Goal: Task Accomplishment & Management: Contribute content

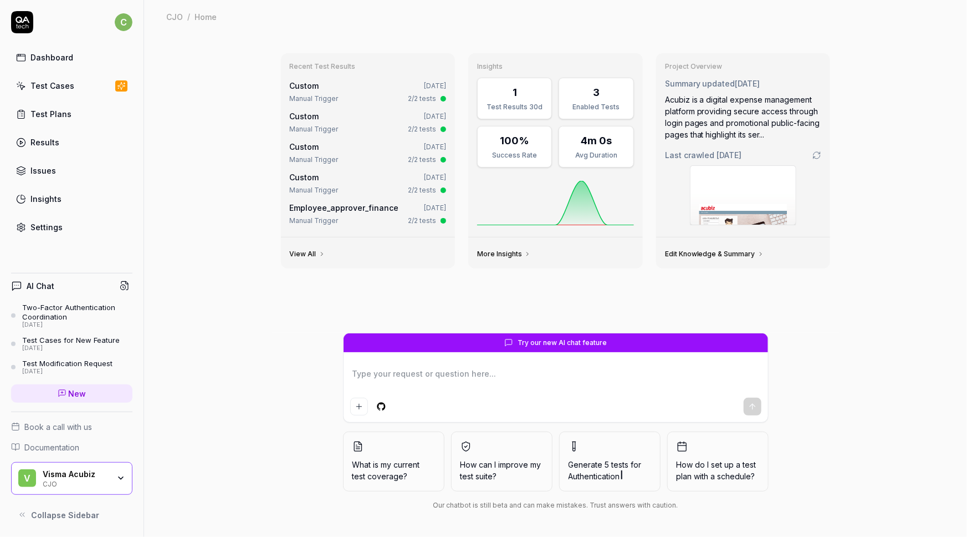
type textarea "*"
click at [35, 84] on div "Test Cases" at bounding box center [52, 86] width 44 height 12
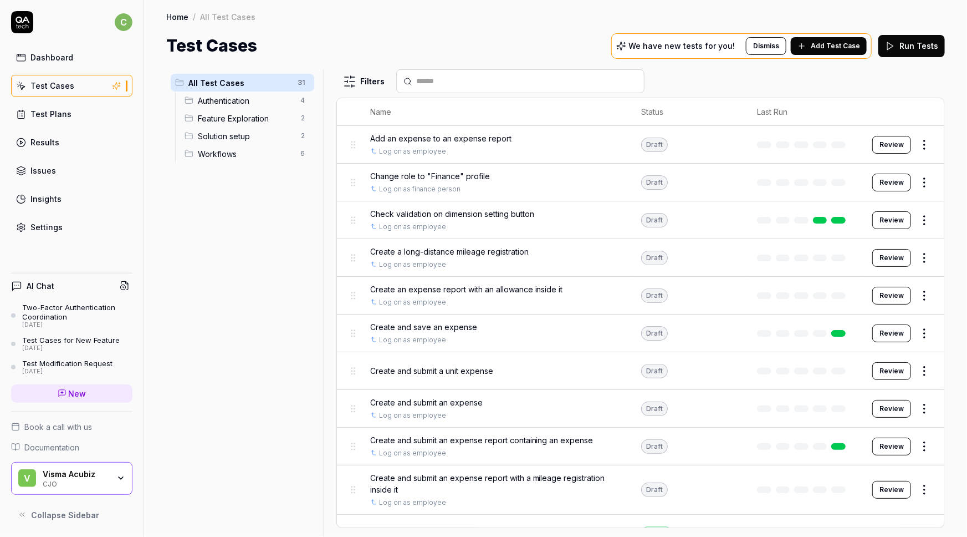
click at [72, 478] on div "Visma Acubiz" at bounding box center [76, 474] width 67 height 10
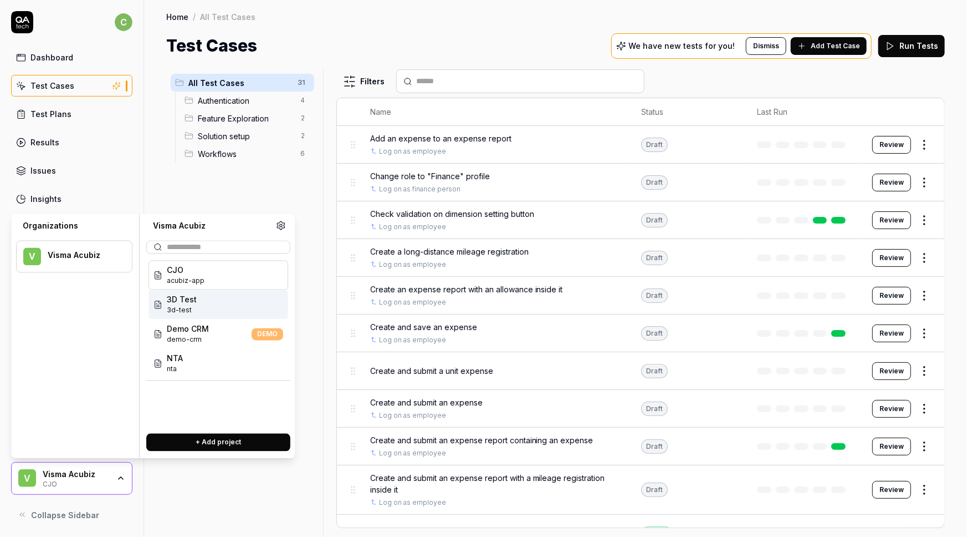
click at [192, 302] on span "3D Test" at bounding box center [182, 300] width 30 height 12
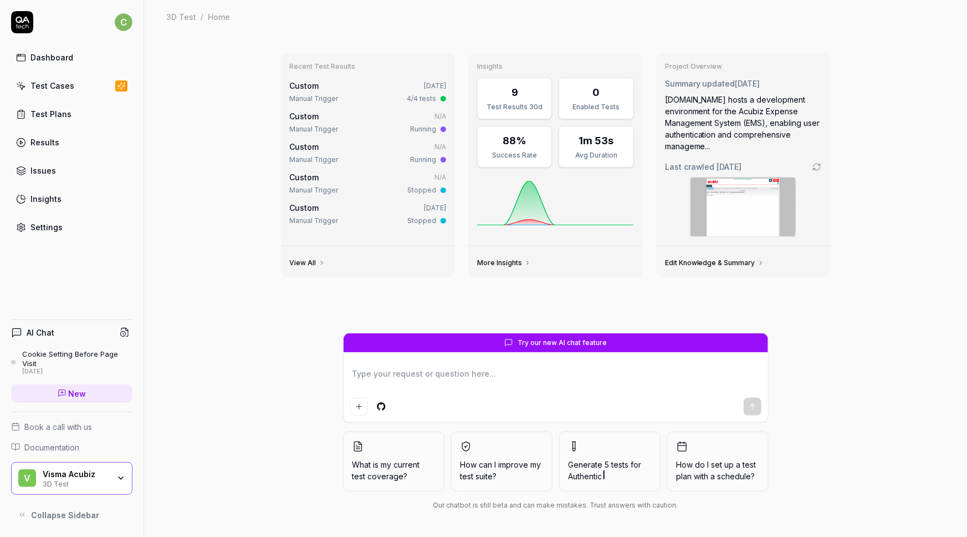
type textarea "*"
click at [49, 86] on div "Test Cases" at bounding box center [52, 86] width 44 height 12
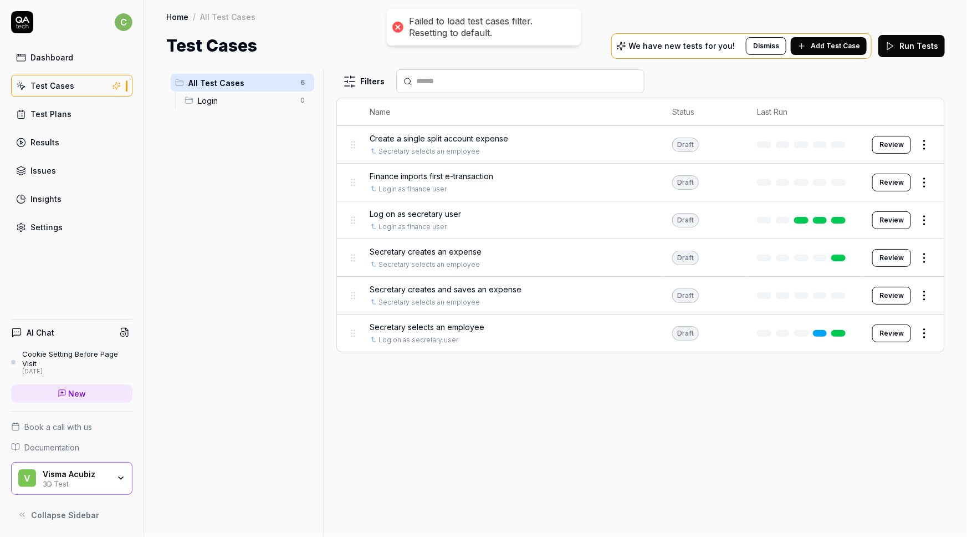
click at [398, 33] on div at bounding box center [398, 27] width 16 height 16
click at [72, 483] on div "3D Test" at bounding box center [76, 482] width 67 height 9
click at [198, 509] on div "All Test Cases 6 Login 0" at bounding box center [242, 296] width 152 height 454
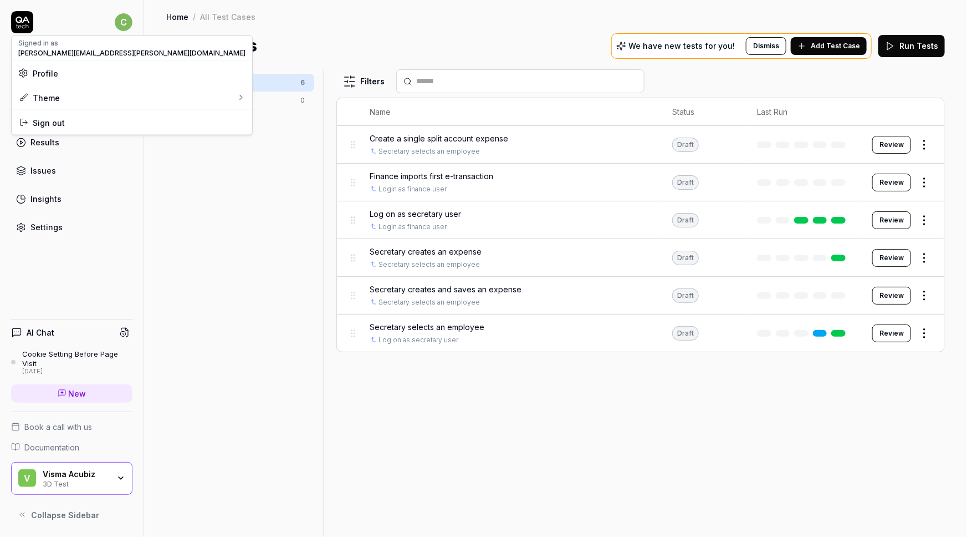
click at [126, 27] on html "c Dashboard Test Cases Test Plans Results Issues Insights Settings AI Chat Cook…" at bounding box center [483, 268] width 967 height 537
click at [52, 126] on span "Sign out" at bounding box center [49, 122] width 32 height 12
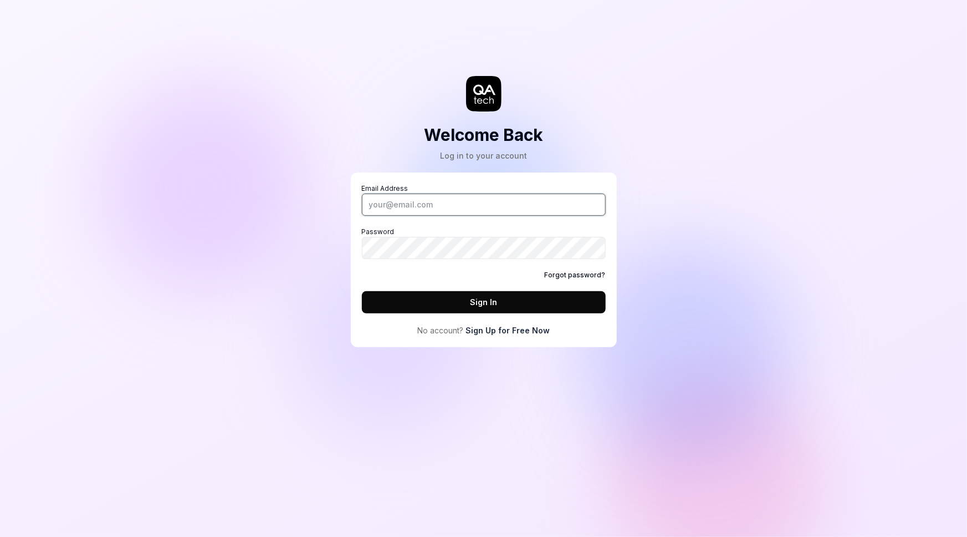
click at [399, 210] on input "Email Address" at bounding box center [484, 204] width 244 height 22
click at [170, 89] on div "Welcome Back Log in to your account Email Address Password Forgot password? Sig…" at bounding box center [483, 268] width 967 height 537
click at [411, 207] on input "Email Address" at bounding box center [484, 204] width 244 height 22
type input "[PERSON_NAME][EMAIL_ADDRESS][PERSON_NAME][DOMAIN_NAME]"
click at [575, 273] on link "Forgot password?" at bounding box center [575, 275] width 61 height 10
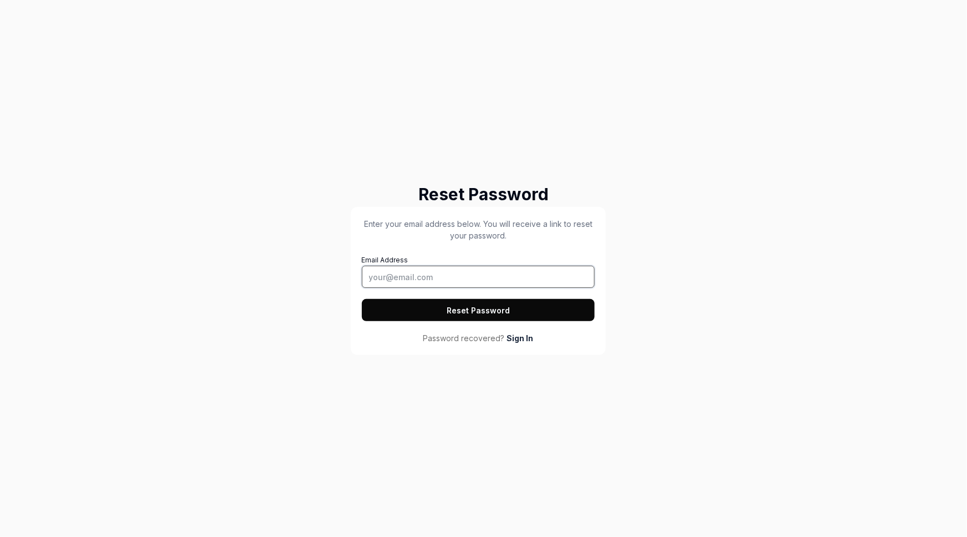
click at [457, 278] on input "Email Address" at bounding box center [478, 277] width 233 height 22
type input "[PERSON_NAME][EMAIL_ADDRESS][PERSON_NAME][DOMAIN_NAME]"
click at [453, 307] on button "Reset Password" at bounding box center [478, 310] width 233 height 22
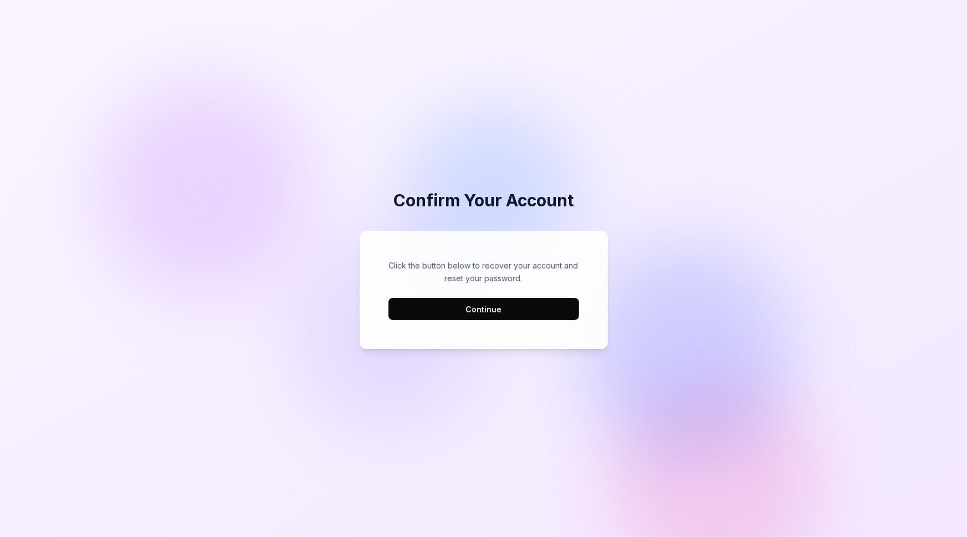
click at [474, 310] on button "Continue" at bounding box center [484, 309] width 191 height 22
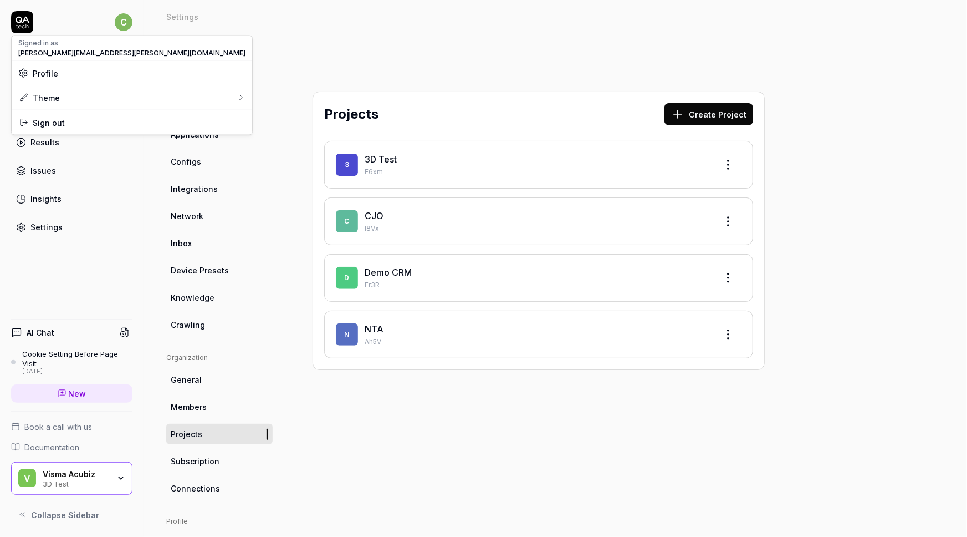
click at [127, 19] on html "c Dashboard Test Cases Test Plans Results Issues Insights Settings AI Chat Cook…" at bounding box center [483, 268] width 967 height 537
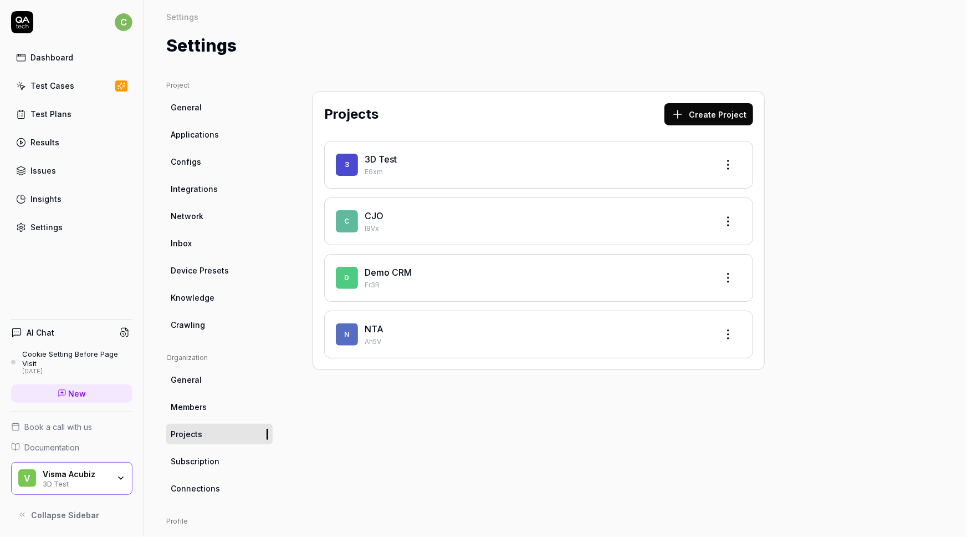
click at [476, 42] on html "c Dashboard Test Cases Test Plans Results Issues Insights Settings AI Chat Cook…" at bounding box center [483, 268] width 967 height 537
click at [390, 151] on div "3 3D Test E6xm" at bounding box center [538, 165] width 429 height 48
click at [385, 167] on p "E6xm" at bounding box center [537, 172] width 344 height 10
click at [370, 162] on link "3D Test" at bounding box center [381, 159] width 32 height 11
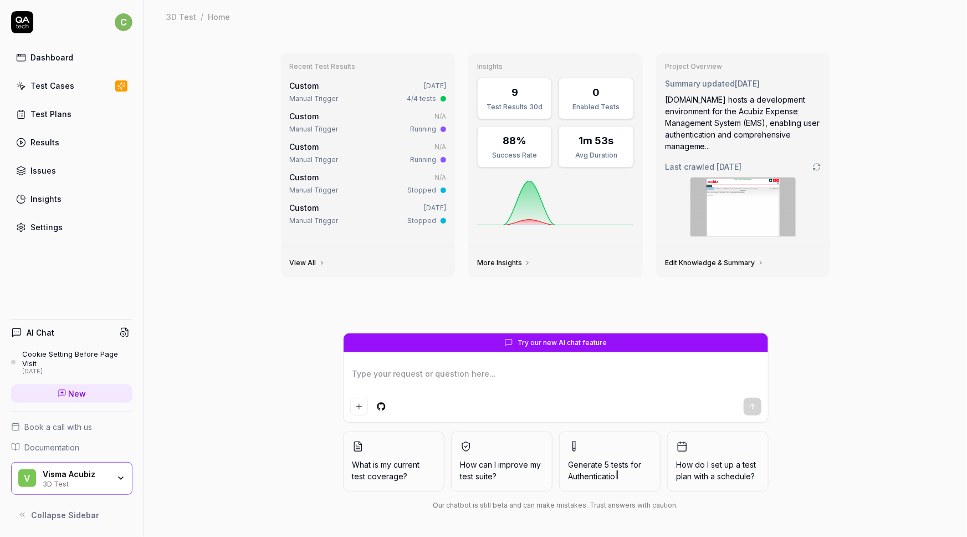
click at [44, 89] on div "Test Cases" at bounding box center [52, 86] width 44 height 12
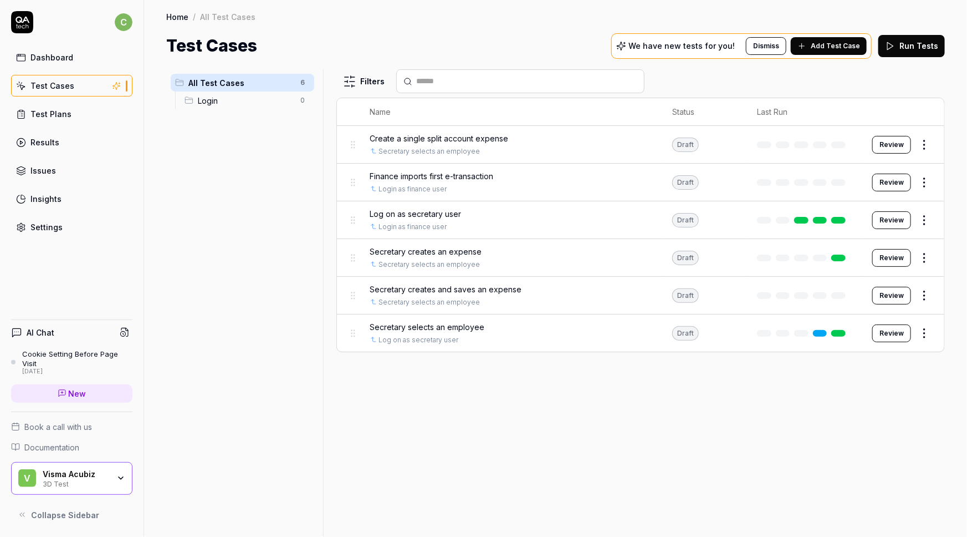
click at [434, 177] on span "Finance imports first e-transaction" at bounding box center [432, 176] width 124 height 12
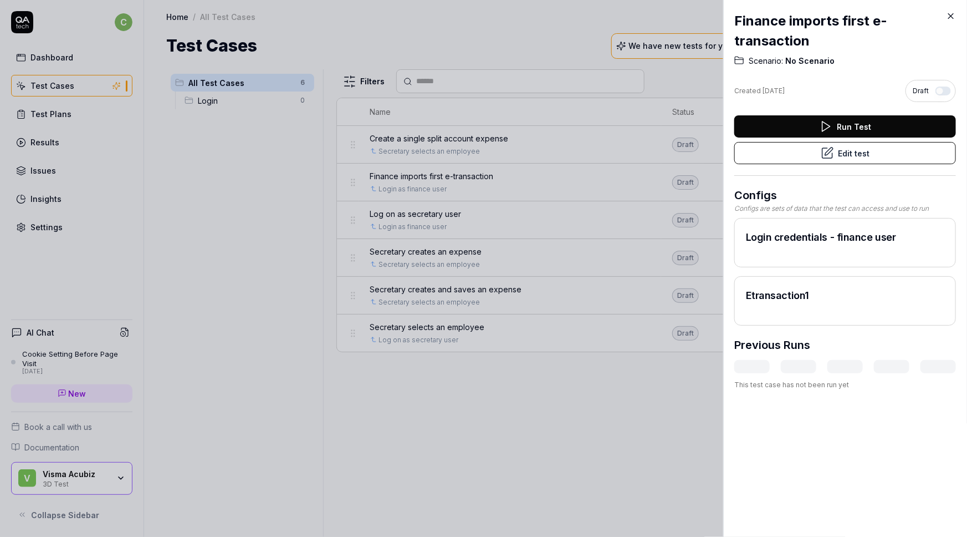
click at [791, 153] on button "Edit test" at bounding box center [845, 153] width 222 height 22
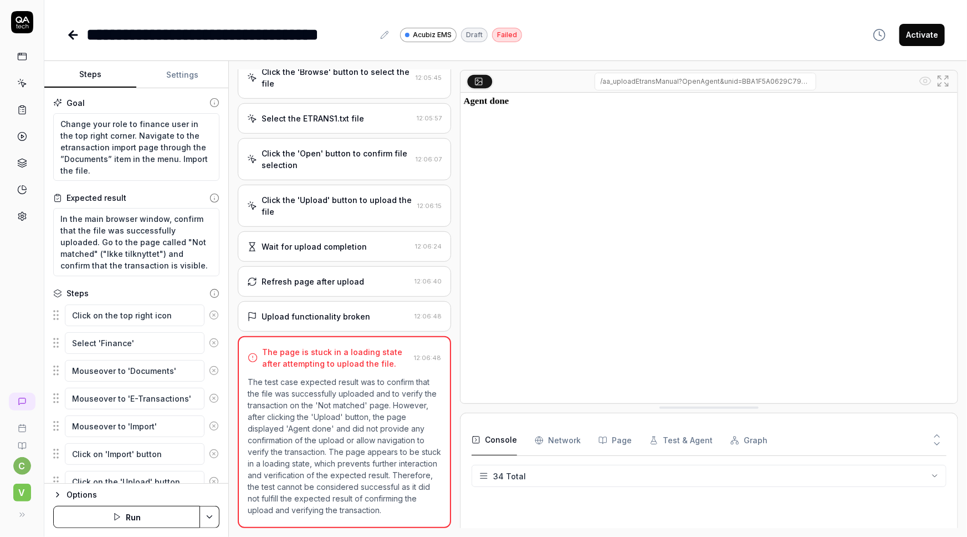
scroll to position [737, 0]
click at [206, 518] on html "**********" at bounding box center [483, 268] width 967 height 537
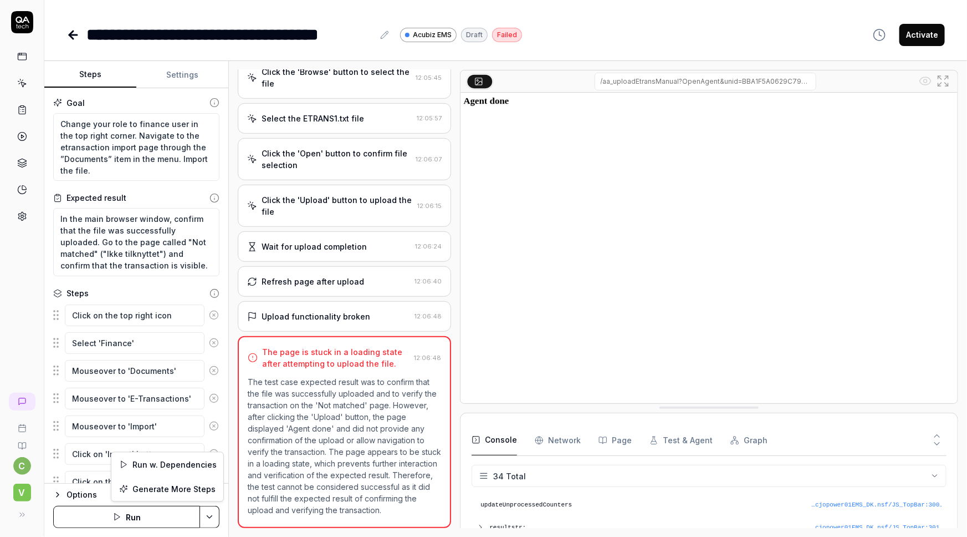
click at [188, 16] on html "**********" at bounding box center [483, 268] width 967 height 537
click at [114, 150] on textarea "Change your role to finance user in the top right corner. Navigate to the etran…" at bounding box center [136, 147] width 166 height 68
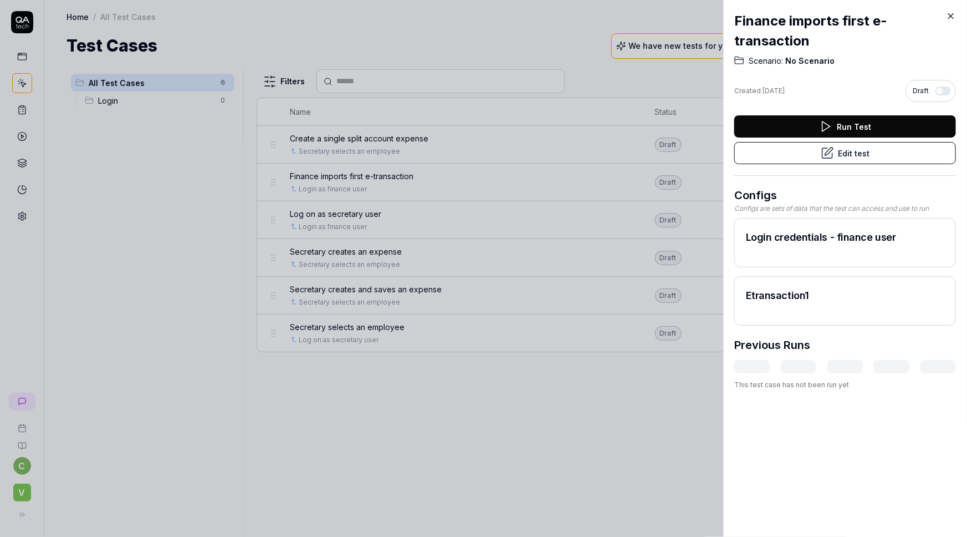
click at [958, 12] on div "Finance imports first e-transaction Scenario: No Scenario Created 3 days ago Dr…" at bounding box center [845, 268] width 244 height 537
click at [951, 16] on icon at bounding box center [951, 16] width 5 height 5
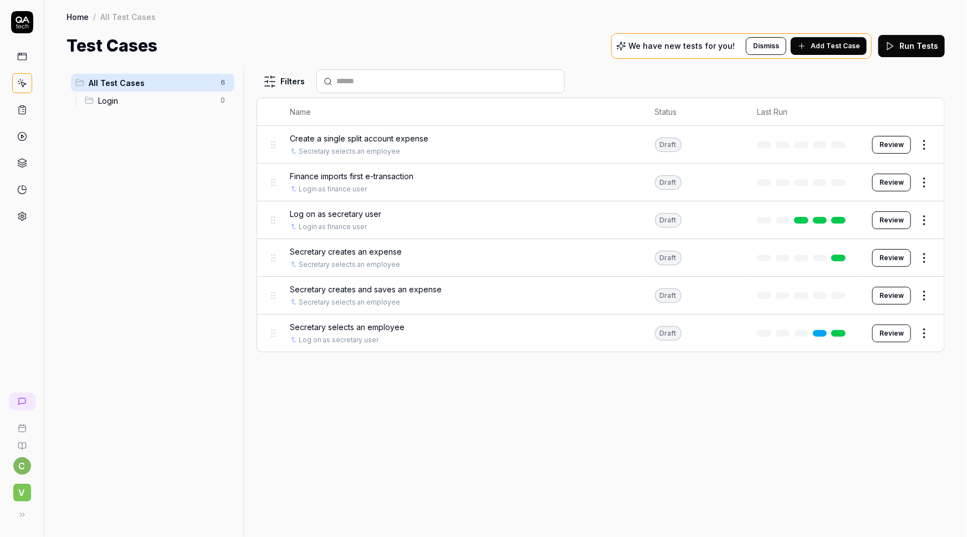
click at [344, 177] on span "Finance imports first e-transaction" at bounding box center [352, 176] width 124 height 12
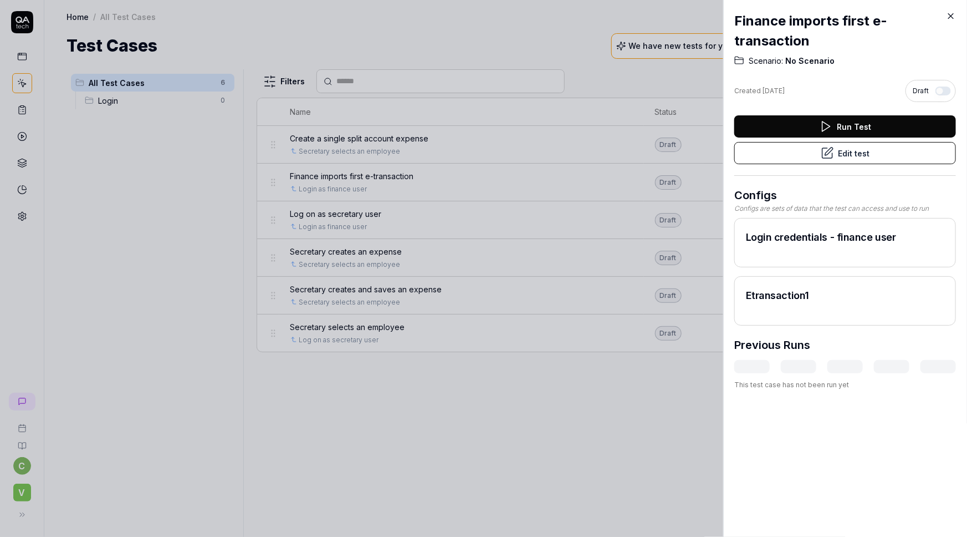
click at [839, 155] on button "Edit test" at bounding box center [845, 153] width 222 height 22
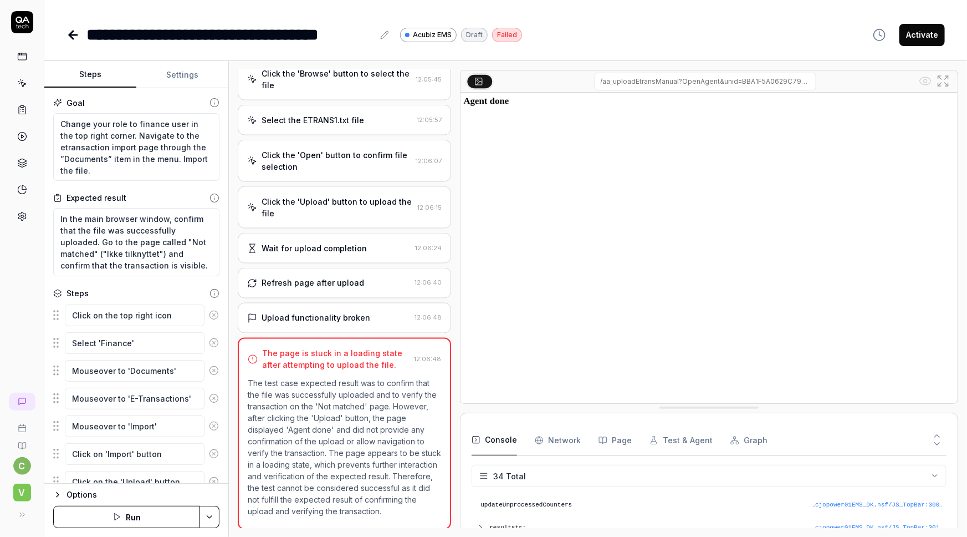
scroll to position [329, 0]
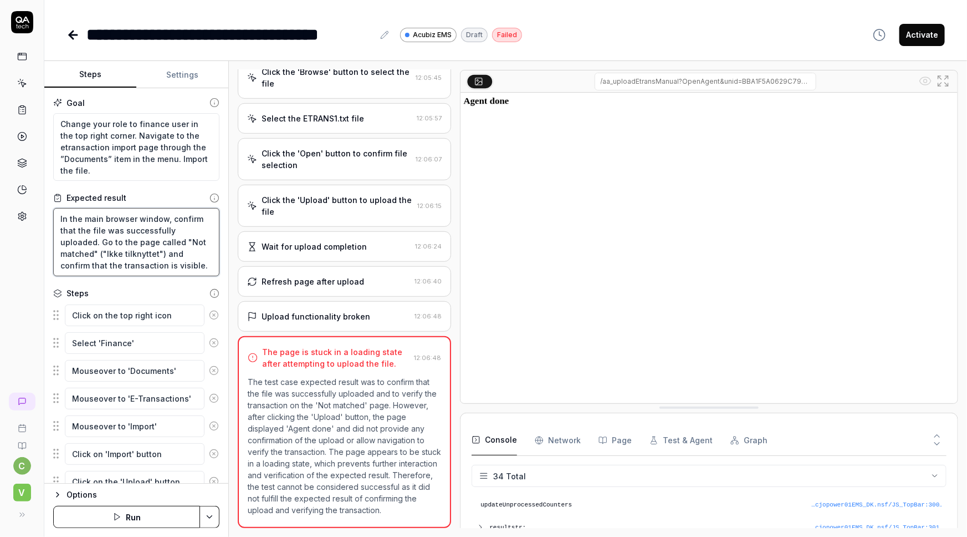
click at [129, 223] on textarea "In the main browser window, confirm that the file was successfully uploaded. Go…" at bounding box center [136, 242] width 166 height 68
type textarea "*"
click at [384, 39] on icon at bounding box center [384, 34] width 9 height 9
click at [768, 37] on div "**********" at bounding box center [506, 34] width 879 height 25
click at [71, 33] on icon at bounding box center [71, 35] width 4 height 8
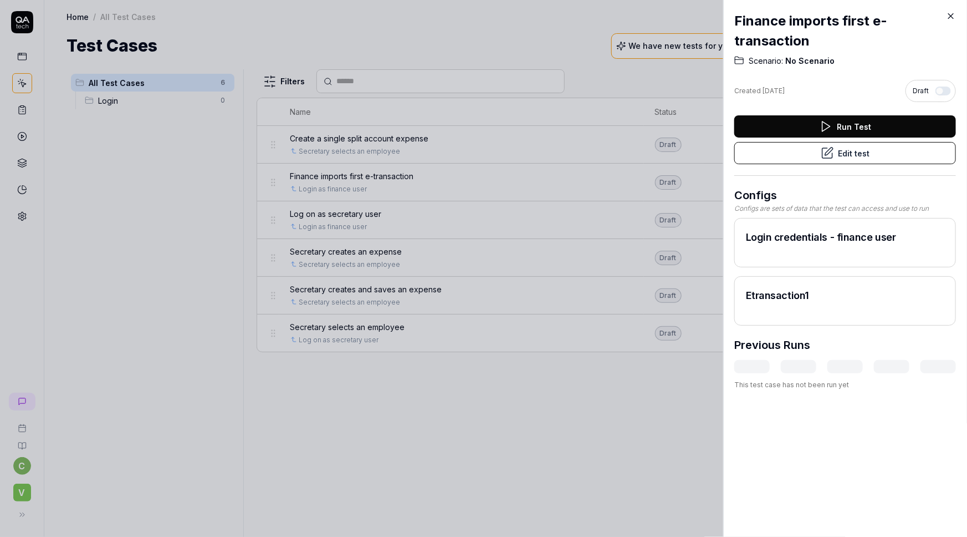
click at [952, 14] on icon at bounding box center [951, 16] width 10 height 10
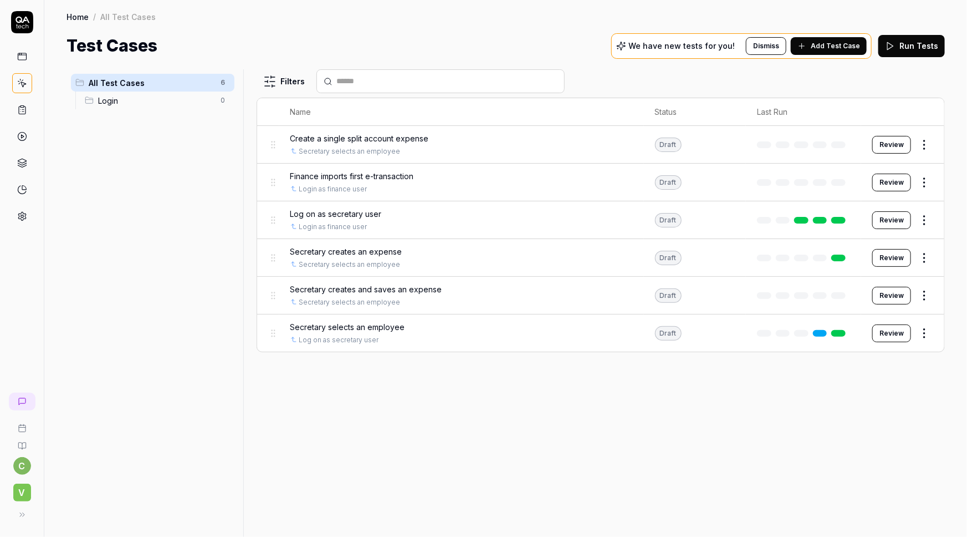
click at [925, 182] on html "c V Home / All Test Cases Home / All Test Cases Test Cases We have new tests fo…" at bounding box center [483, 268] width 967 height 537
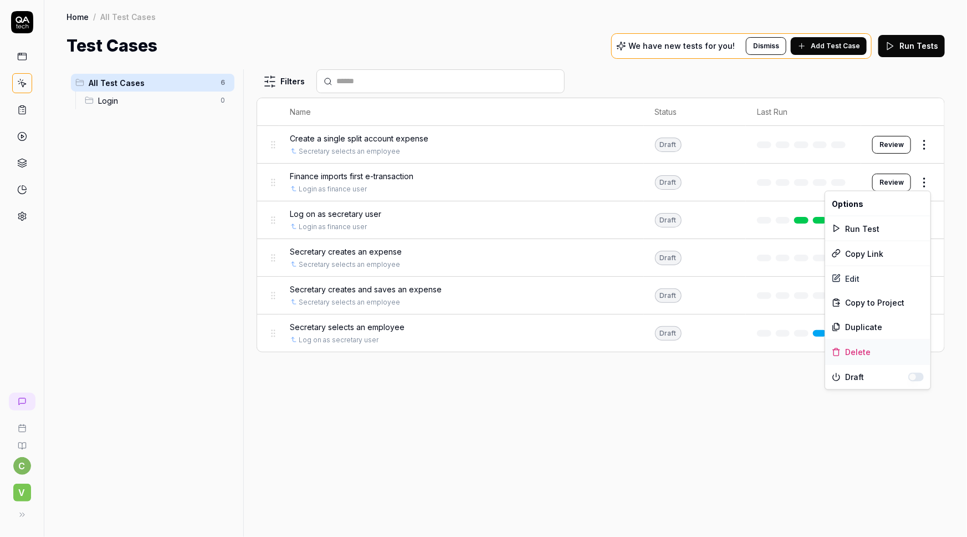
click at [857, 353] on div "Delete" at bounding box center [877, 352] width 105 height 24
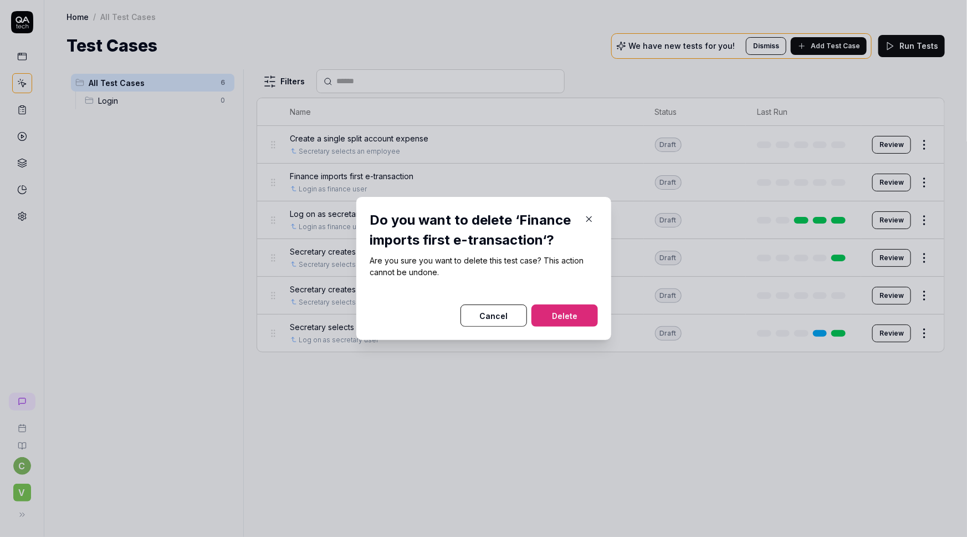
click at [548, 314] on button "Delete" at bounding box center [565, 315] width 67 height 22
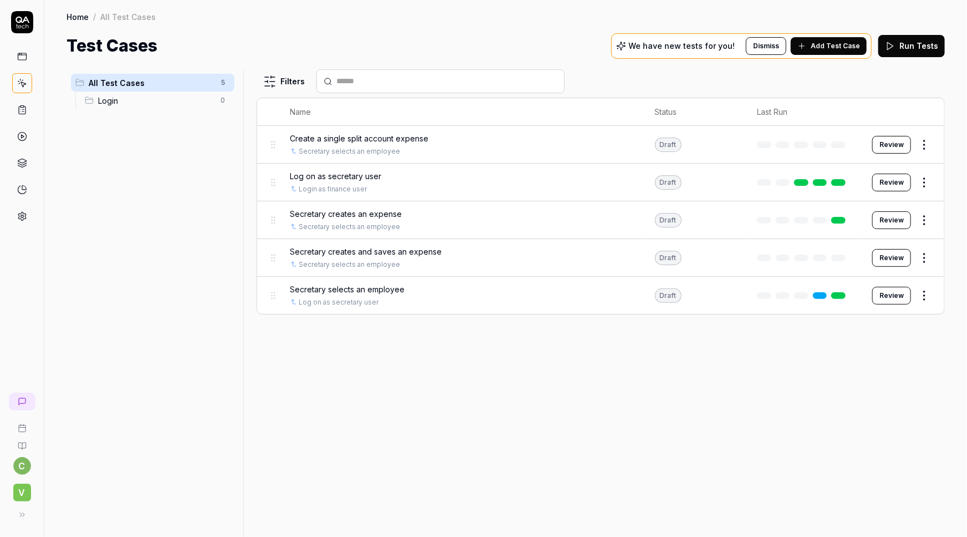
click at [829, 43] on span "Add Test Case" at bounding box center [835, 46] width 49 height 10
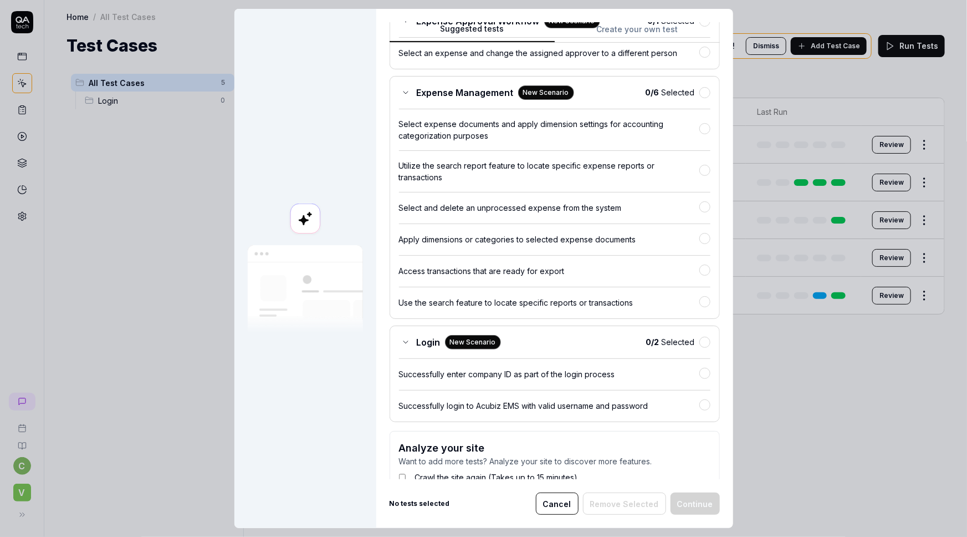
scroll to position [200, 0]
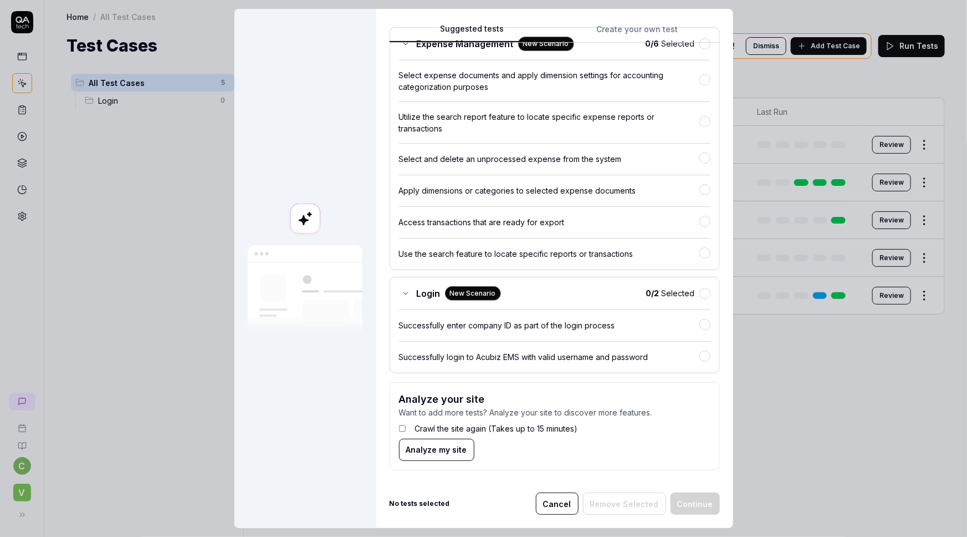
click at [563, 505] on button "Cancel" at bounding box center [557, 503] width 43 height 22
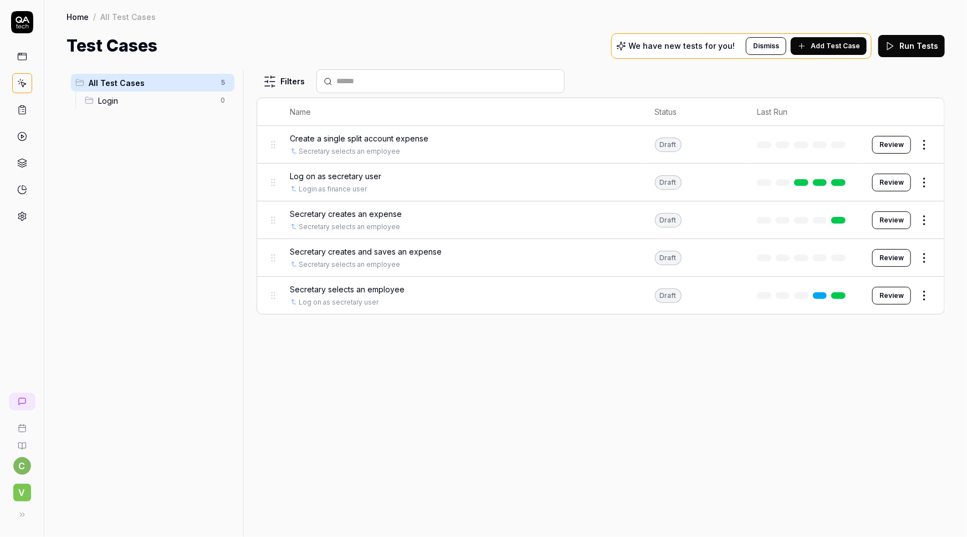
click at [830, 47] on span "Add Test Case" at bounding box center [835, 46] width 49 height 10
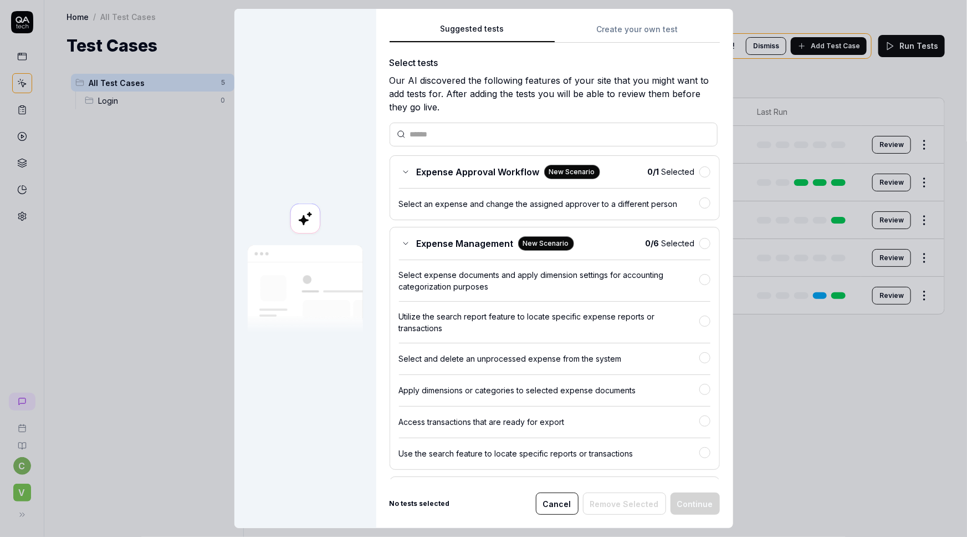
click at [619, 28] on button "Create your own test" at bounding box center [637, 33] width 165 height 20
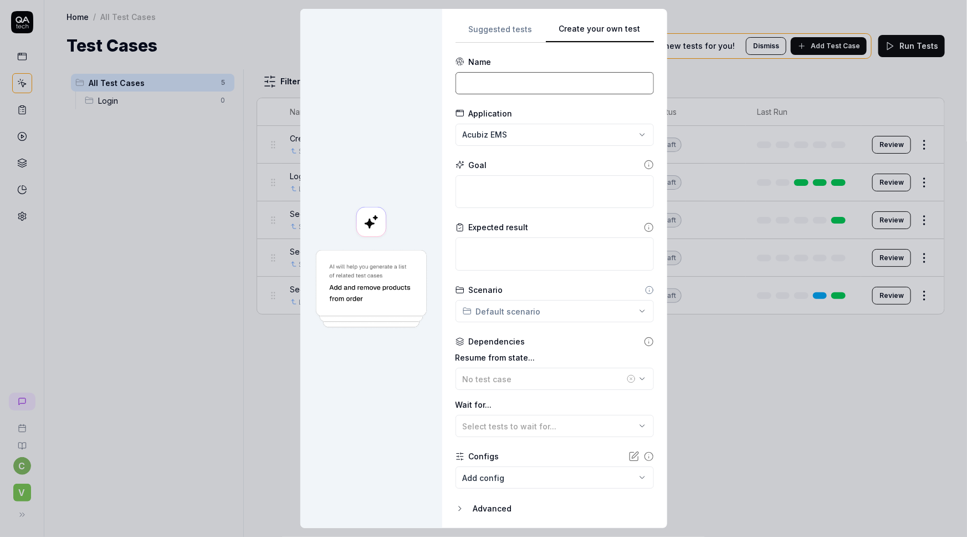
click at [484, 78] on input at bounding box center [555, 83] width 198 height 22
click at [491, 82] on input "Finance_Import etransaction 1" at bounding box center [555, 83] width 198 height 22
type input "Finance: Import etransaction 1"
click at [533, 132] on div "**********" at bounding box center [483, 268] width 967 height 537
click at [374, 133] on div "**********" at bounding box center [483, 268] width 967 height 537
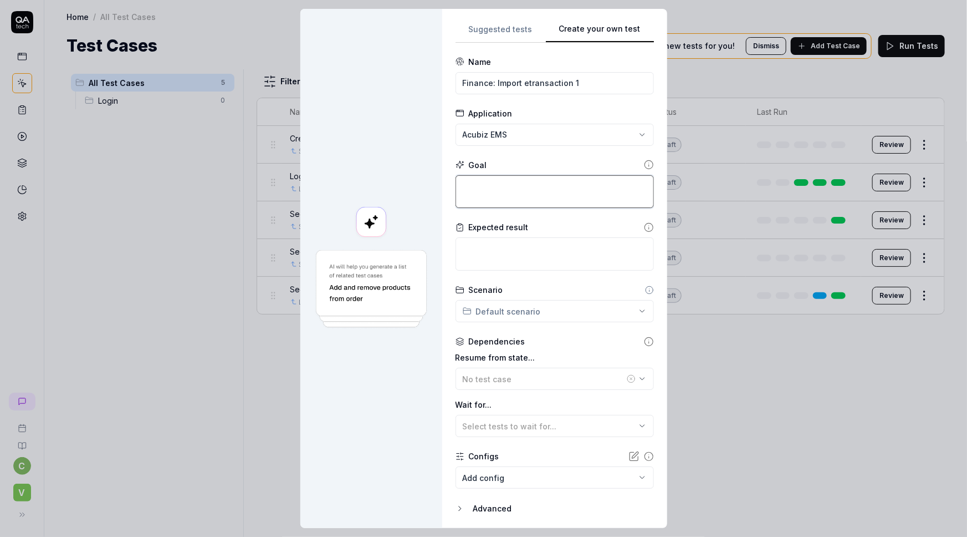
click at [482, 186] on textarea at bounding box center [555, 191] width 198 height 33
paste textarea "Change your role to finance user in the top right corner. Navigate to the etran…"
type textarea "*"
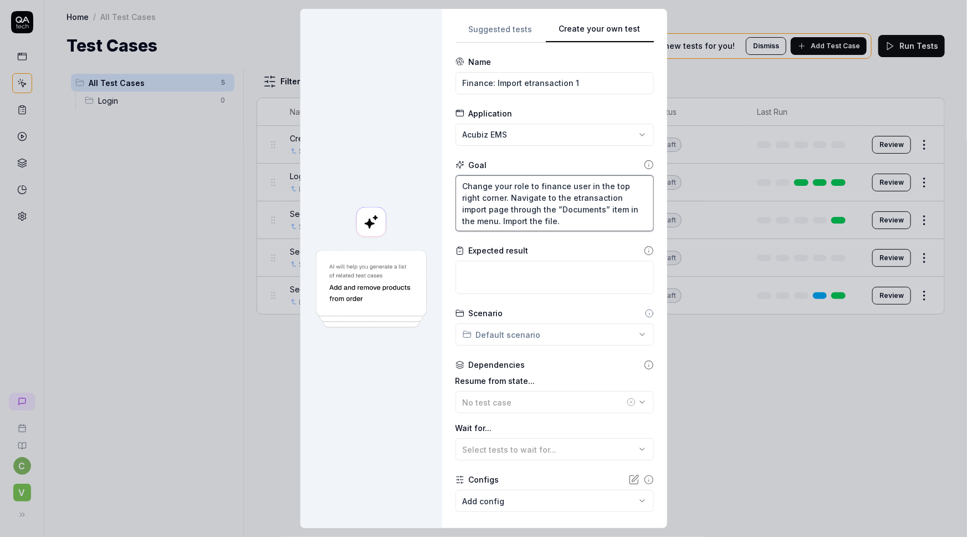
type textarea "Change your role to finance user in the top right corner. Navigate to the etran…"
click at [489, 267] on textarea at bounding box center [555, 277] width 198 height 33
paste textarea "In the main browser window, confirm that the file was successfully uploaded. Go…"
type textarea "*"
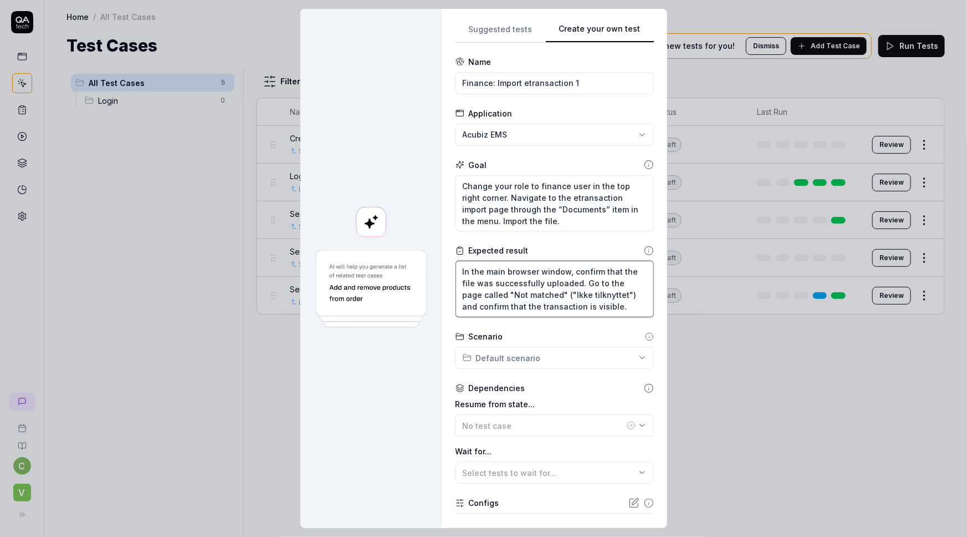
type textarea "In the main browser window, confirm that the file was successfully uploaded. Go…"
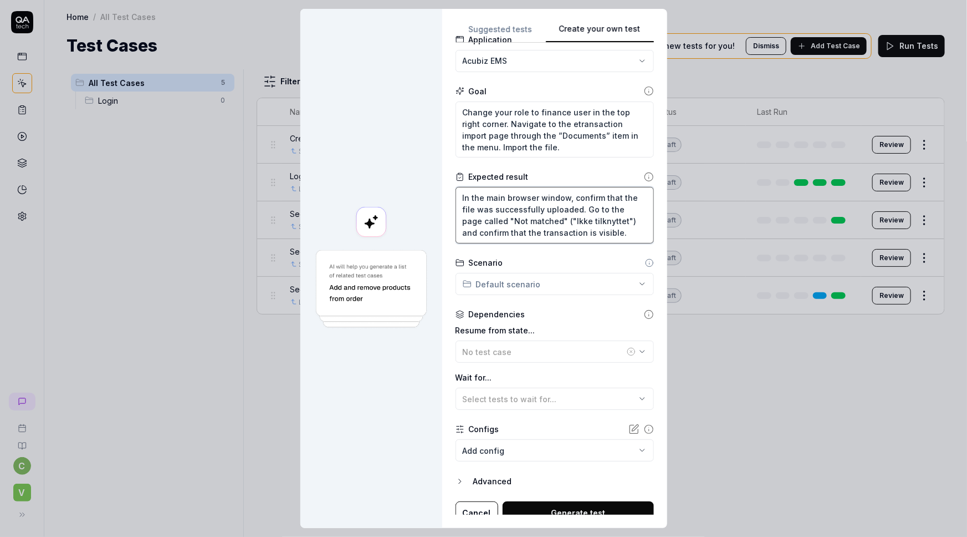
scroll to position [83, 0]
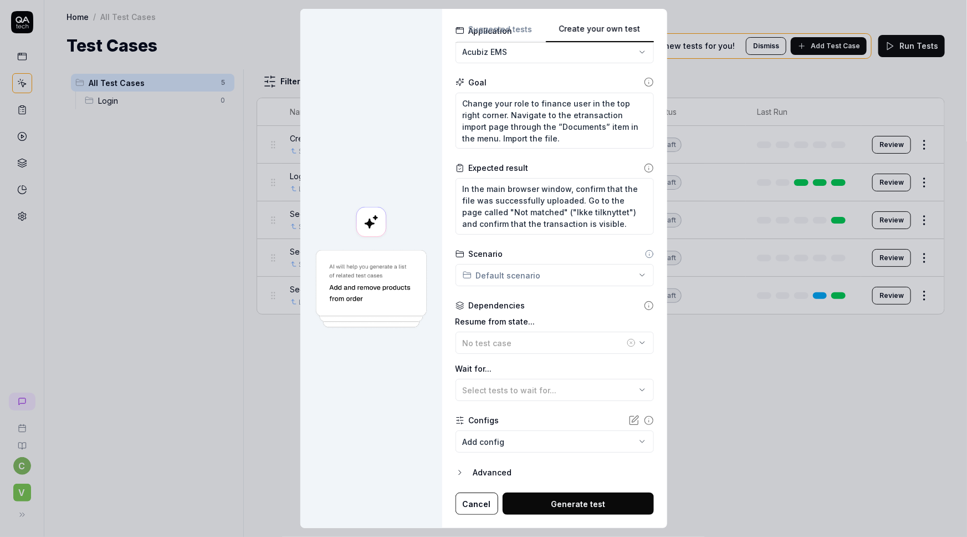
click at [486, 440] on body "c V Home / All Test Cases Home / All Test Cases Test Cases We have new tests fo…" at bounding box center [483, 268] width 967 height 537
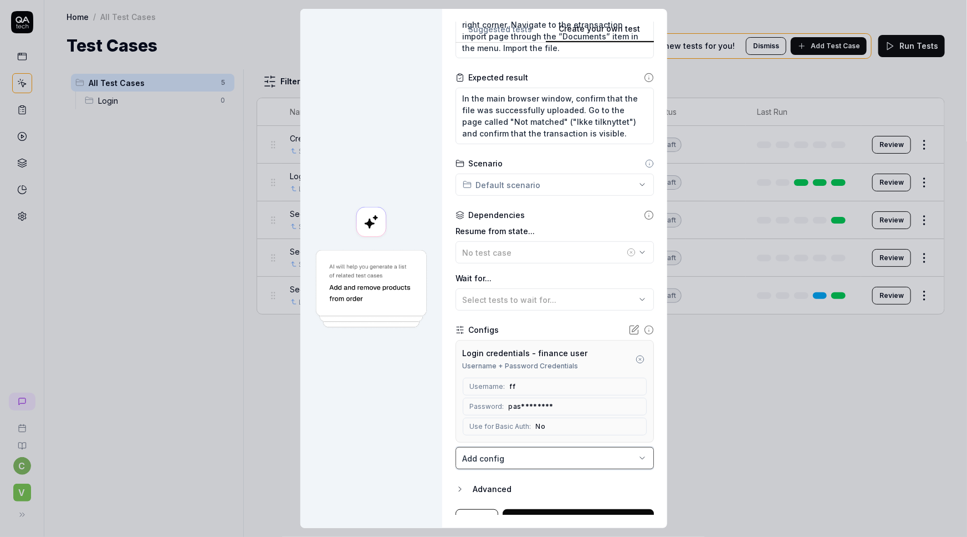
scroll to position [183, 0]
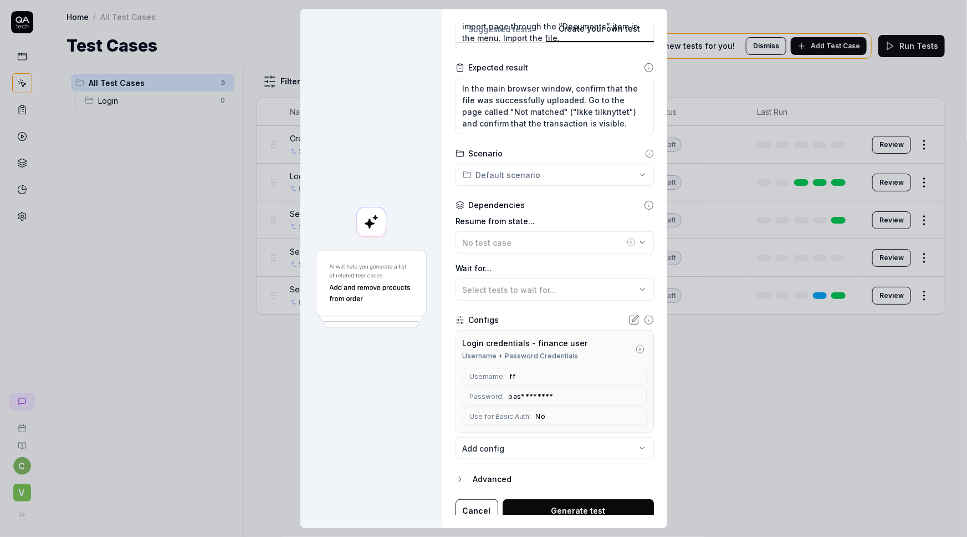
click at [457, 477] on icon "button" at bounding box center [460, 478] width 9 height 9
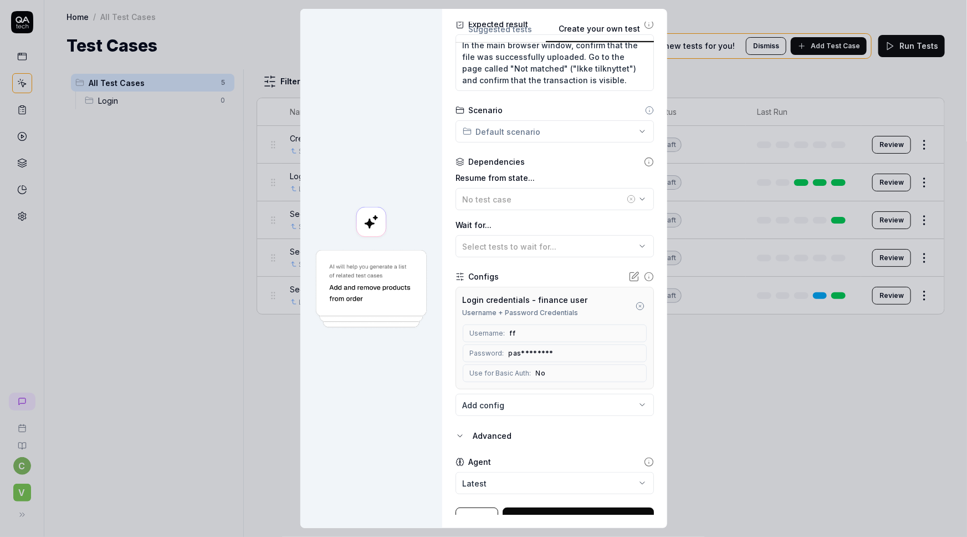
scroll to position [240, 0]
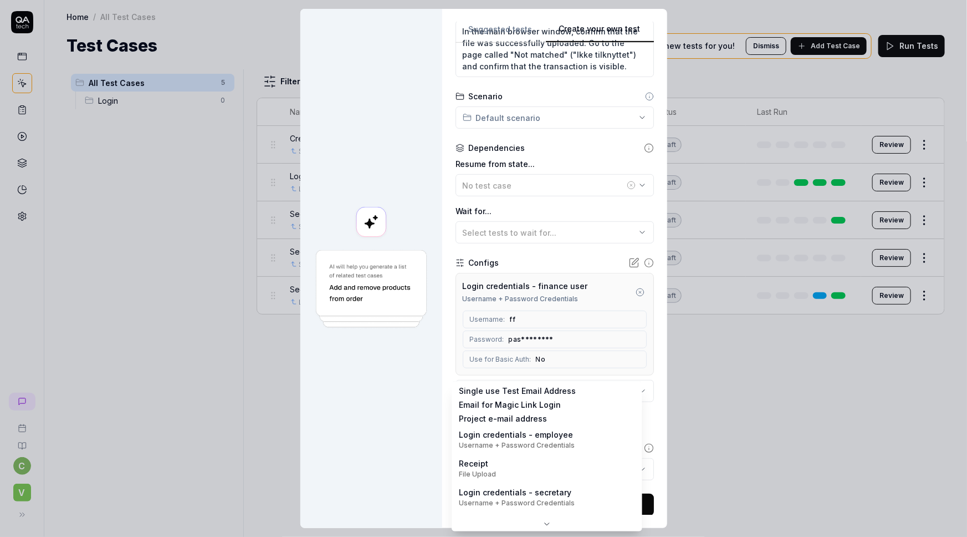
click at [512, 386] on body "c V Home / All Test Cases Home / All Test Cases Test Cases We have new tests fo…" at bounding box center [483, 268] width 967 height 537
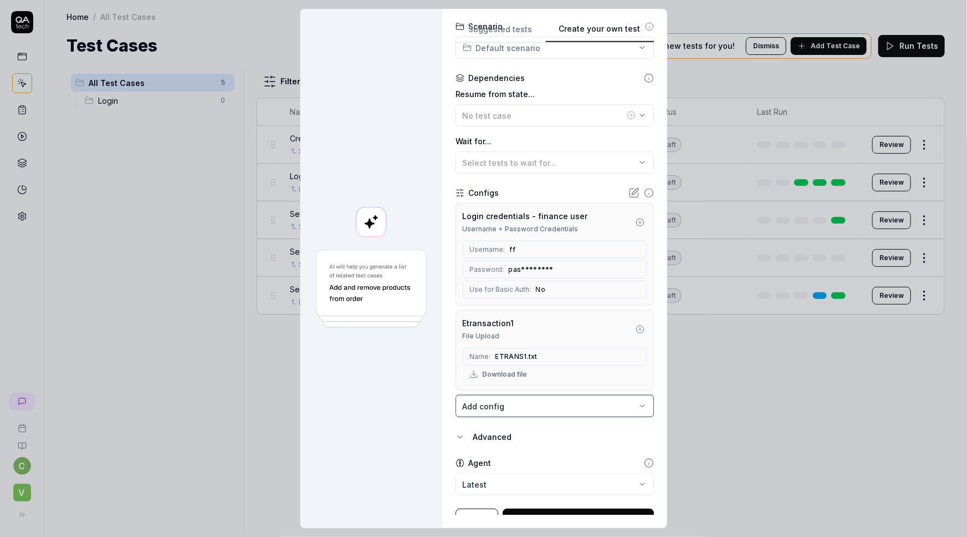
scroll to position [325, 0]
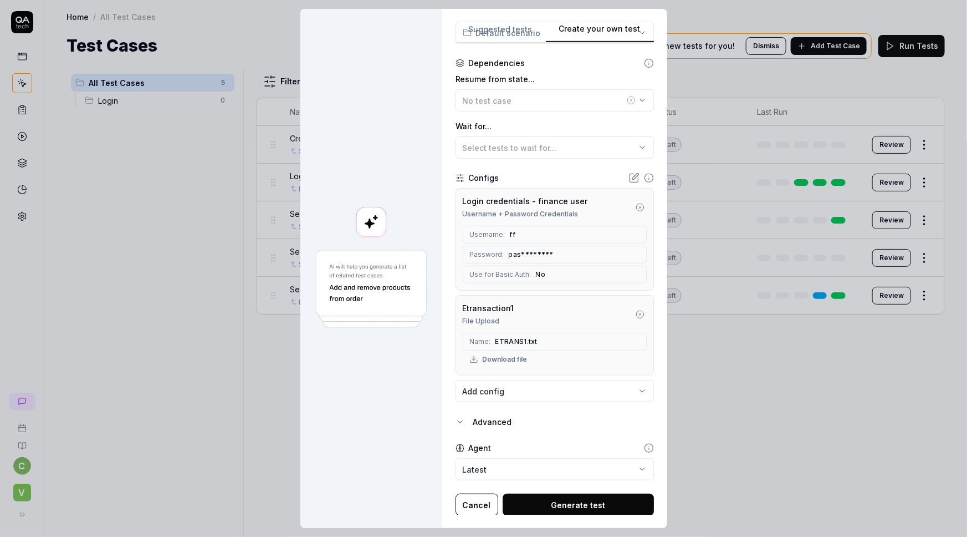
click at [555, 504] on button "Generate test" at bounding box center [578, 504] width 151 height 22
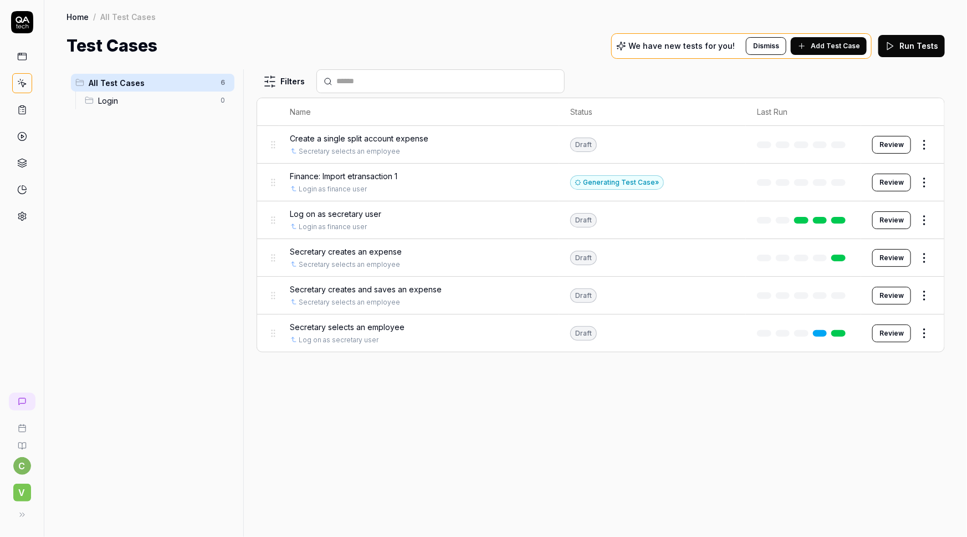
click at [923, 181] on html "c V Home / All Test Cases Home / All Test Cases Test Cases We have new tests fo…" at bounding box center [483, 268] width 967 height 537
click at [479, 181] on html "c V Home / All Test Cases Home / All Test Cases Test Cases We have new tests fo…" at bounding box center [483, 268] width 967 height 537
click at [367, 170] on span "Finance: Import etransaction 1" at bounding box center [344, 176] width 108 height 12
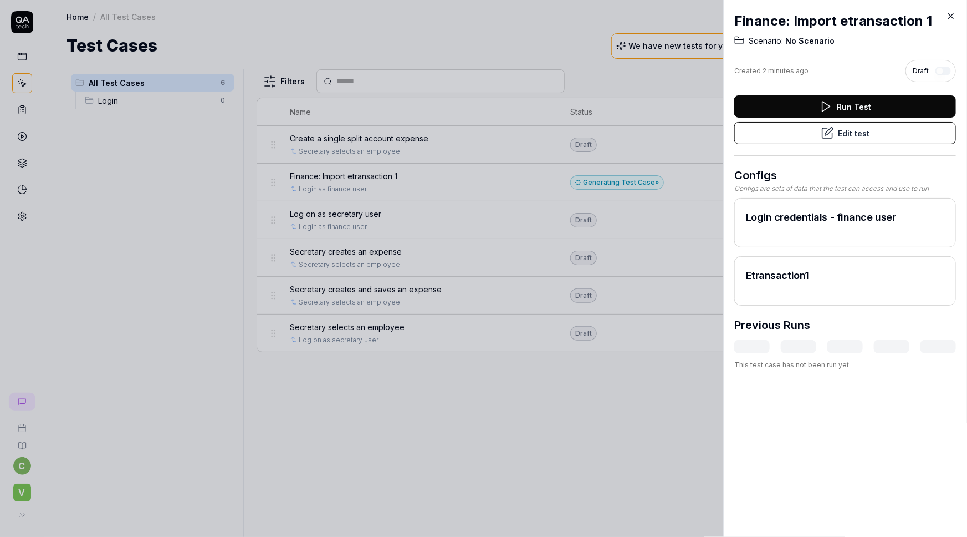
click at [865, 134] on button "Edit test" at bounding box center [845, 133] width 222 height 22
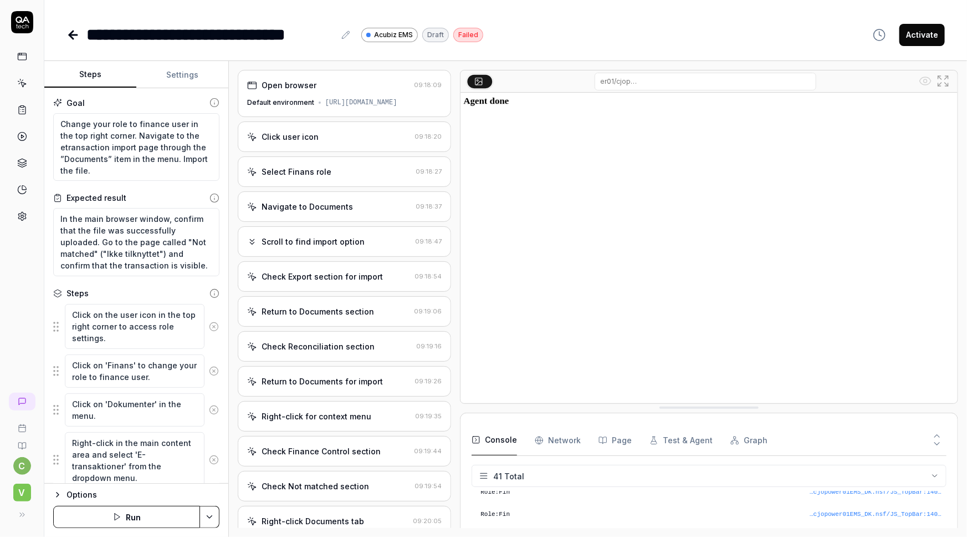
scroll to position [0, 310]
drag, startPoint x: 706, startPoint y: 78, endPoint x: 851, endPoint y: 81, distance: 145.8
click at [851, 81] on div "/aa_uploadEtransManual?OpenAgent&unid=4966575F1C4ACB03C1258D1800286289" at bounding box center [705, 82] width 423 height 18
click at [642, 34] on div "**********" at bounding box center [506, 34] width 879 height 25
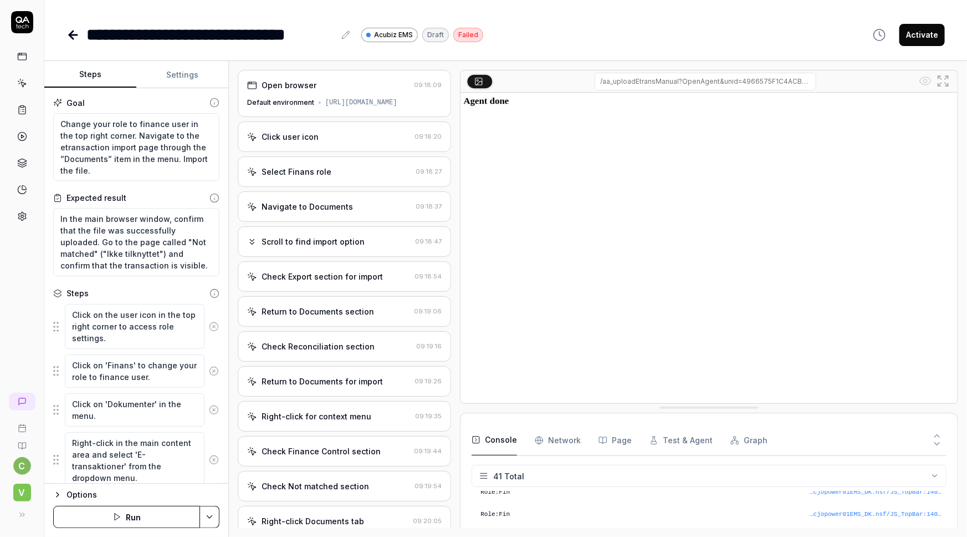
click at [18, 491] on span "V" at bounding box center [22, 492] width 18 height 18
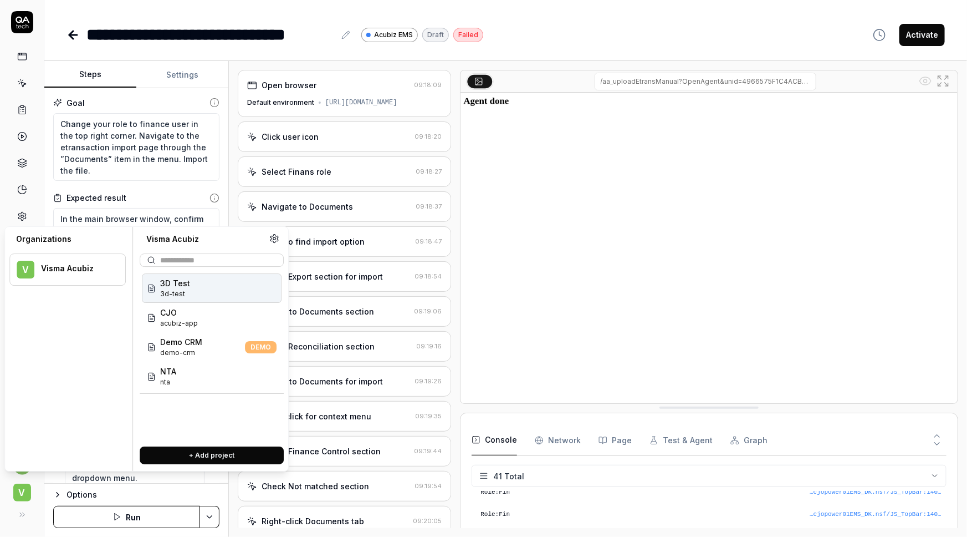
click at [177, 288] on span "3D Test" at bounding box center [175, 283] width 30 height 12
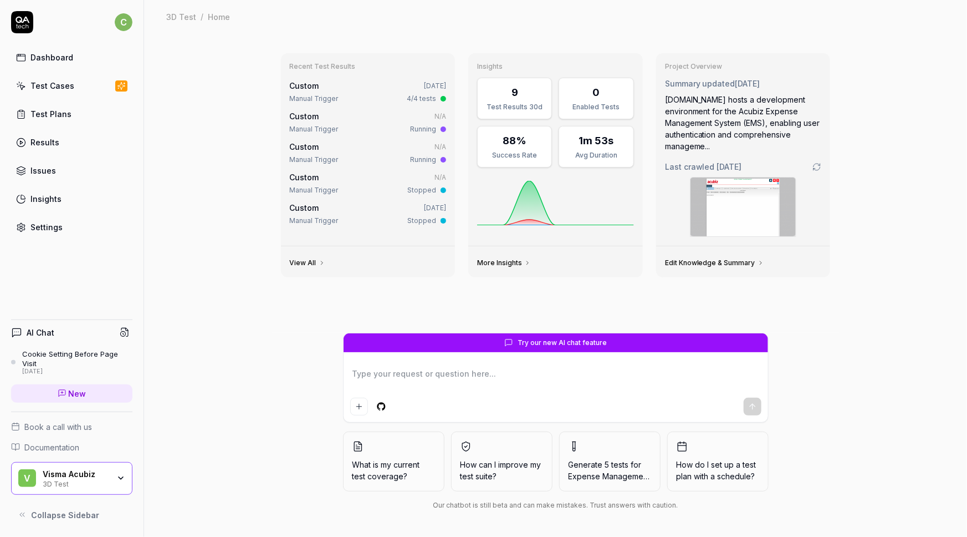
click at [62, 228] on link "Settings" at bounding box center [71, 227] width 121 height 22
type textarea "*"
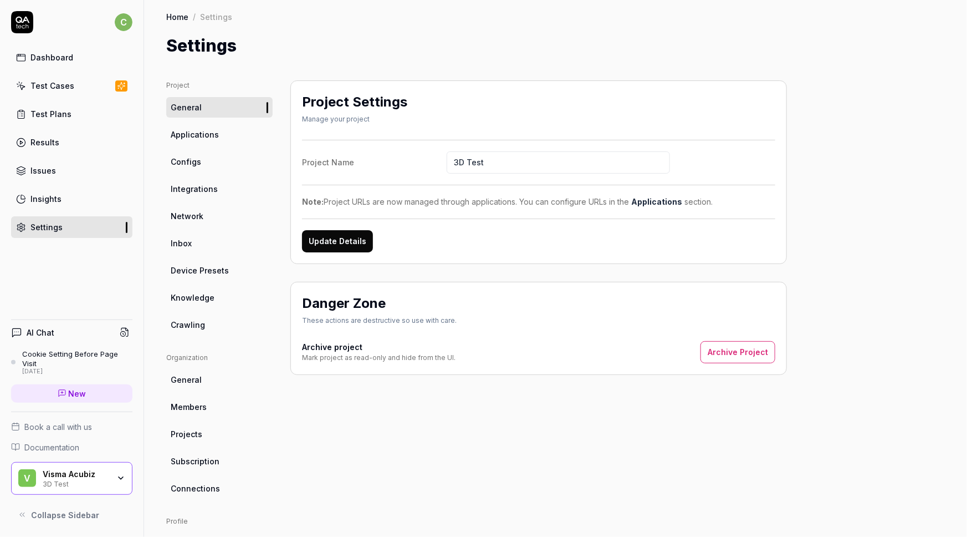
click at [191, 164] on span "Configs" at bounding box center [186, 162] width 30 height 12
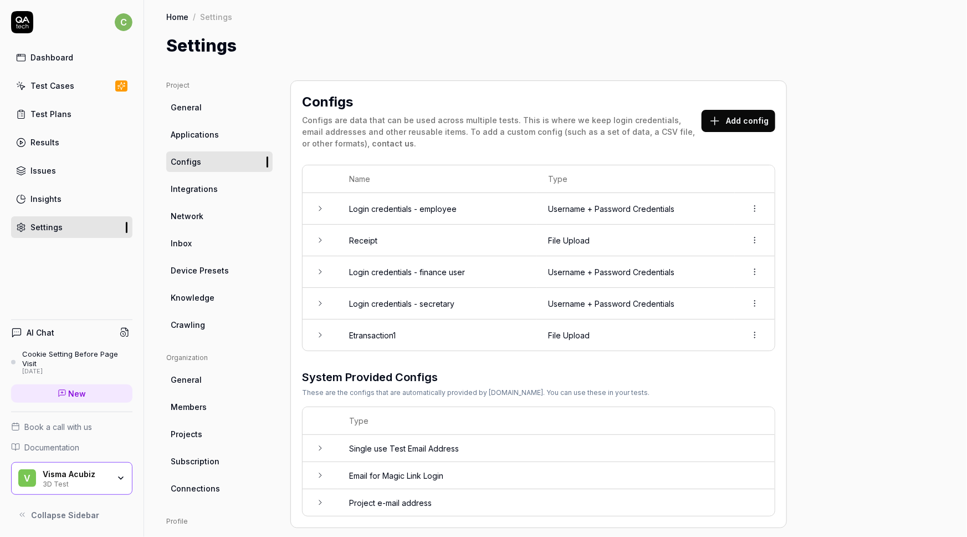
click at [191, 132] on span "Applications" at bounding box center [195, 135] width 48 height 12
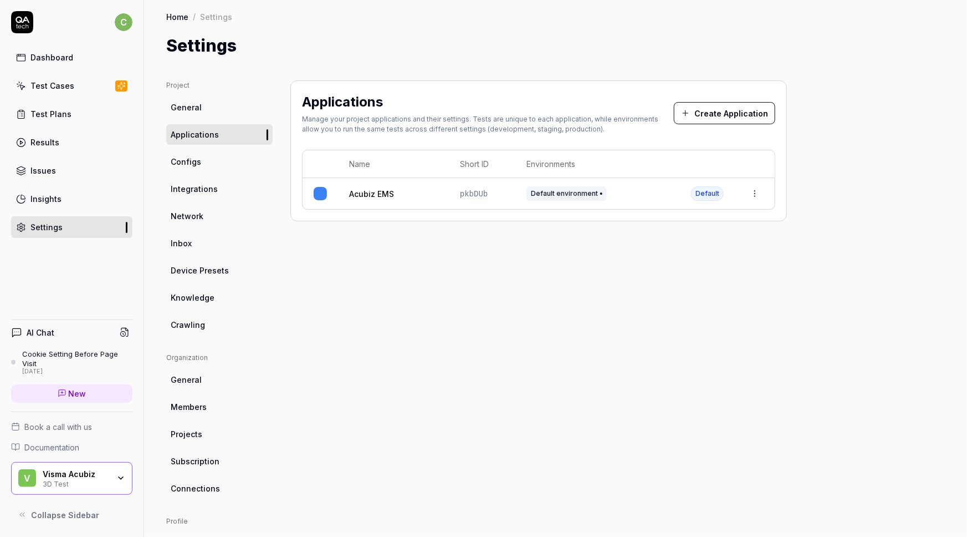
click at [360, 188] on link "Acubiz EMS" at bounding box center [371, 194] width 45 height 12
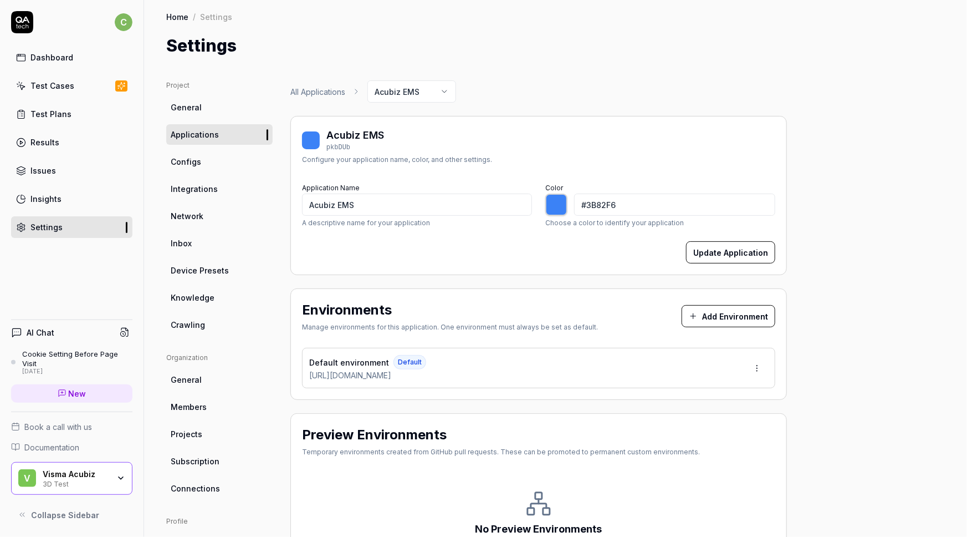
click at [53, 467] on div "V Visma Acubiz 3D Test" at bounding box center [71, 478] width 121 height 33
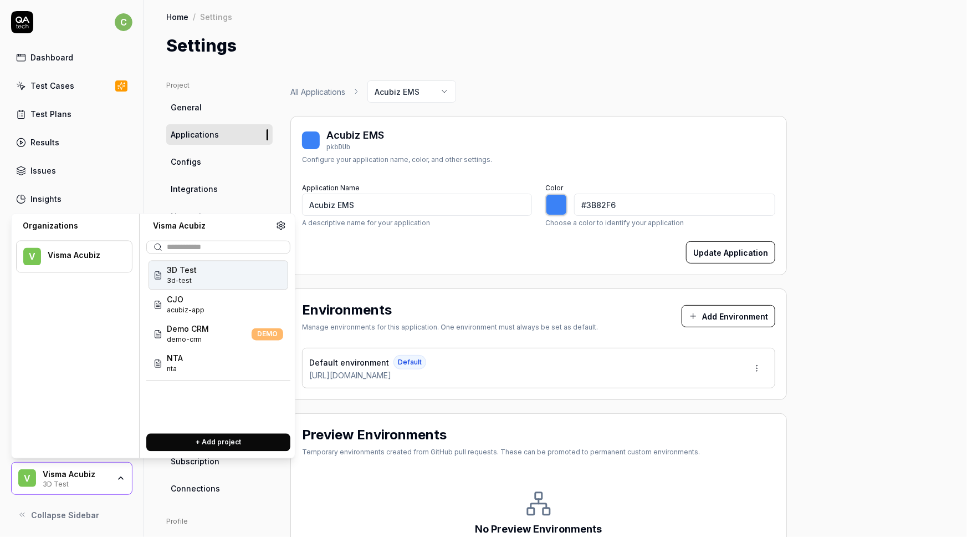
click at [757, 370] on html "c Dashboard Test Cases Test Plans Results Issues Insights Settings AI Chat Cook…" at bounding box center [483, 268] width 967 height 537
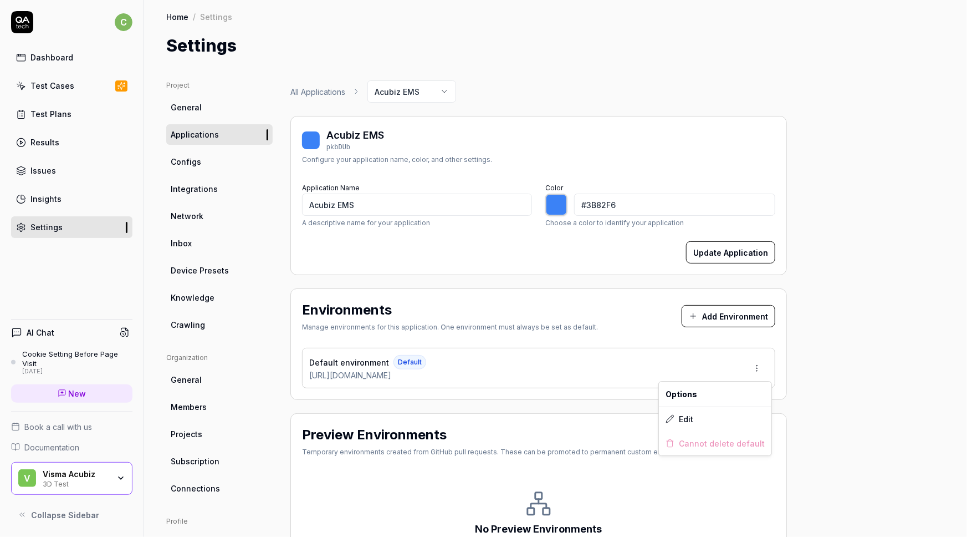
type input "*******"
click at [872, 289] on html "c Dashboard Test Cases Test Plans Results Issues Insights Settings AI Chat Cook…" at bounding box center [483, 268] width 967 height 537
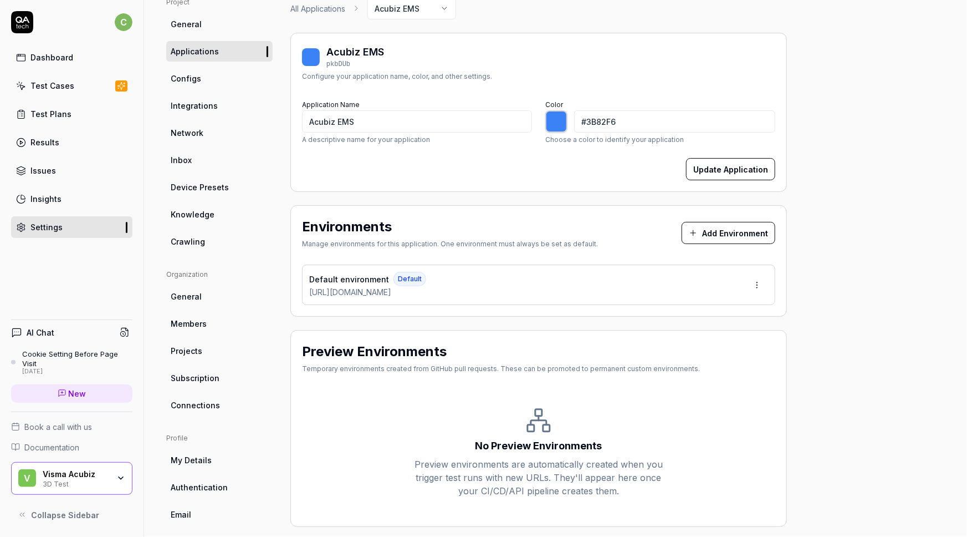
scroll to position [100, 0]
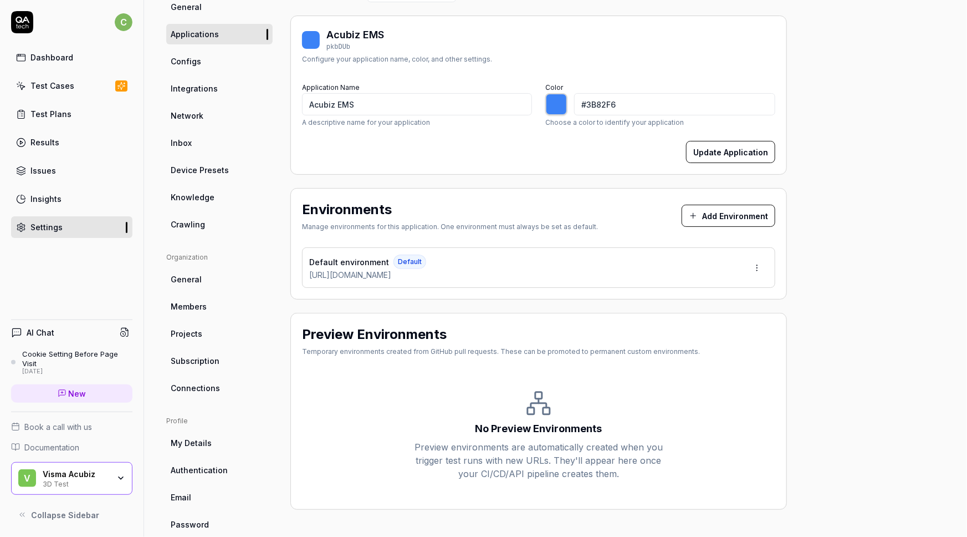
click at [63, 480] on div "3D Test" at bounding box center [76, 482] width 67 height 9
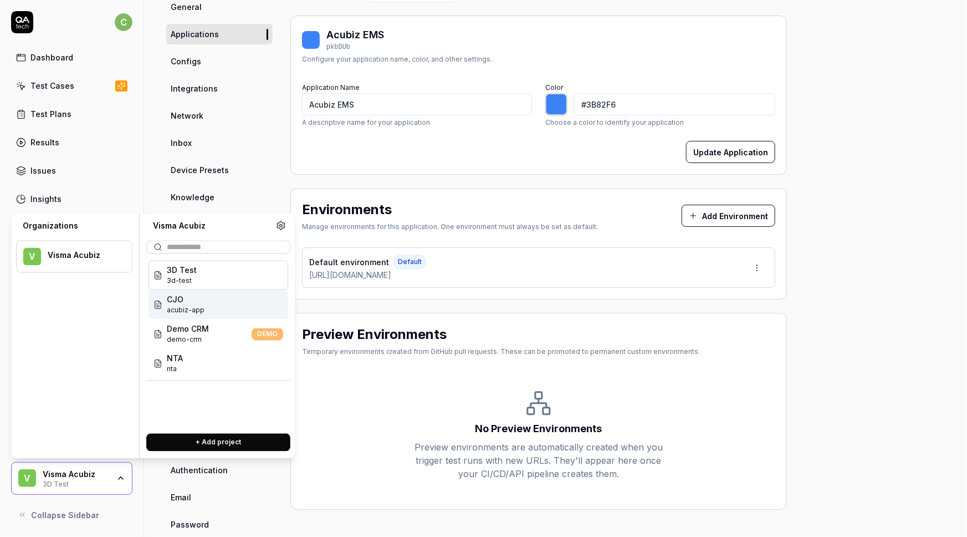
click at [206, 303] on div "CJO acubiz-app" at bounding box center [219, 304] width 140 height 29
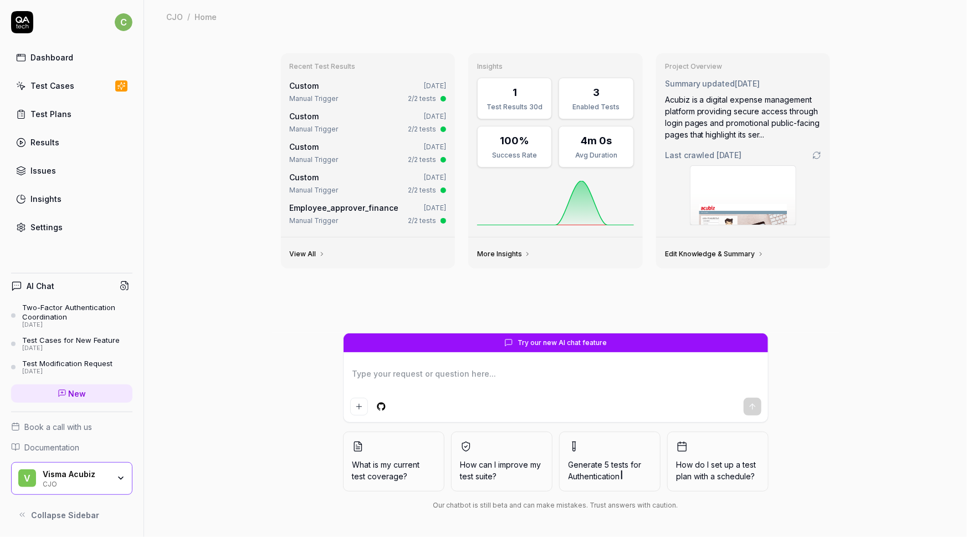
click at [45, 88] on div "Test Cases" at bounding box center [52, 86] width 44 height 12
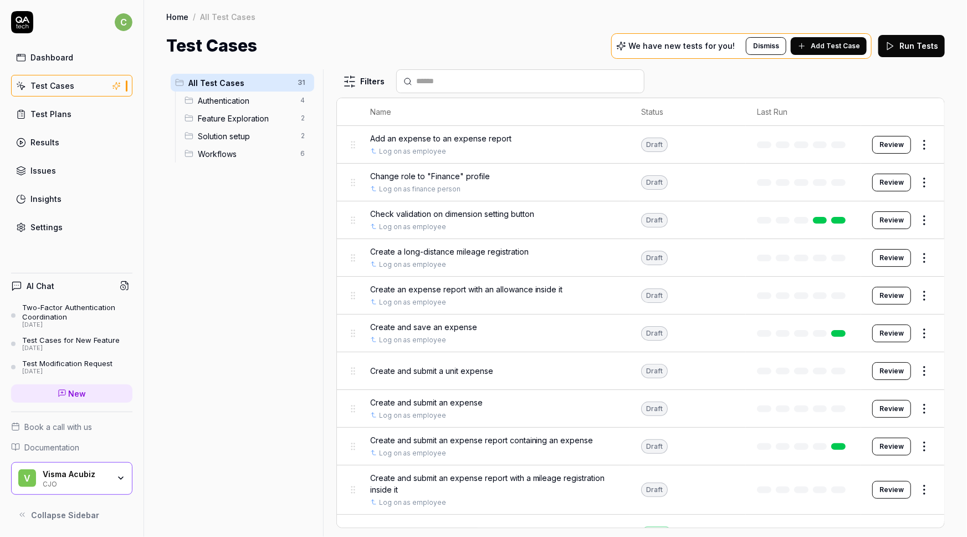
click at [59, 489] on div "V Visma Acubiz CJO" at bounding box center [71, 478] width 121 height 33
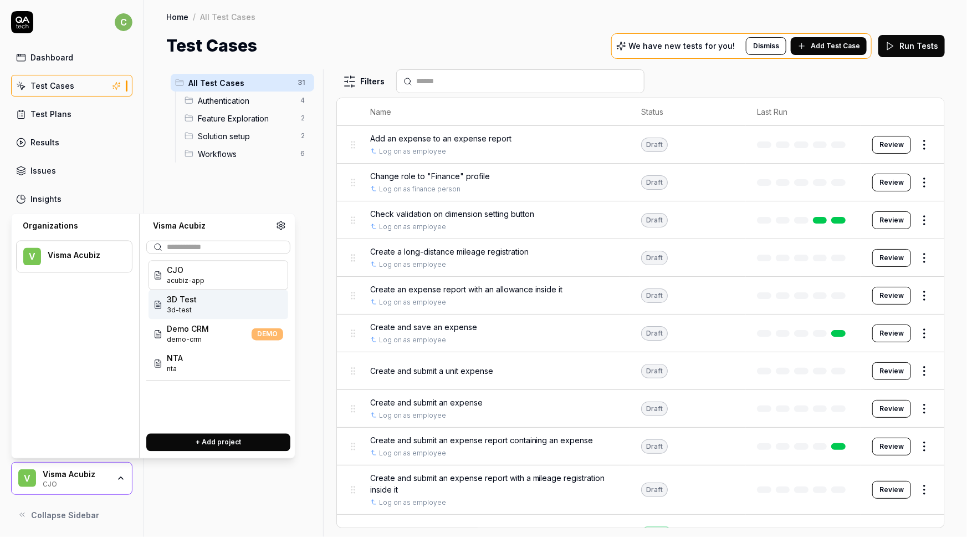
click at [181, 302] on span "3D Test" at bounding box center [182, 300] width 30 height 12
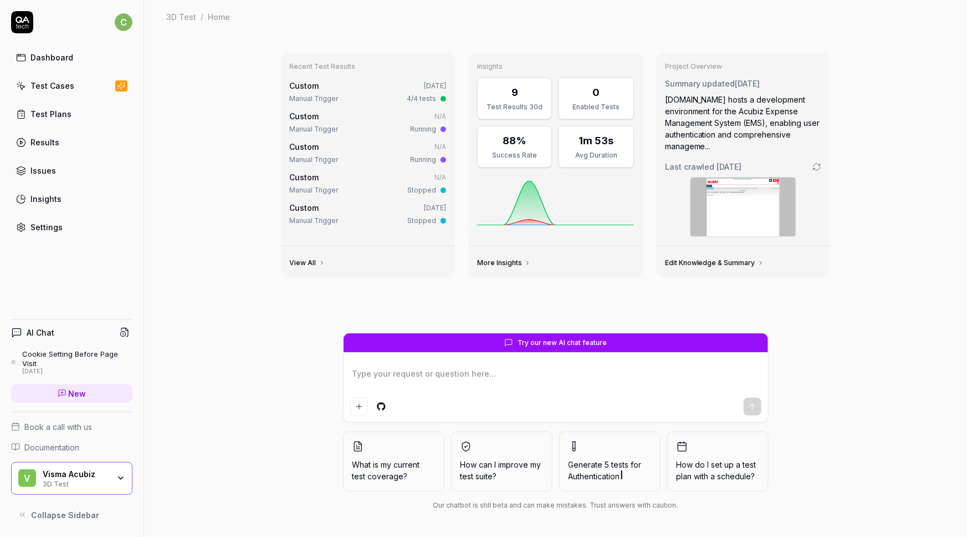
click at [81, 476] on div "Visma Acubiz" at bounding box center [76, 474] width 67 height 10
click at [203, 121] on div "Recent Test Results Custom Sep 4, 2025 Manual Trigger 4/4 tests Custom N/A Manu…" at bounding box center [555, 284] width 823 height 503
click at [53, 88] on div "Test Cases" at bounding box center [52, 86] width 44 height 12
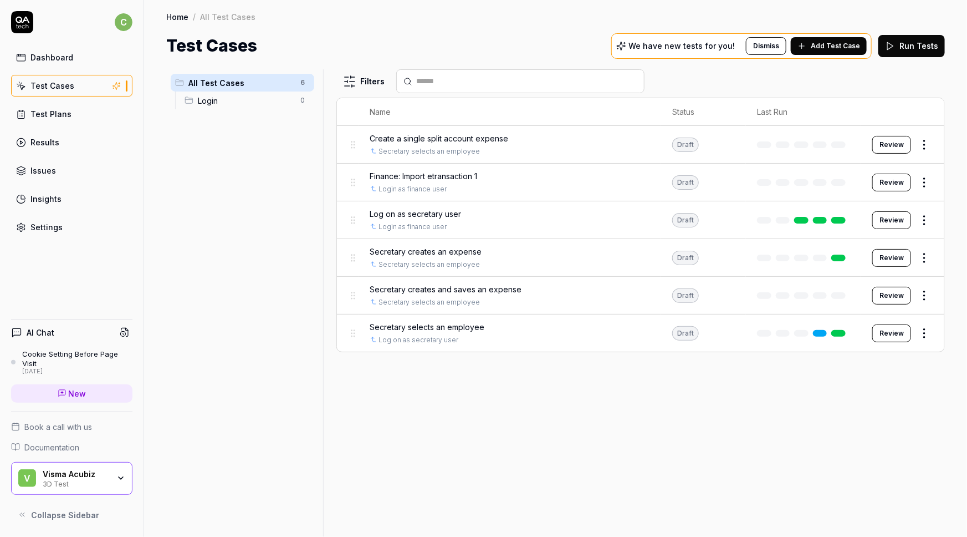
click at [407, 177] on span "Finance: Import etransaction 1" at bounding box center [424, 176] width 108 height 12
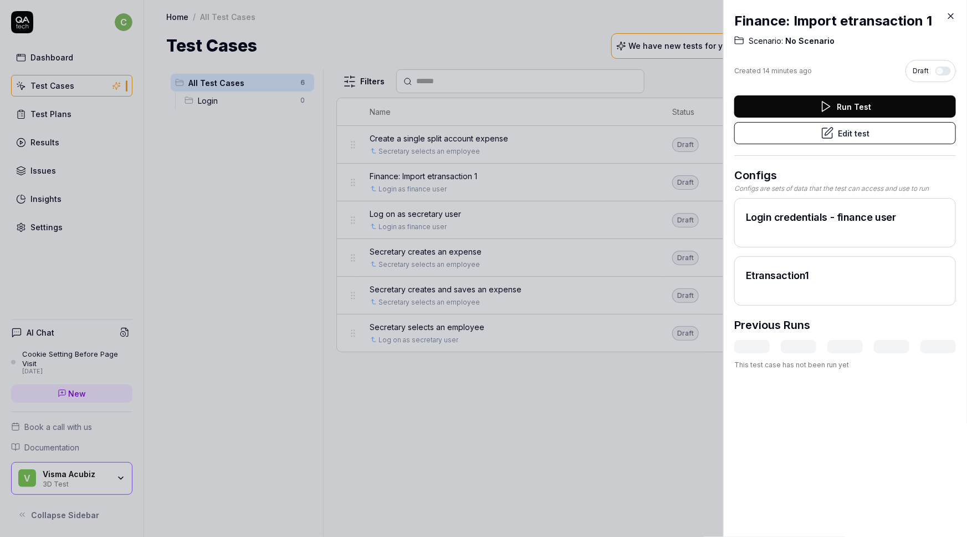
click at [821, 132] on icon at bounding box center [827, 132] width 13 height 13
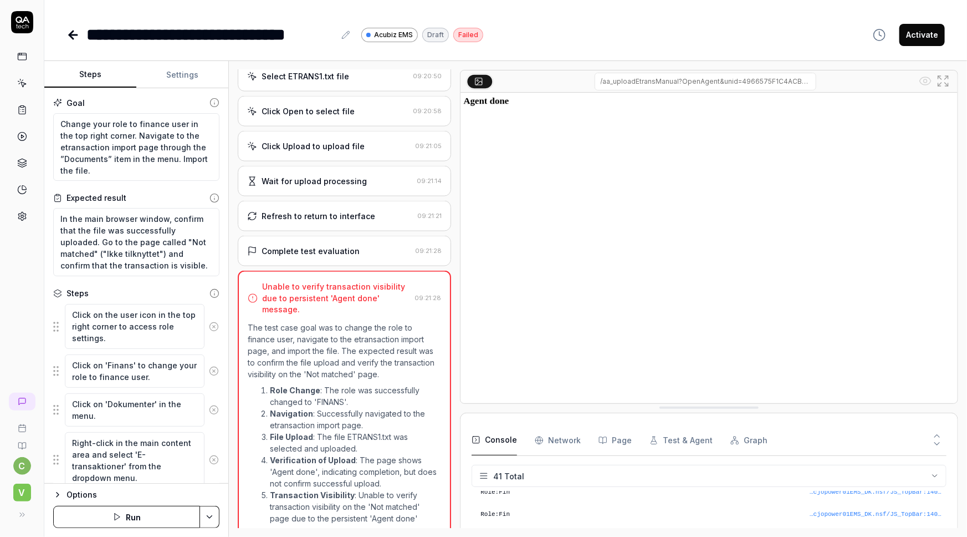
scroll to position [763, 0]
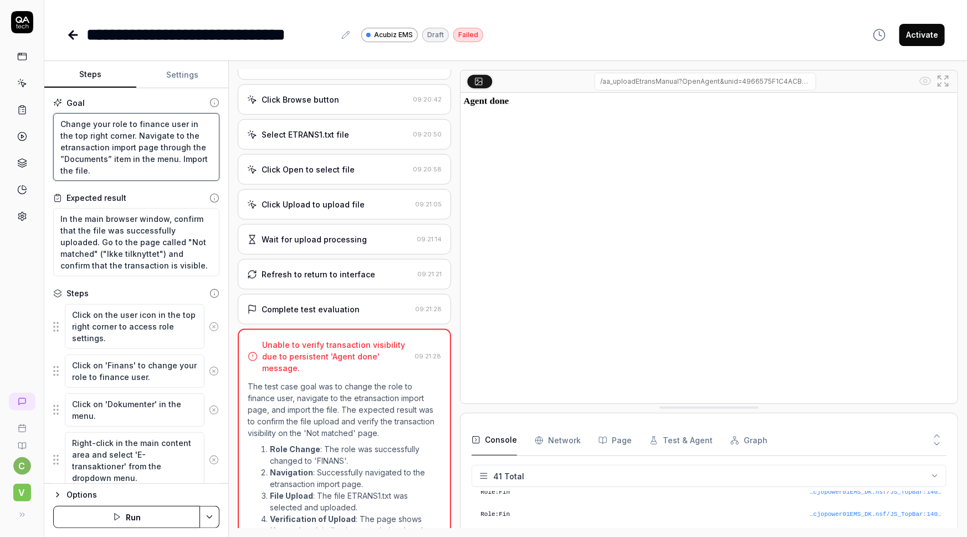
click at [135, 141] on textarea "Change your role to finance user in the top right corner. Navigate to the etran…" at bounding box center [136, 147] width 166 height 68
click at [124, 229] on textarea "In the main browser window, confirm that the file was successfully uploaded. Go…" at bounding box center [136, 242] width 166 height 68
click at [24, 487] on span "V" at bounding box center [22, 492] width 18 height 18
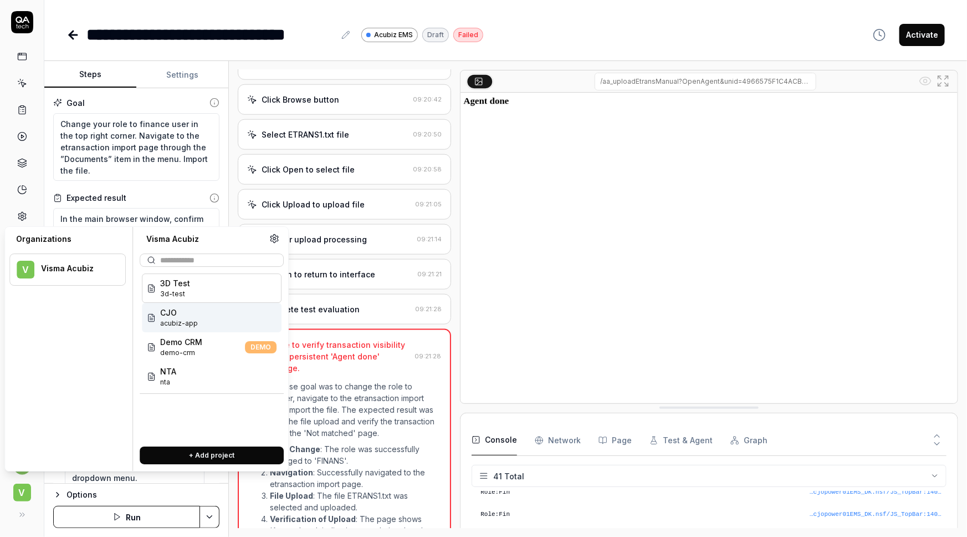
click at [187, 314] on span "CJO" at bounding box center [179, 313] width 38 height 12
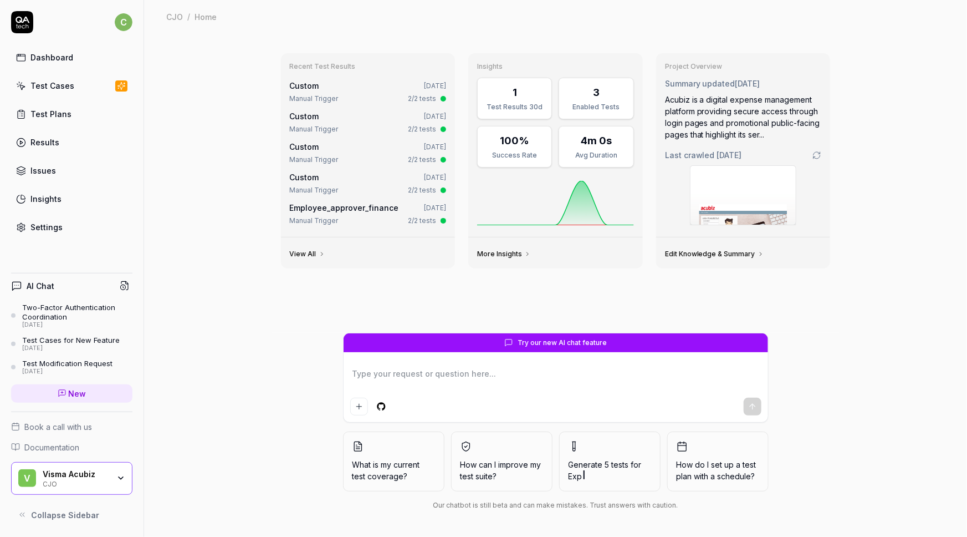
type textarea "*"
click at [47, 87] on div "Test Cases" at bounding box center [52, 86] width 44 height 12
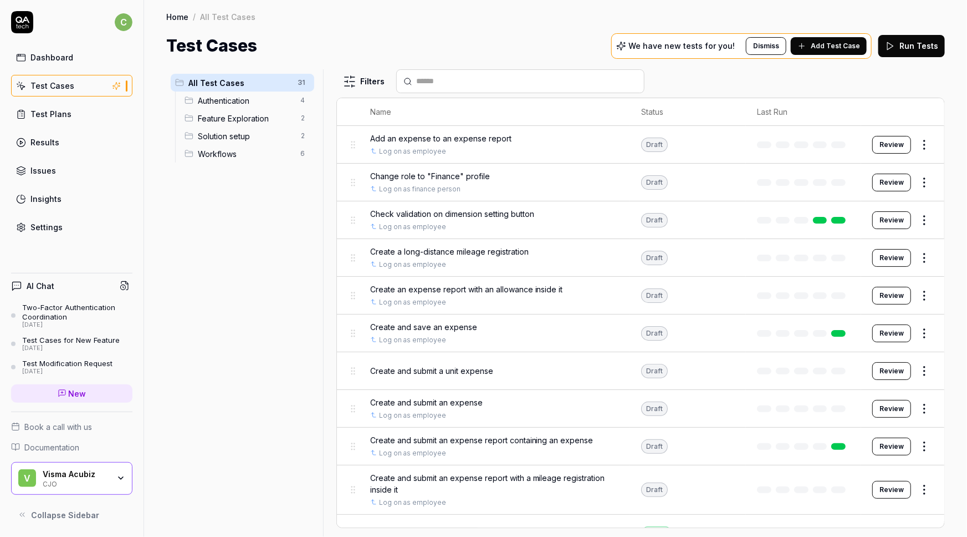
click at [850, 43] on span "Add Test Case" at bounding box center [835, 46] width 49 height 10
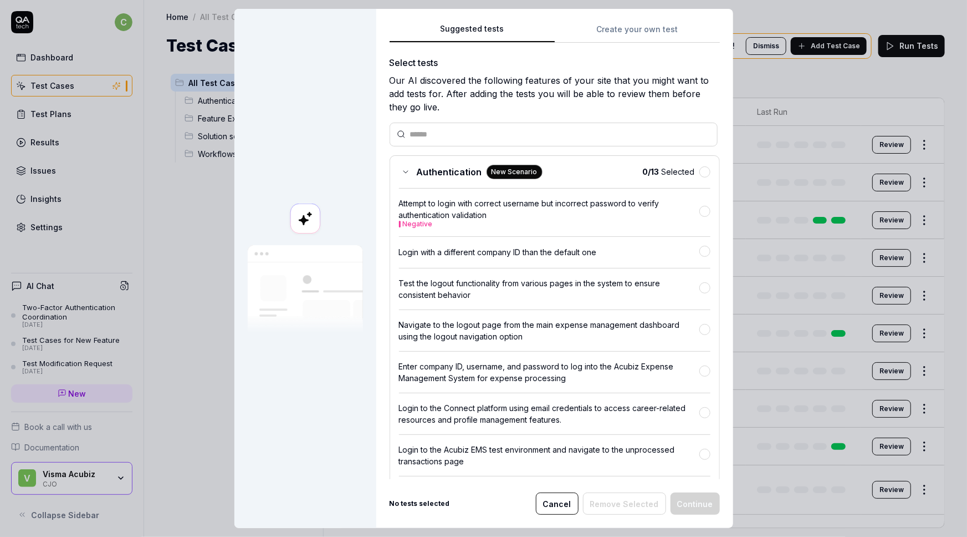
click at [637, 32] on button "Create your own test" at bounding box center [637, 33] width 165 height 20
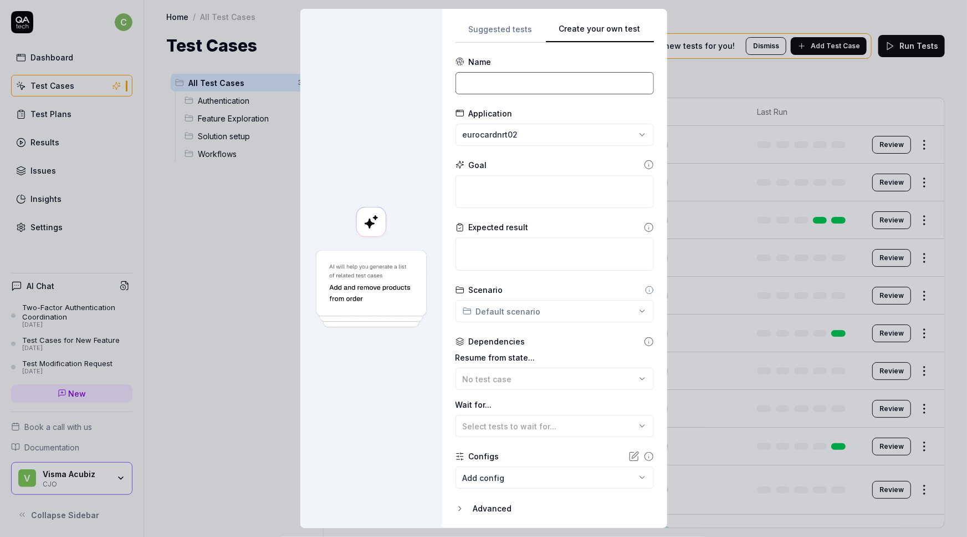
click at [489, 87] on input at bounding box center [555, 83] width 198 height 22
type input "Finance: Import etransaction 1"
click at [473, 192] on textarea at bounding box center [555, 191] width 198 height 33
paste textarea "Change your role to finance user in the top right corner. Navigate to the etran…"
type textarea "*"
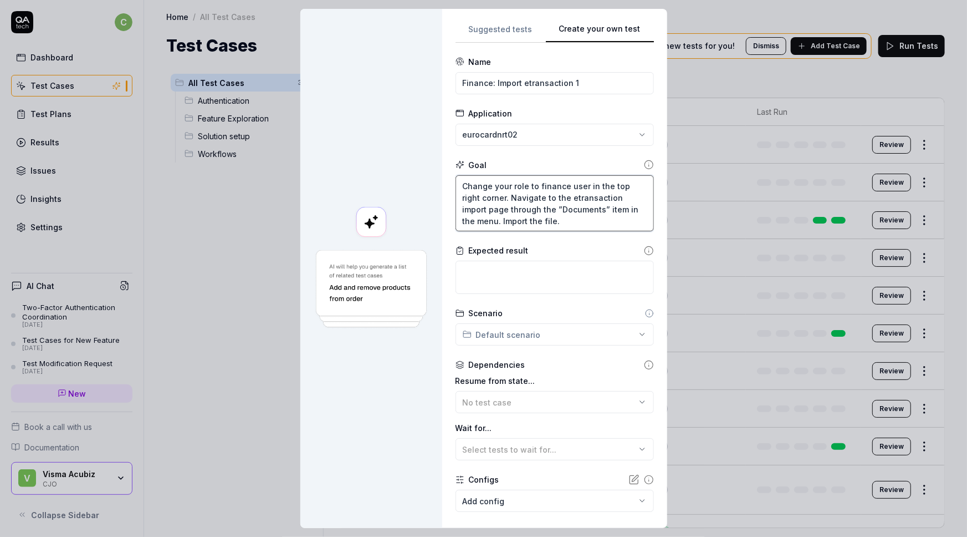
type textarea "Change your role to finance user in the top right corner. Navigate to the etran…"
click at [493, 270] on textarea at bounding box center [555, 277] width 198 height 33
paste textarea "In the main browser window, confirm that the file was successfully uploaded. Go…"
type textarea "*"
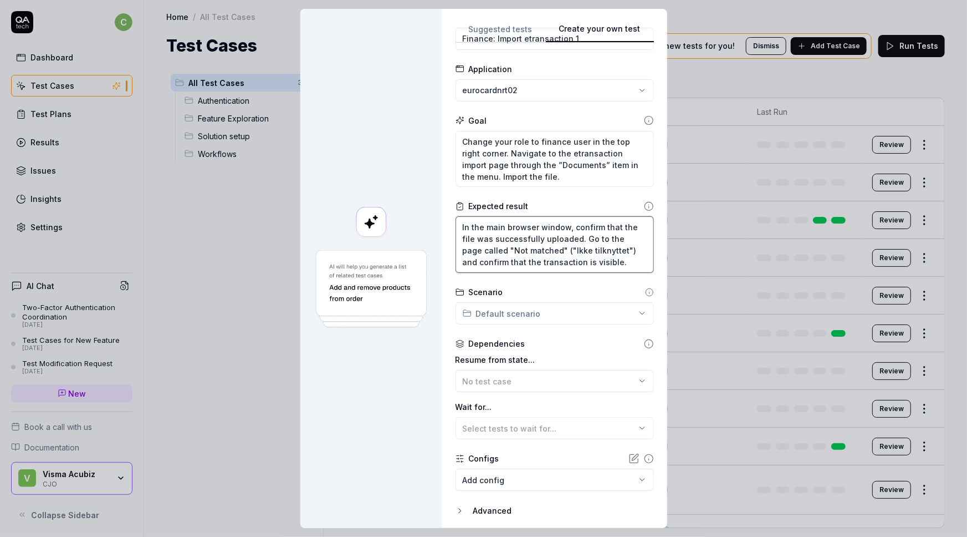
scroll to position [83, 0]
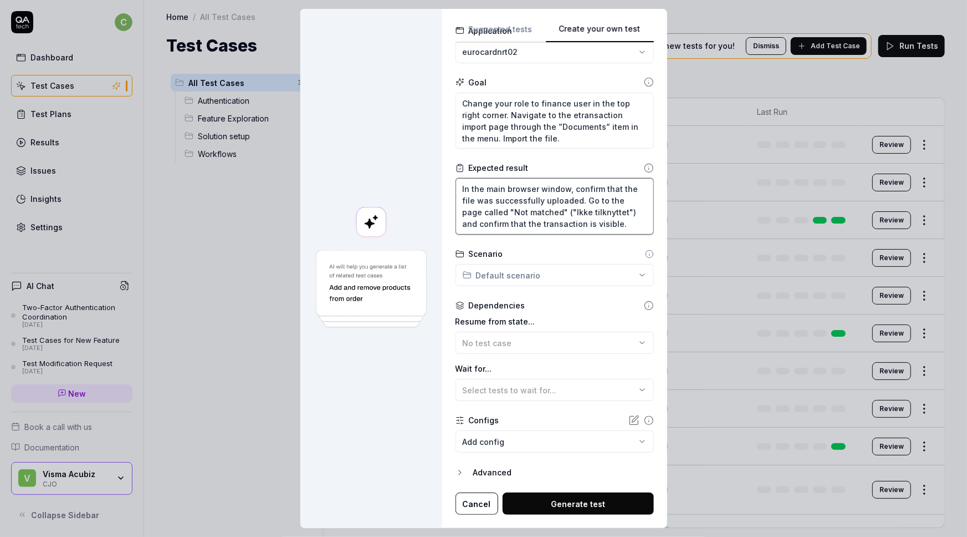
type textarea "In the main browser window, confirm that the file was successfully uploaded. Go…"
click at [493, 339] on span "No test case" at bounding box center [487, 342] width 49 height 9
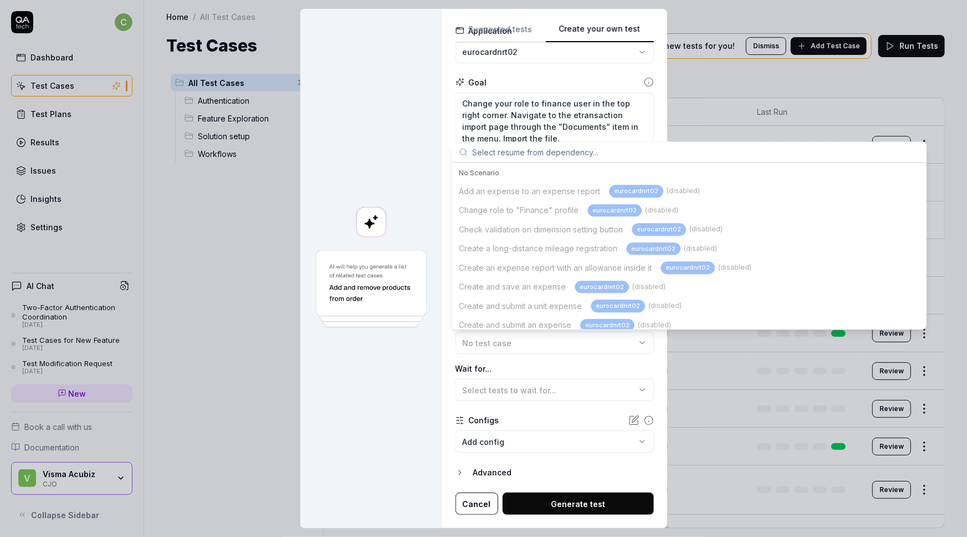
scroll to position [61, 0]
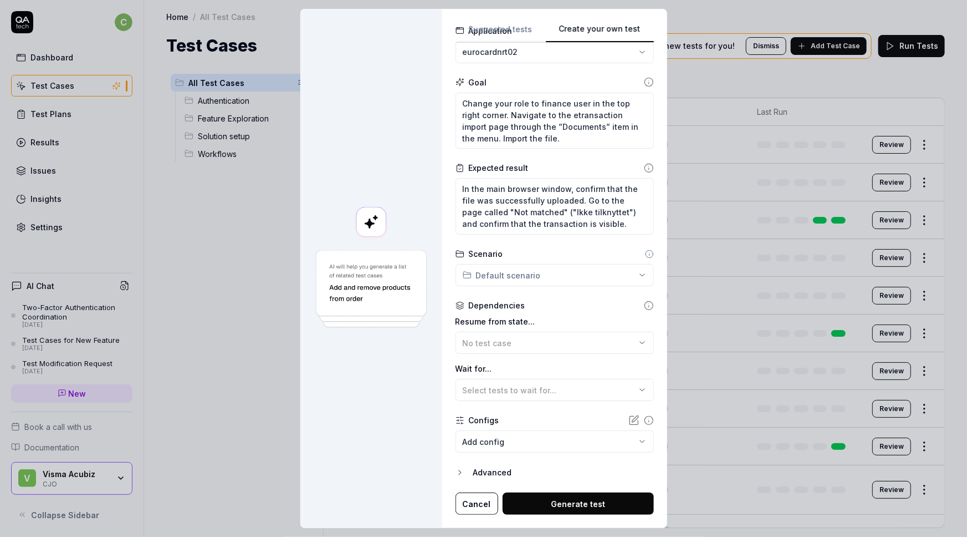
click at [376, 373] on div at bounding box center [371, 268] width 142 height 519
click at [577, 344] on div "No test case" at bounding box center [549, 343] width 173 height 12
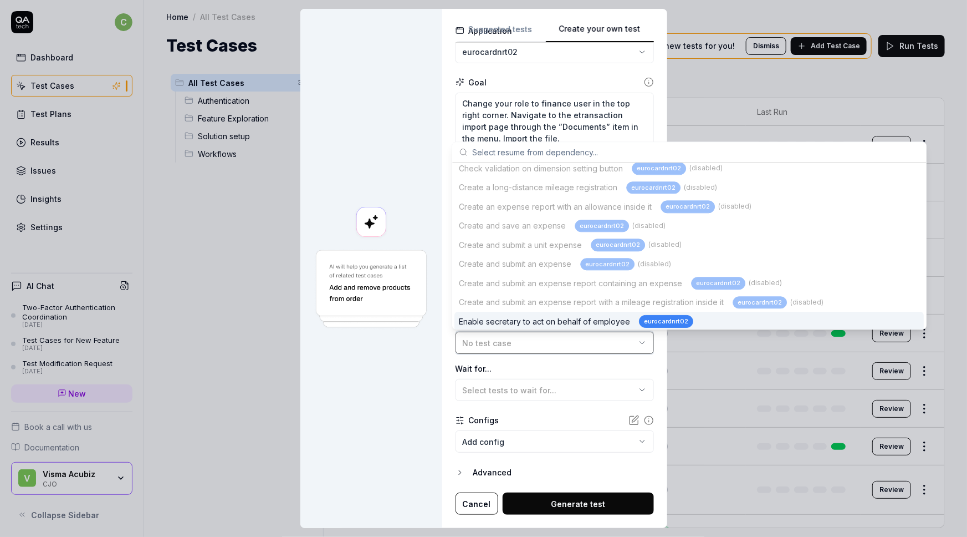
click at [577, 344] on div "No test case" at bounding box center [549, 343] width 173 height 12
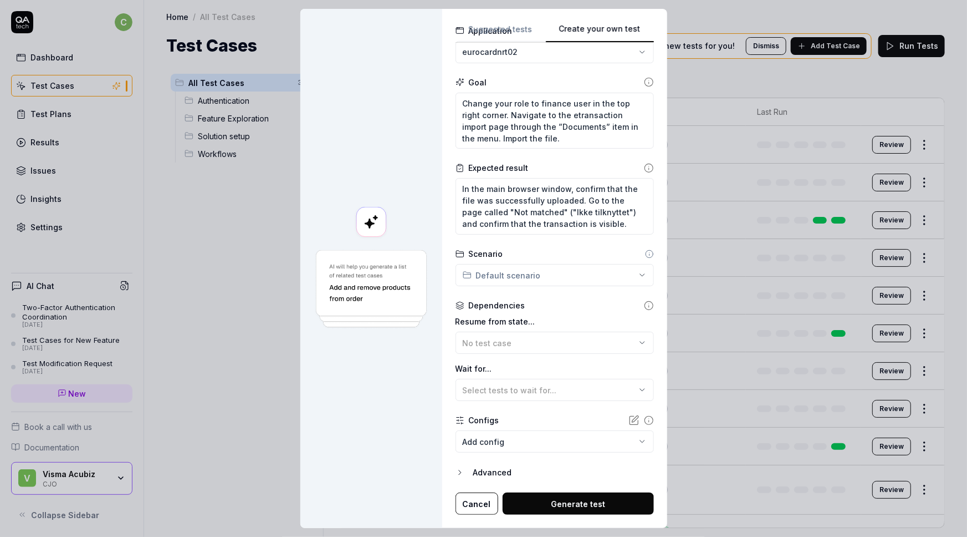
click at [644, 303] on icon at bounding box center [649, 305] width 10 height 10
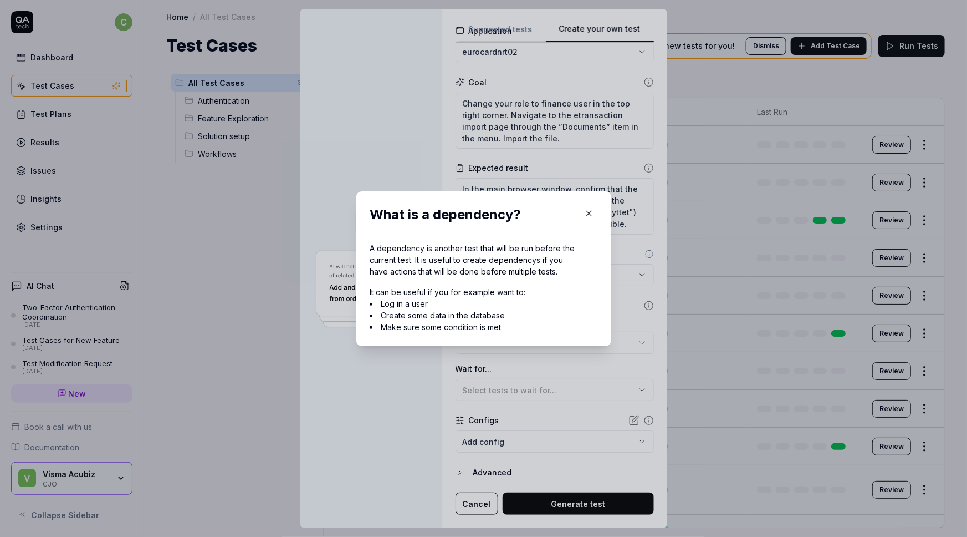
click at [588, 213] on icon "button" at bounding box center [589, 213] width 10 height 10
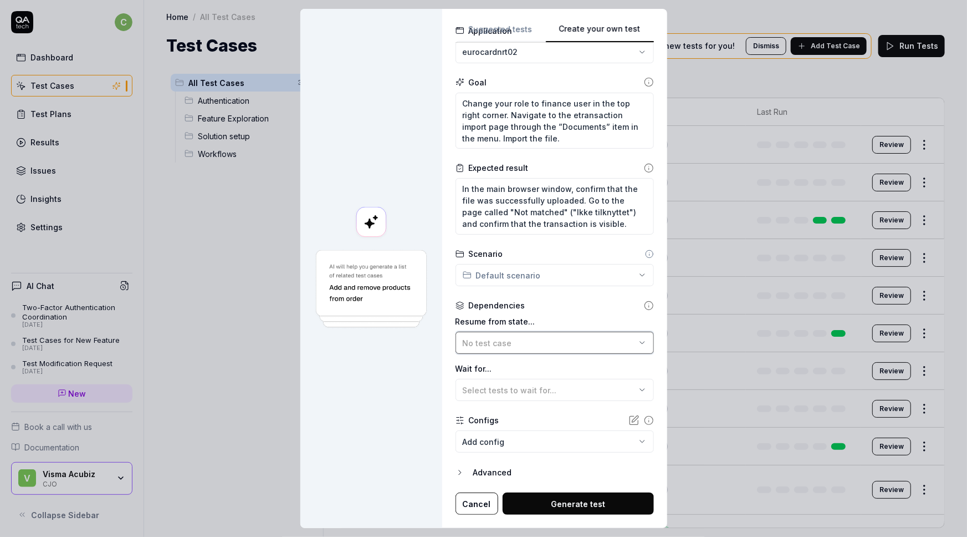
click at [588, 350] on button "No test case" at bounding box center [555, 342] width 198 height 22
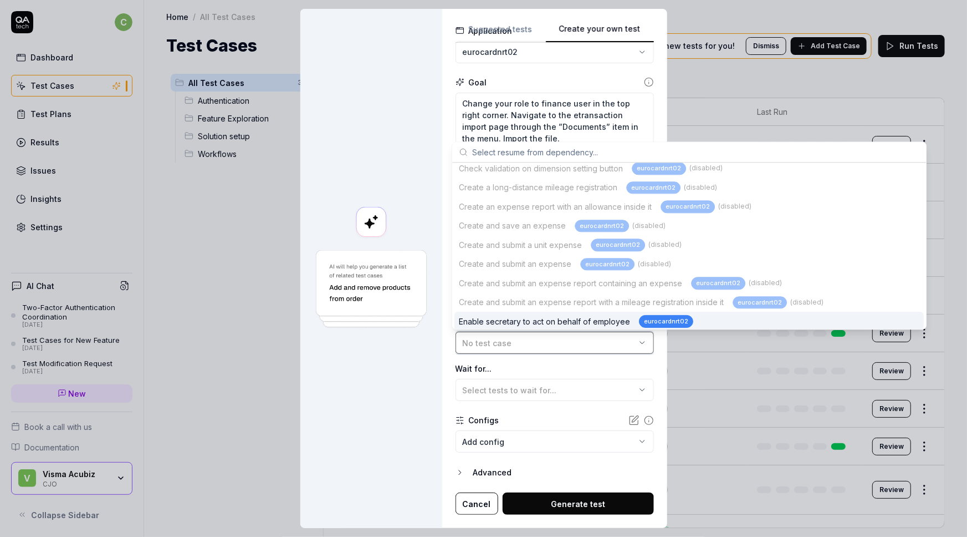
click at [588, 350] on button "No test case" at bounding box center [555, 342] width 198 height 22
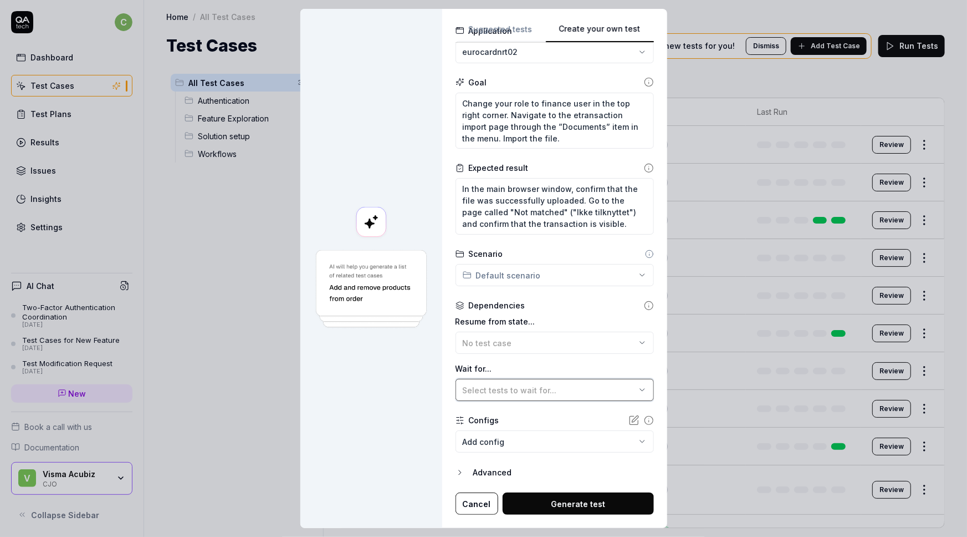
click at [559, 390] on div "Select tests to wait for..." at bounding box center [549, 390] width 173 height 12
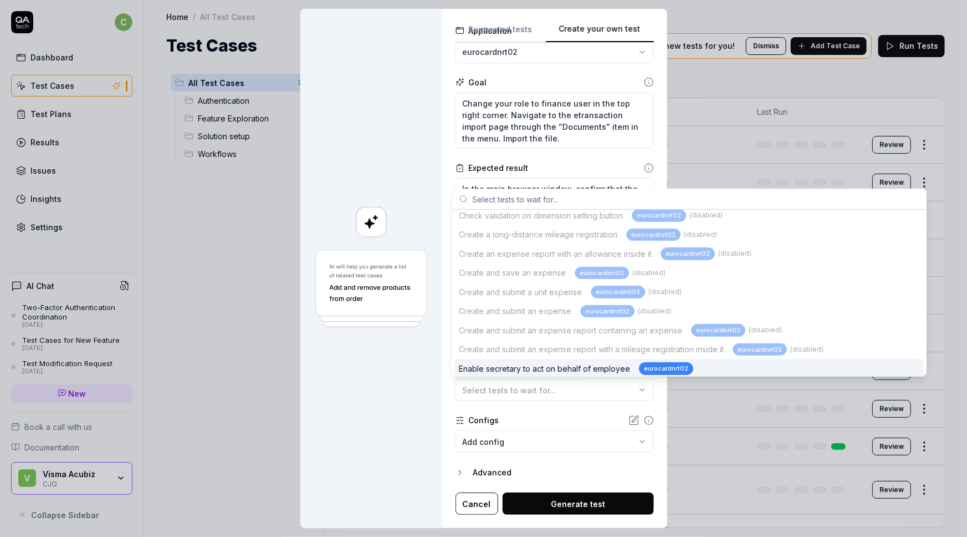
click at [351, 417] on div at bounding box center [371, 268] width 142 height 519
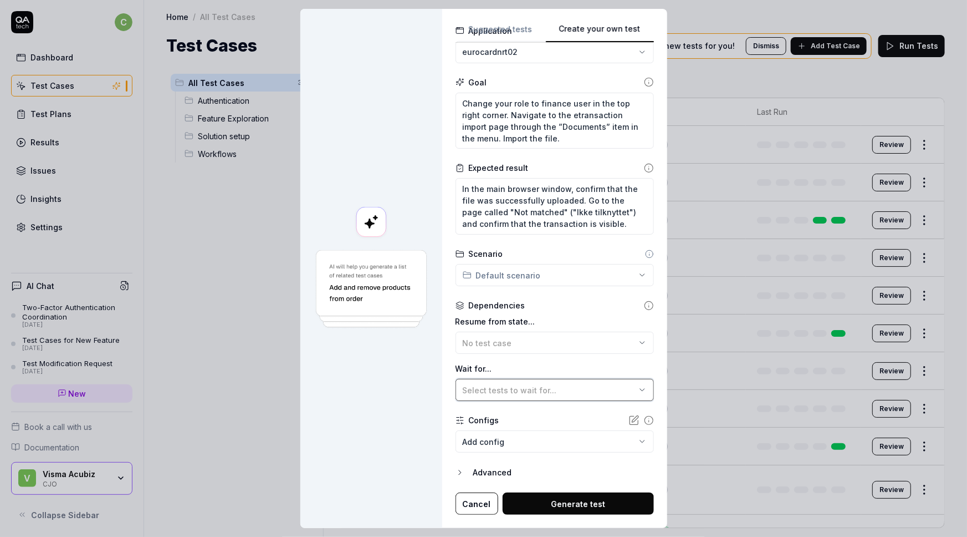
click at [580, 390] on div "Select tests to wait for..." at bounding box center [549, 390] width 173 height 12
click at [361, 377] on div at bounding box center [371, 268] width 142 height 519
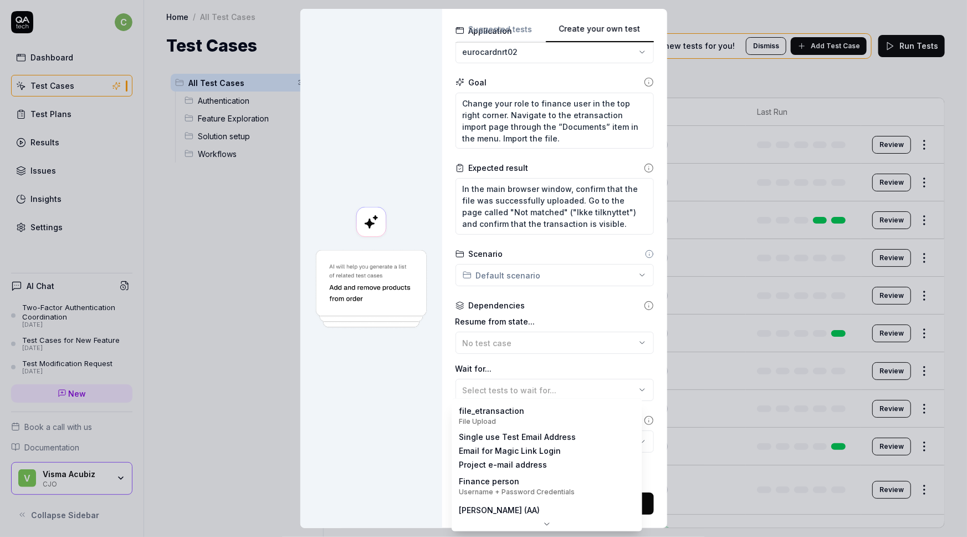
click at [504, 445] on body "c Dashboard Test Cases Test Plans Results Issues Insights Settings AI Chat Two-…" at bounding box center [483, 268] width 967 height 537
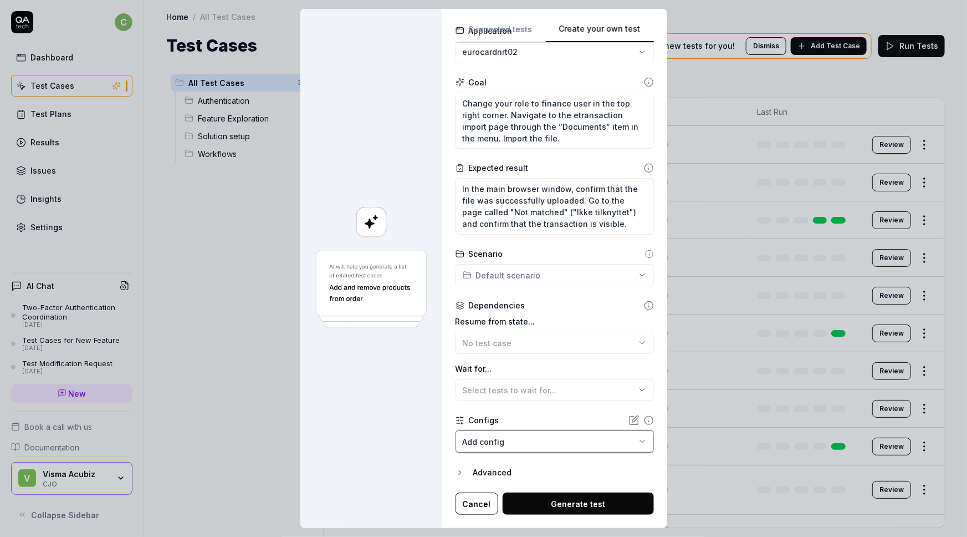
click at [379, 435] on div "**********" at bounding box center [483, 268] width 967 height 537
click at [499, 390] on span "Select tests to wait for..." at bounding box center [510, 389] width 94 height 9
click at [319, 397] on div at bounding box center [371, 268] width 142 height 519
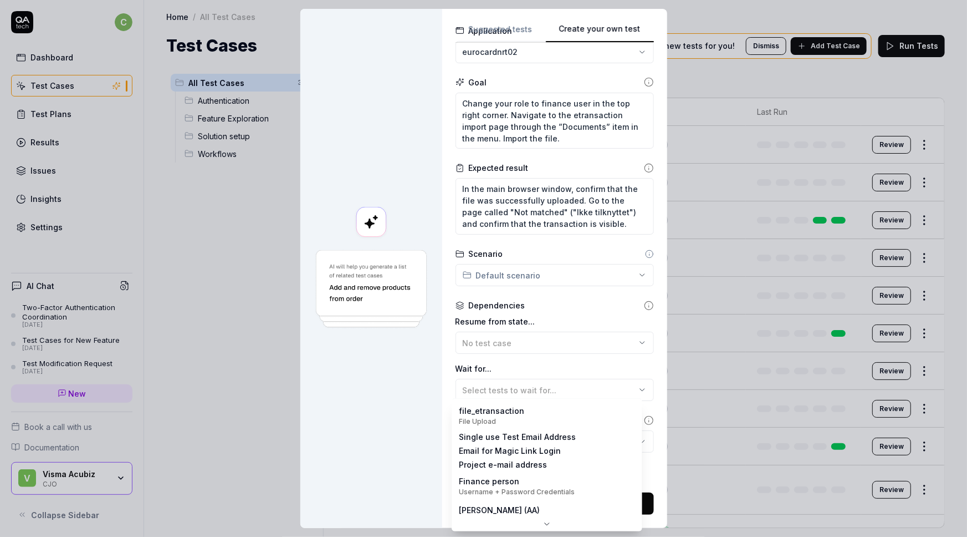
click at [504, 446] on body "c Dashboard Test Cases Test Plans Results Issues Insights Settings AI Chat Two-…" at bounding box center [483, 268] width 967 height 537
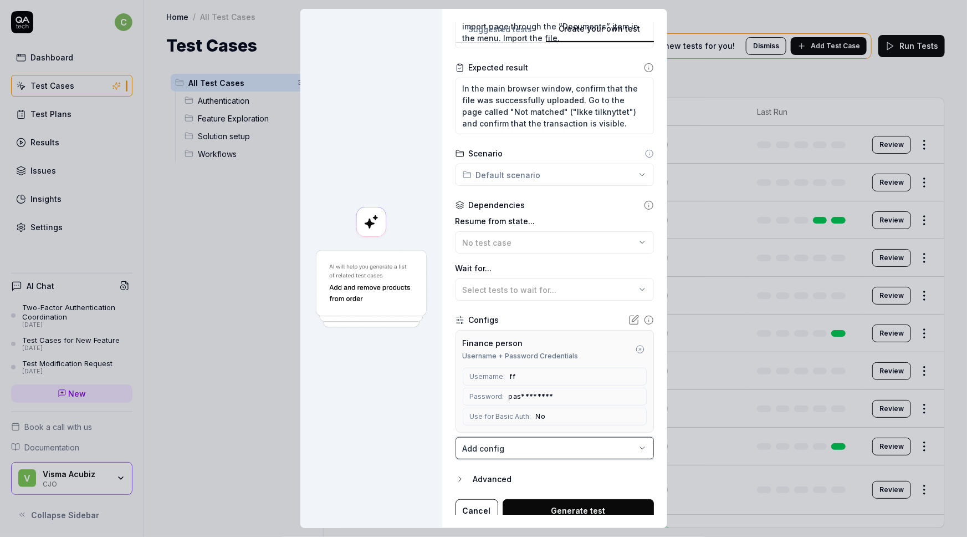
scroll to position [188, 0]
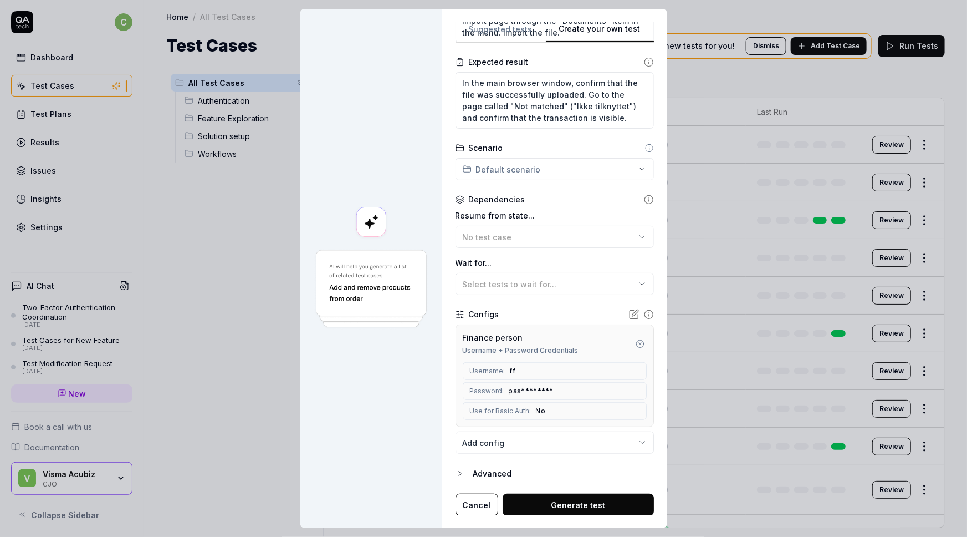
click at [510, 438] on body "c Dashboard Test Cases Test Plans Results Issues Insights Settings AI Chat Two-…" at bounding box center [483, 268] width 967 height 537
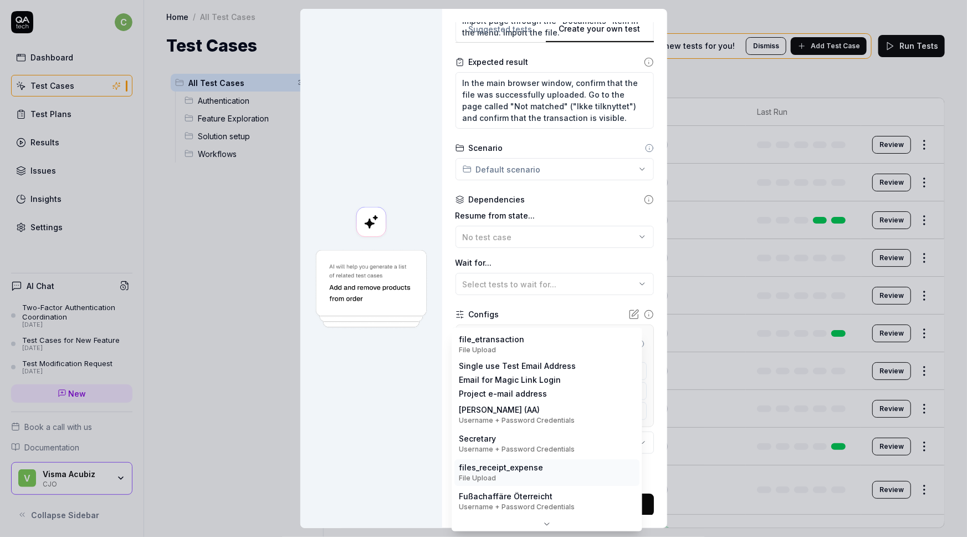
scroll to position [0, 0]
click at [354, 399] on div "**********" at bounding box center [483, 268] width 967 height 537
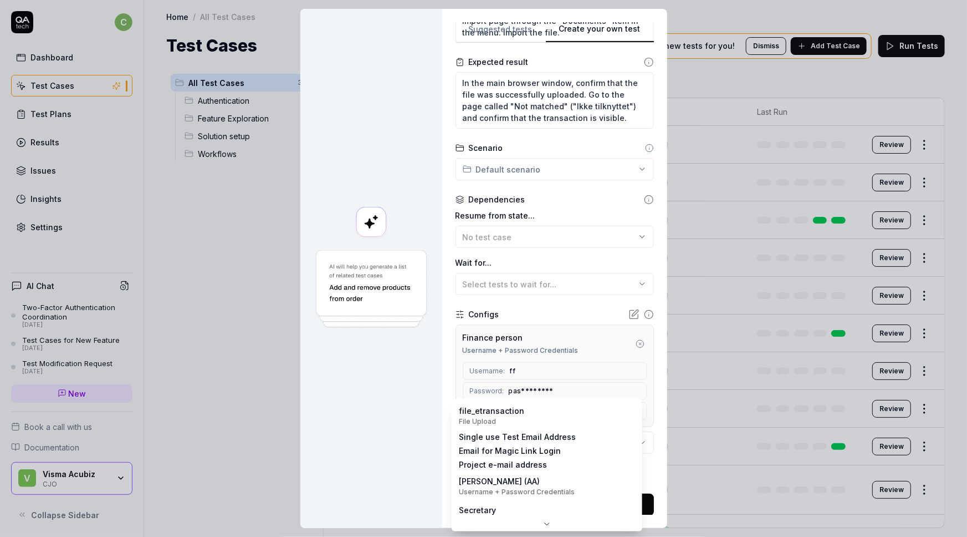
click at [509, 440] on body "c Dashboard Test Cases Test Plans Results Issues Insights Settings AI Chat Two-…" at bounding box center [483, 268] width 967 height 537
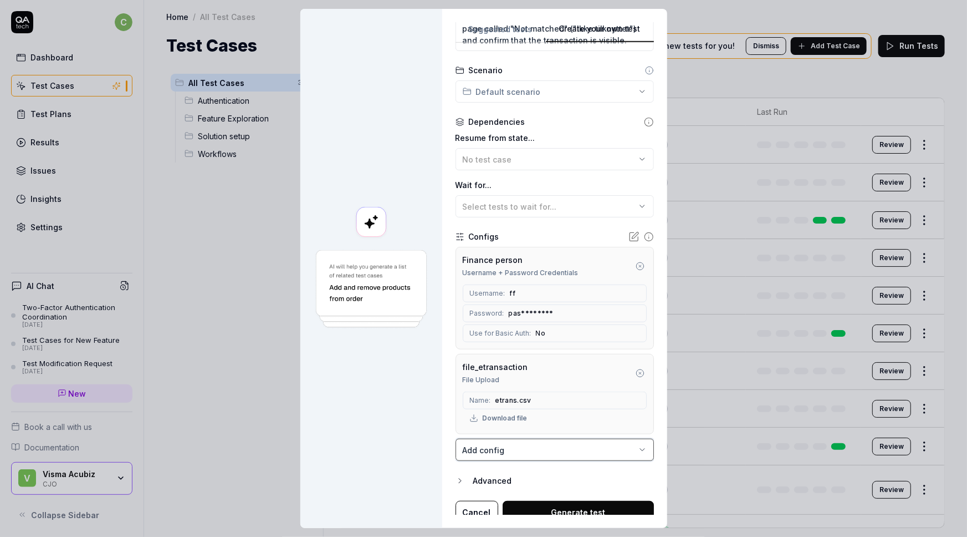
scroll to position [273, 0]
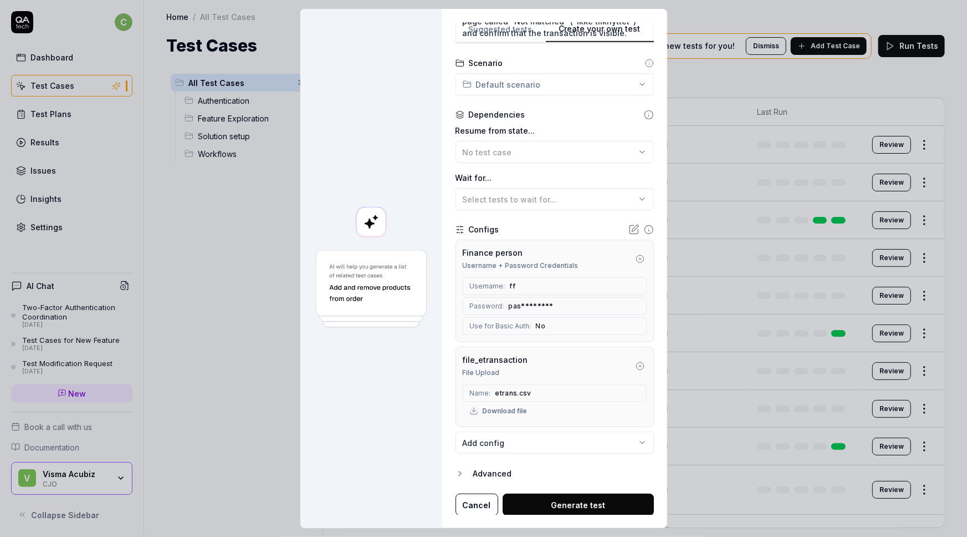
click at [552, 503] on button "Generate test" at bounding box center [578, 504] width 151 height 22
type textarea "*"
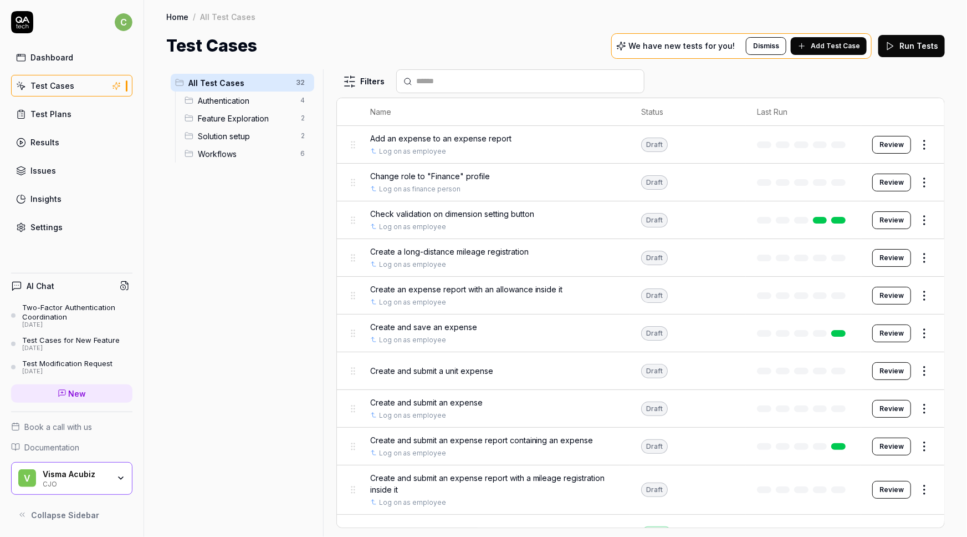
scroll to position [263, 0]
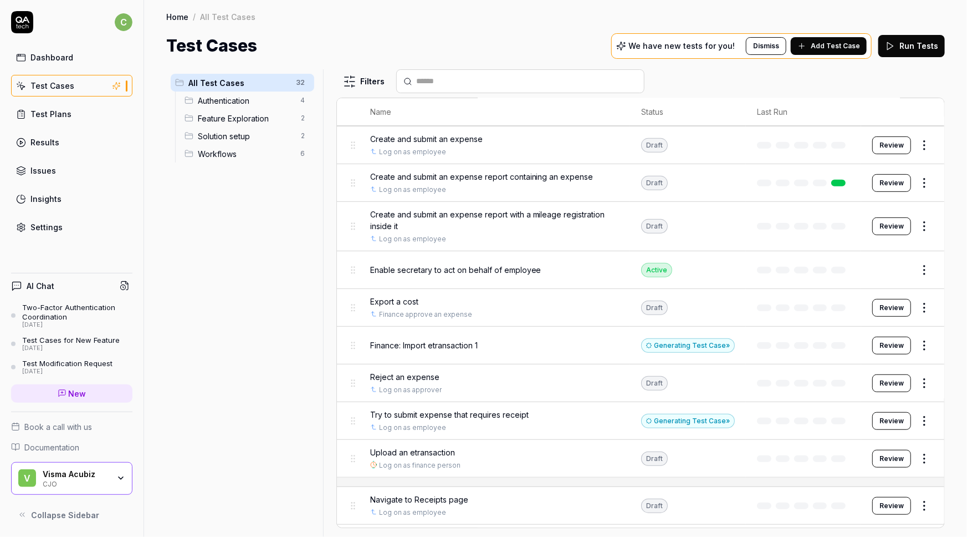
click at [915, 343] on html "c Dashboard Test Cases Test Plans Results Issues Insights Settings AI Chat Two-…" at bounding box center [483, 268] width 967 height 537
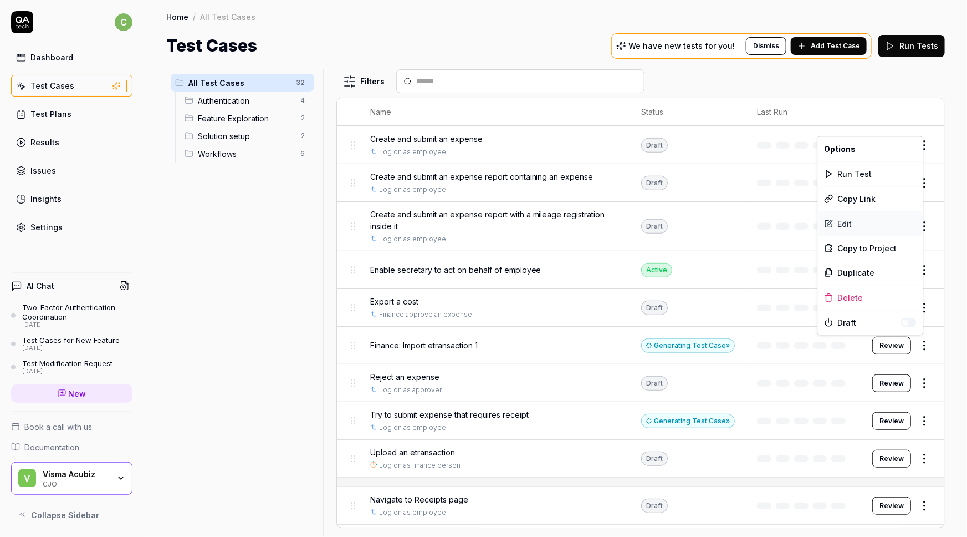
click at [848, 224] on div "Edit" at bounding box center [870, 223] width 105 height 24
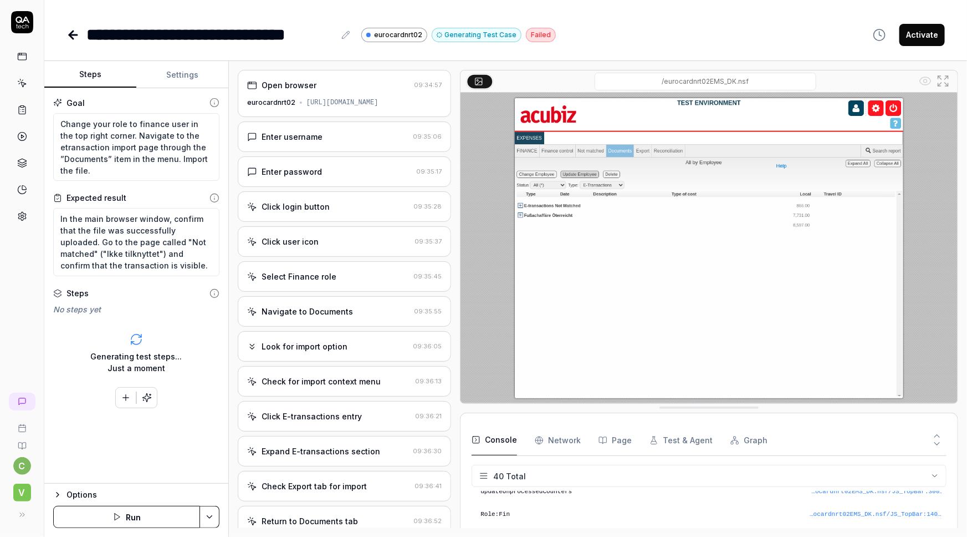
click at [299, 282] on div "Select Finance role 09:35:45" at bounding box center [344, 276] width 213 height 30
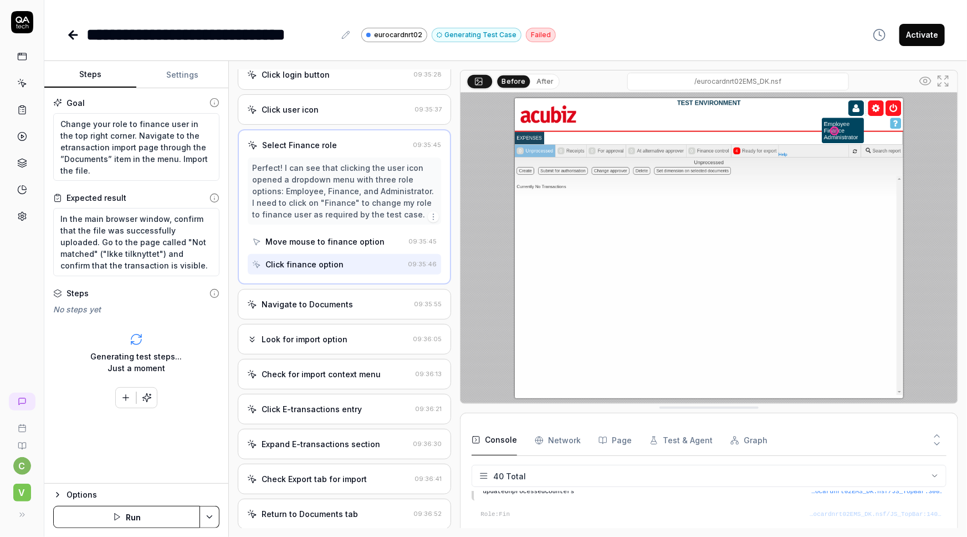
scroll to position [151, 0]
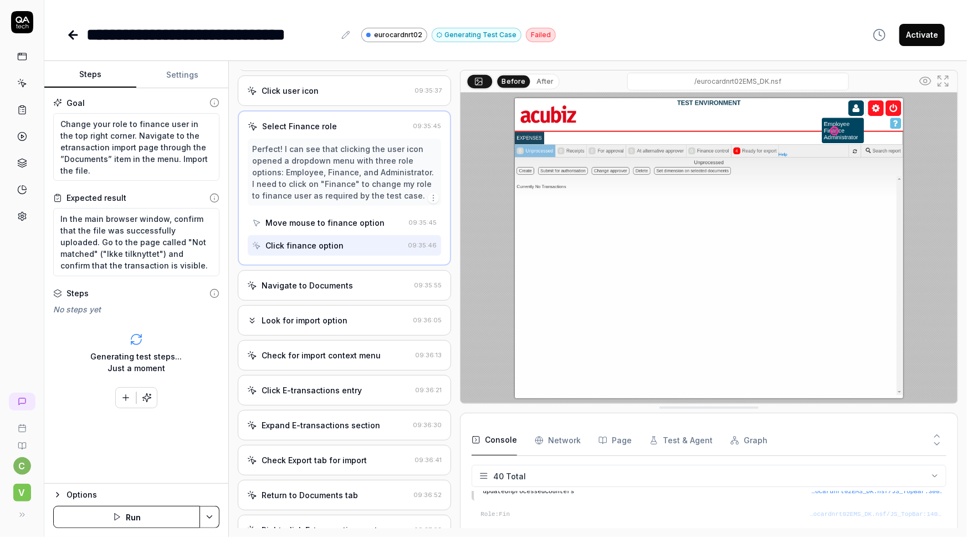
click at [305, 320] on div "Look for import option" at bounding box center [305, 320] width 86 height 12
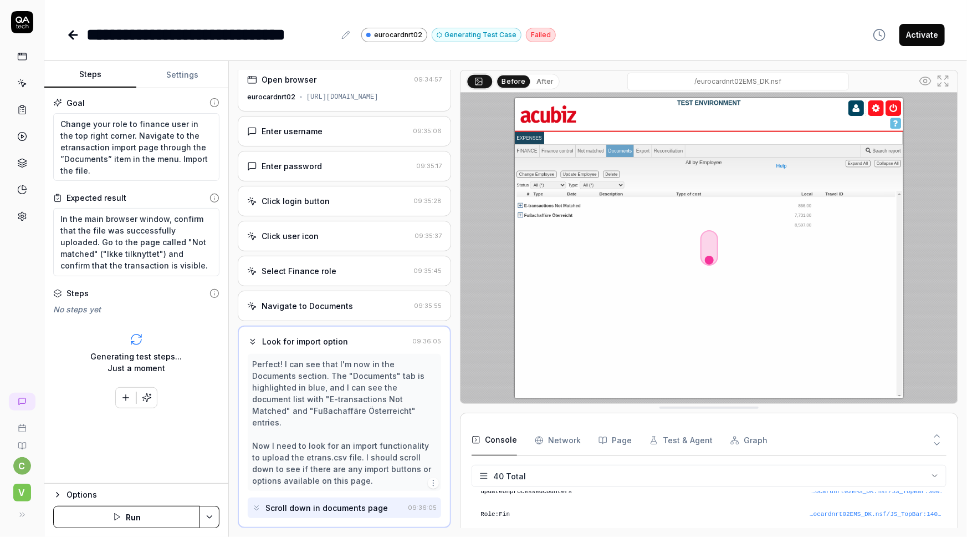
scroll to position [0, 0]
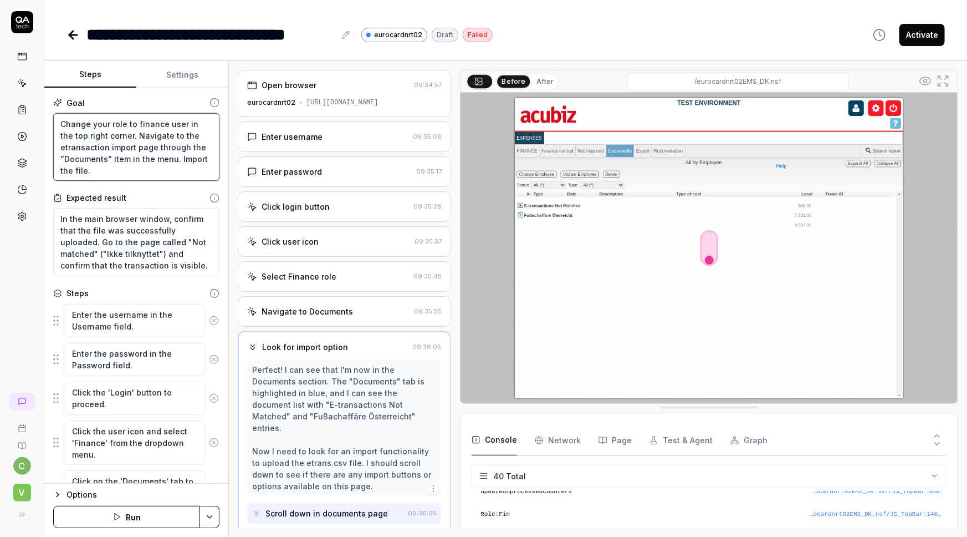
click at [121, 135] on textarea "Change your role to finance user in the top right corner. Navigate to the etran…" at bounding box center [136, 147] width 166 height 68
click at [248, 349] on icon at bounding box center [253, 347] width 10 height 10
click at [275, 309] on div "Navigate to Documents" at bounding box center [307, 311] width 91 height 12
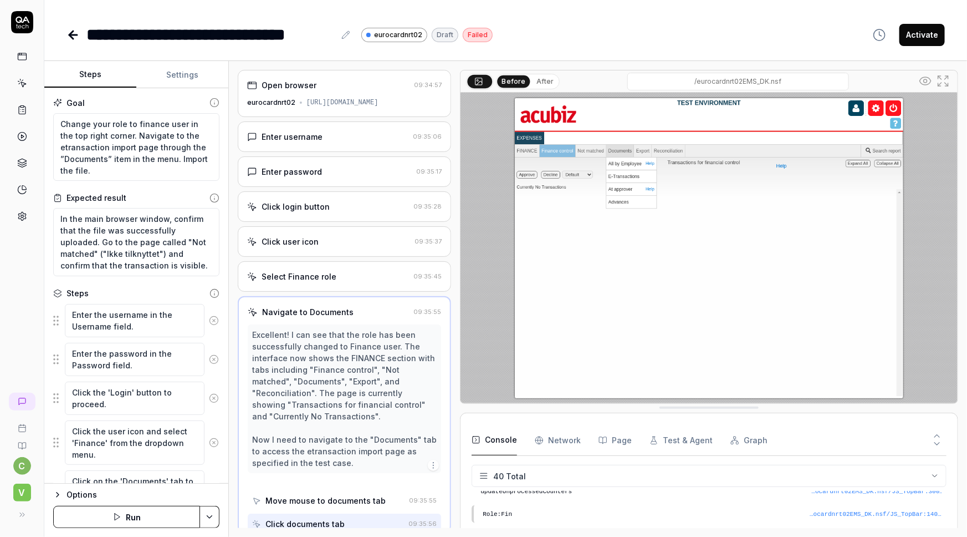
scroll to position [4, 0]
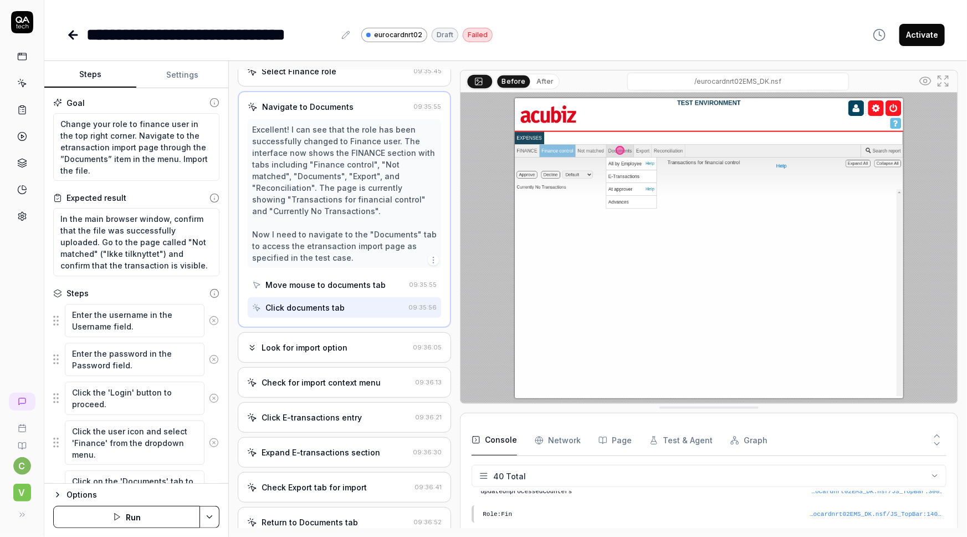
click at [298, 350] on div "Look for import option" at bounding box center [305, 347] width 86 height 12
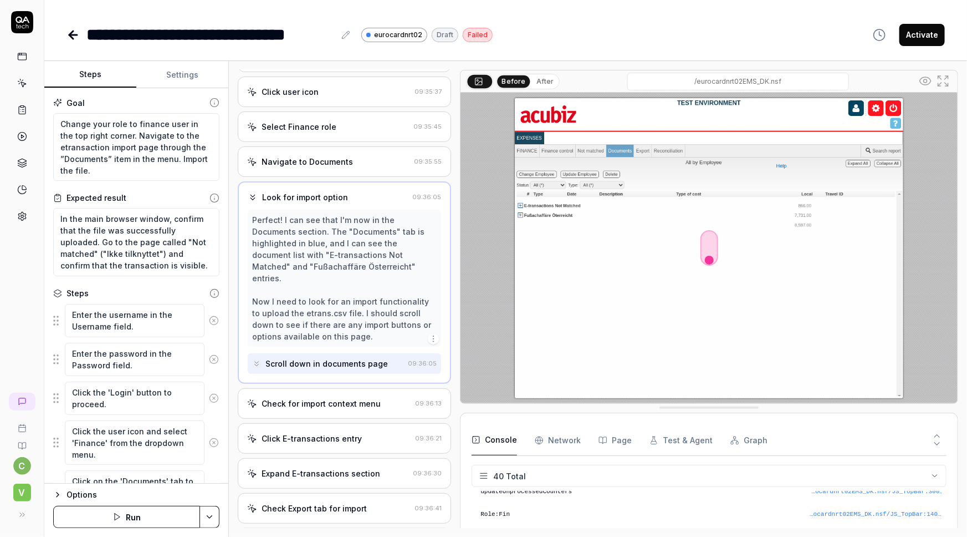
scroll to position [201, 0]
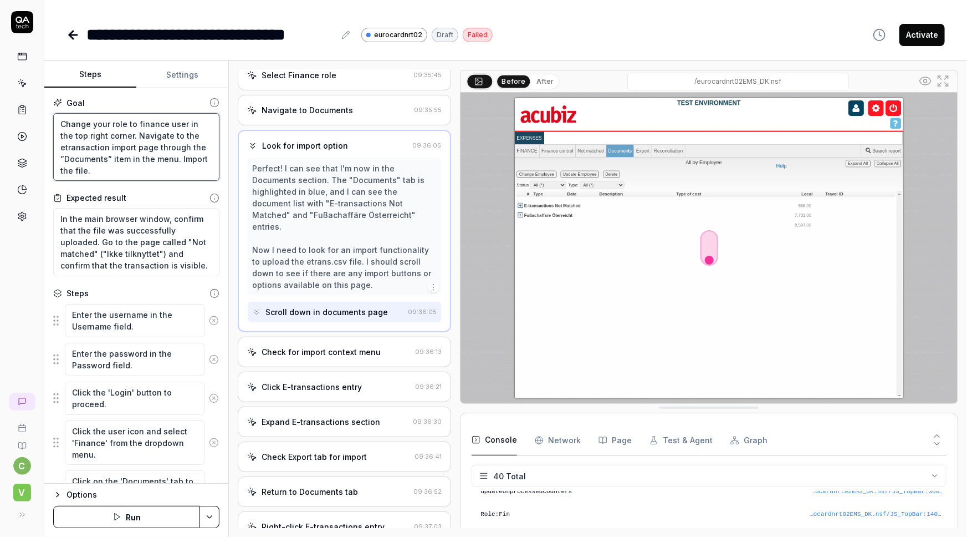
click at [113, 138] on textarea "Change your role to finance user in the top right corner. Navigate to the etran…" at bounding box center [136, 147] width 166 height 68
click at [111, 142] on textarea "Change your role to finance user in the top right corner. Navigate to the etran…" at bounding box center [136, 147] width 166 height 68
click at [105, 131] on textarea "Change your role to finance user in the top right corner. Navigate to the etran…" at bounding box center [136, 147] width 166 height 68
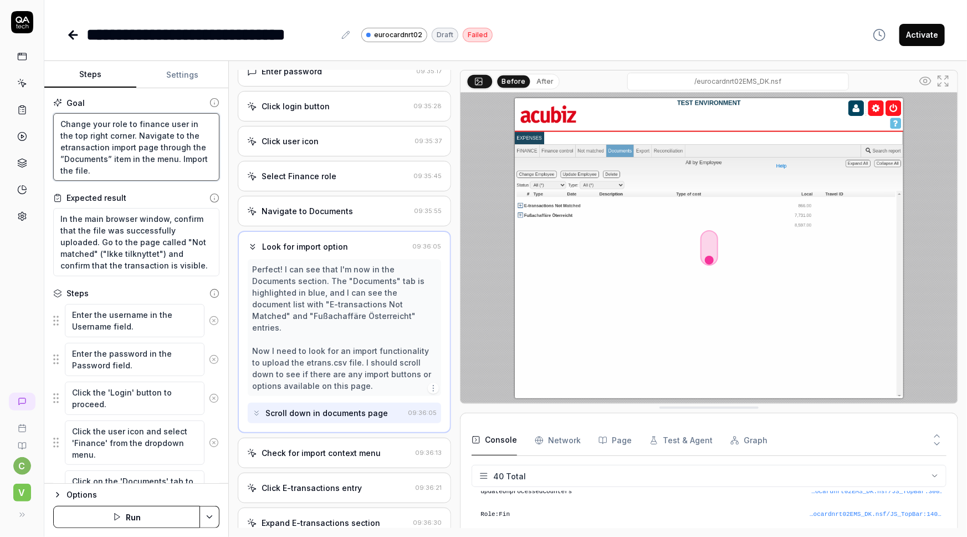
scroll to position [151, 0]
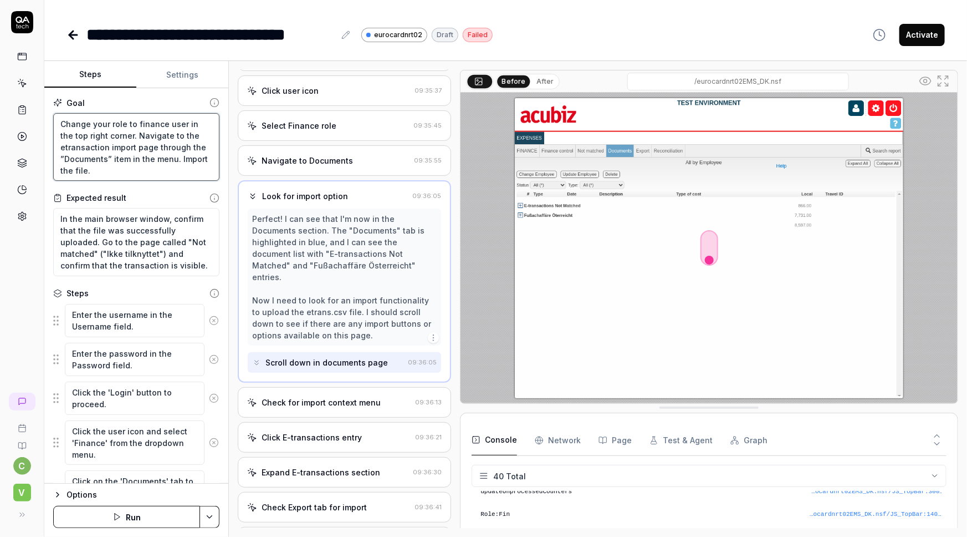
type textarea "*"
click at [122, 132] on textarea "Change your role to finance user in the top right corner. Navigate to the etran…" at bounding box center [136, 147] width 166 height 68
type textarea "Change your role to finance user in the top right corner. INavigate to the etra…"
type textarea "*"
type textarea "Change your role to finance user in the top right corner. InNavigate to the etr…"
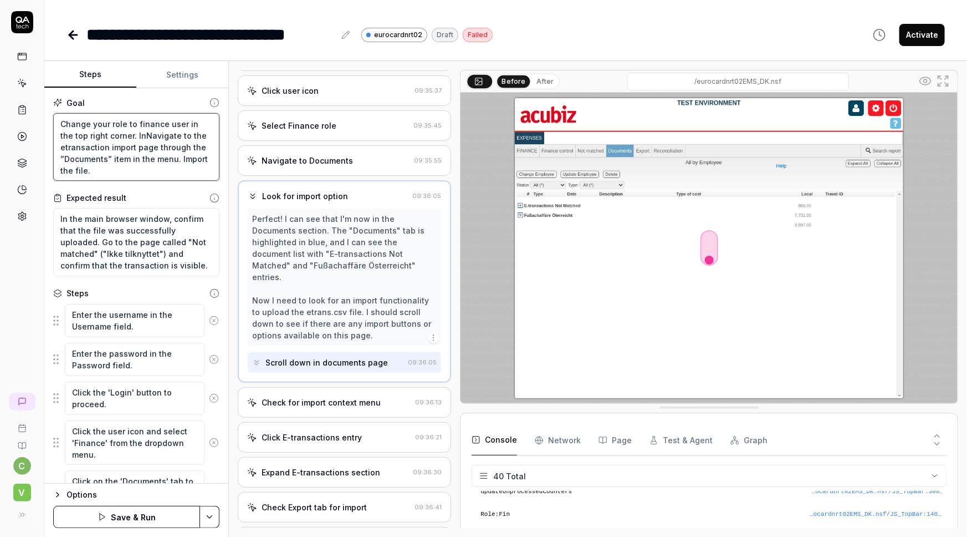
type textarea "*"
type textarea "Change your role to finance user in the top right corner. In [GEOGRAPHIC_DATA] …"
type textarea "*"
type textarea "Change your role to finance user in the top right corner. In tNavigate to the e…"
type textarea "*"
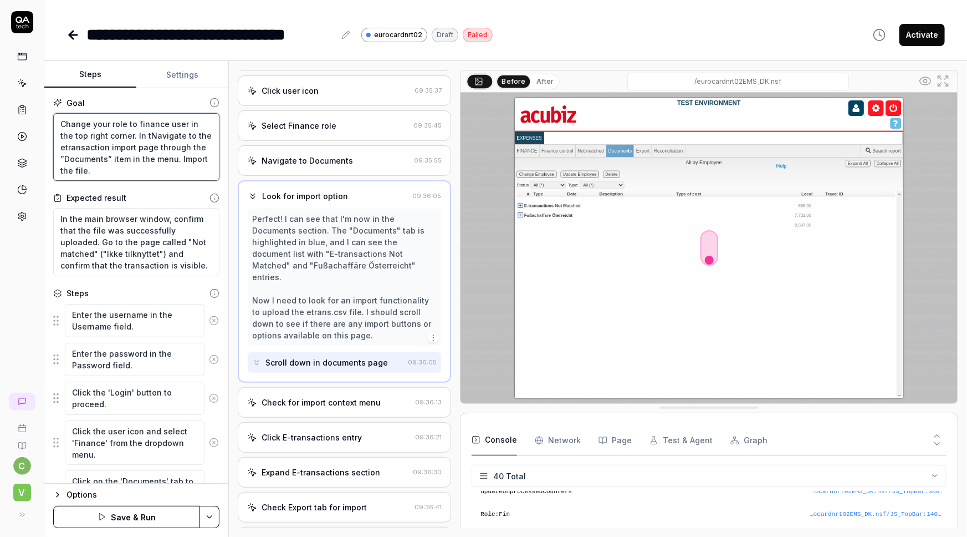
type textarea "Change your role to finance user in the top right corner. In thNavigate to the …"
type textarea "*"
type textarea "Change your role to finance user in the top right corner. In theNavigate to the…"
type textarea "*"
type textarea "Change your role to finance user in the top right corner. In the Navigate to th…"
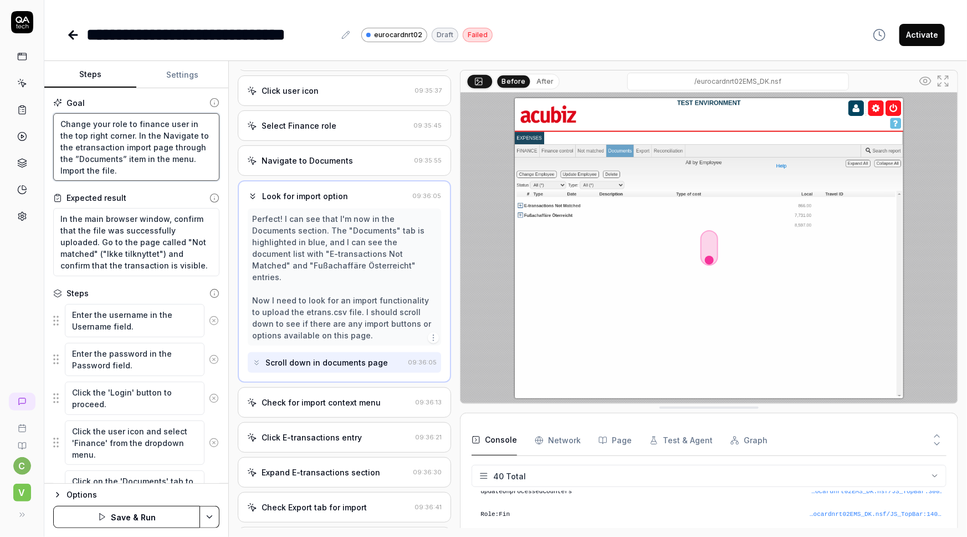
type textarea "*"
type textarea "Change your role to finance user in the top right corner. In the mNavigate to t…"
type textarea "*"
type textarea "Change your role to finance user in the top right corner. In the meNavigate to …"
type textarea "*"
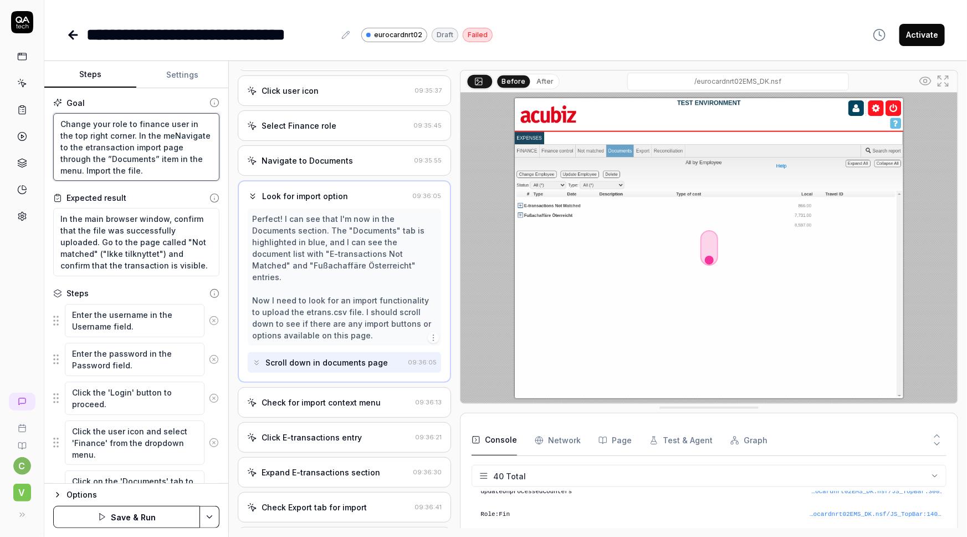
type textarea "Change your role to finance user in the top right corner. In the mNavigate to t…"
type textarea "*"
type textarea "Change your role to finance user in the top right corner. In the Navigate to th…"
type textarea "*"
type textarea "Change your role to finance user in the top right corner. In the "Navigate to t…"
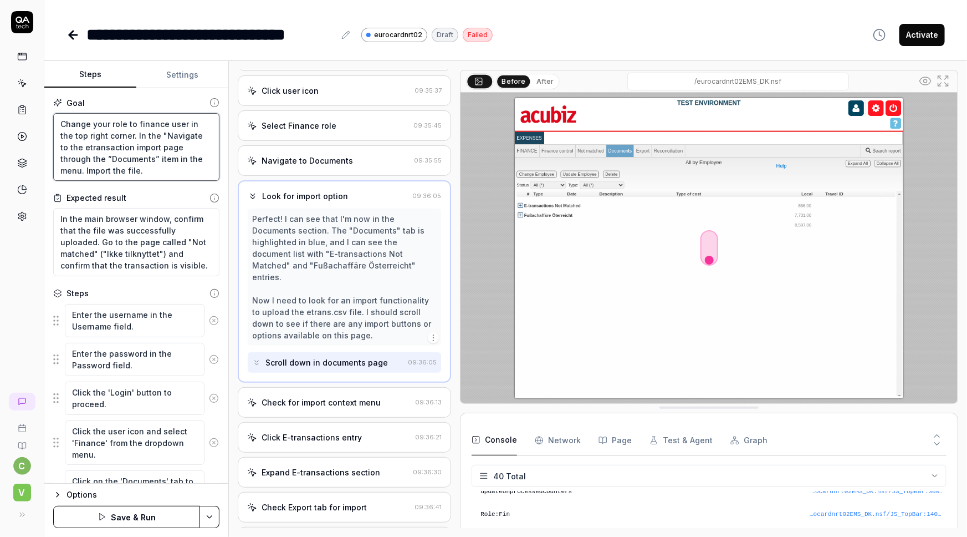
type textarea "*"
type textarea "Change your role to finance user in the top right corner. In the "DNavigate to …"
type textarea "*"
type textarea "Change your role to finance user in the top right corner. In the "DoNavigate to…"
type textarea "*"
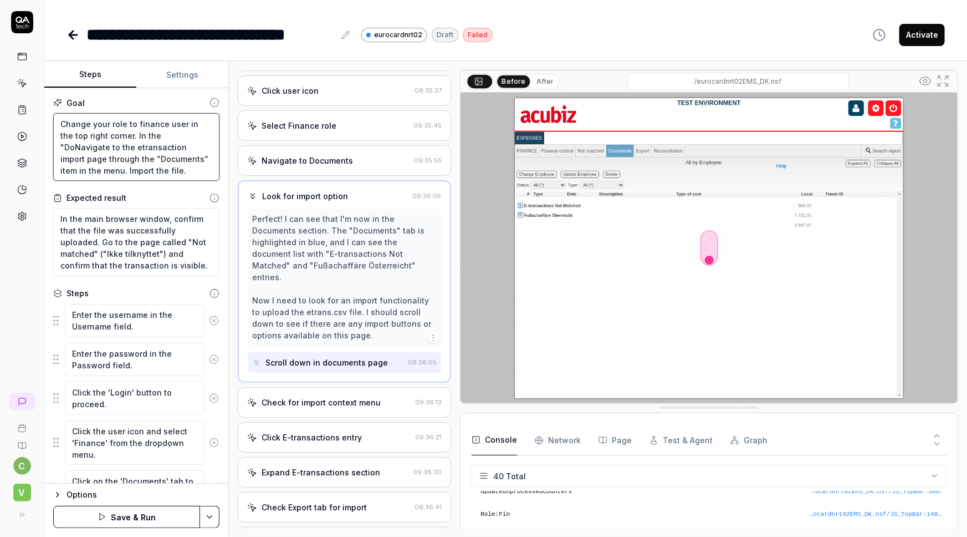
type textarea "Change your role to finance user in the top right corner. In the "DocNavigate t…"
type textarea "*"
type textarea "Change your role to finance user in the top right corner. In the "DocuNavigate …"
type textarea "*"
type textarea "Change your role to finance user in the top right corner. In the "DocumNavigate…"
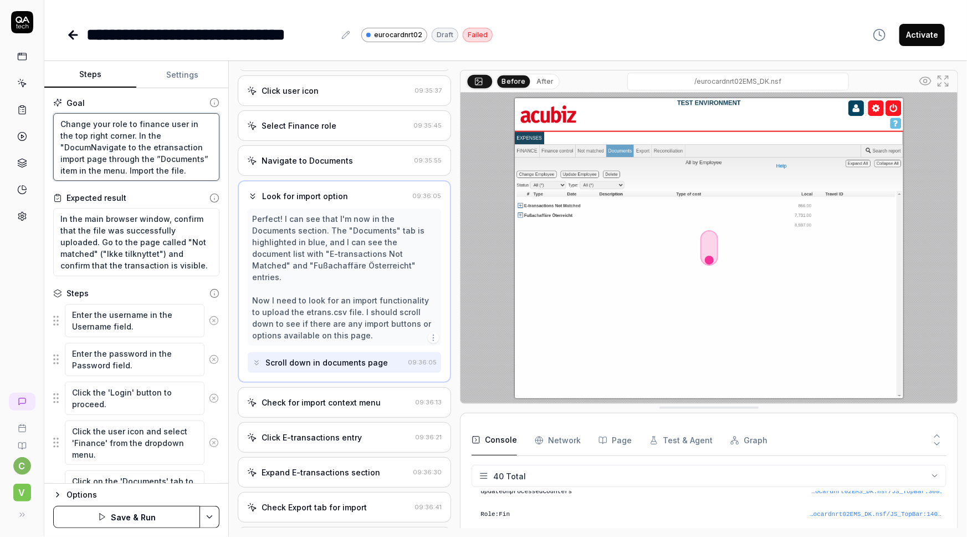
type textarea "*"
type textarea "Change your role to finance user in the top right corner. In the "DocumenNaviga…"
type textarea "*"
type textarea "Change your role to finance user in the top right corner. In the "DocumentNavig…"
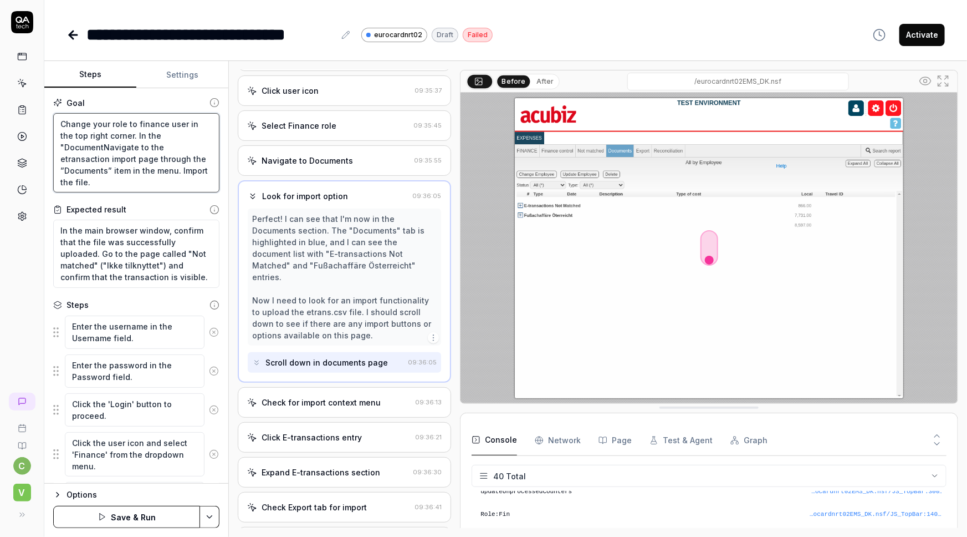
type textarea "*"
type textarea "Change your role to finance user in the top right corner. In the "DocumentsNavi…"
type textarea "*"
type textarea "Change your role to finance user in the top right corner. In the "Documents"Nav…"
type textarea "*"
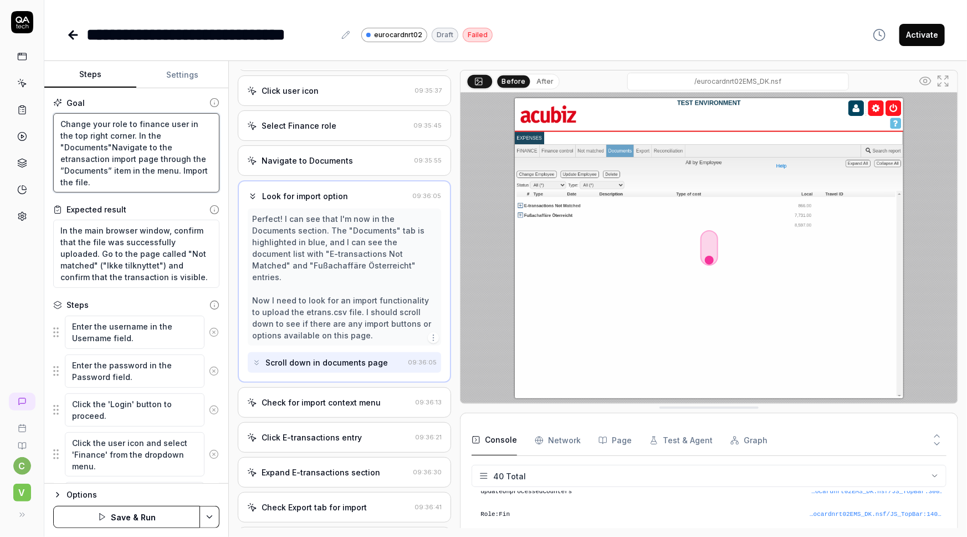
type textarea "Change your role to finance user in the top right corner. In the "Documents" Na…"
type textarea "*"
type textarea "Change your role to finance user in the top right corner. In the "Documents" mN…"
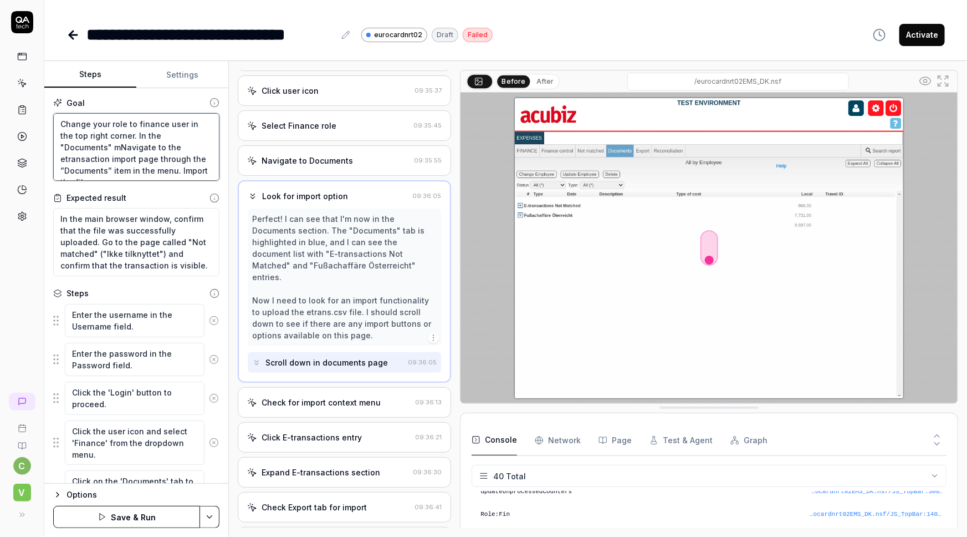
type textarea "*"
type textarea "Change your role to finance user in the top right corner. In the "Documents" me…"
type textarea "*"
type textarea "Change your role to finance user in the top right corner. In the "Documents" me…"
type textarea "*"
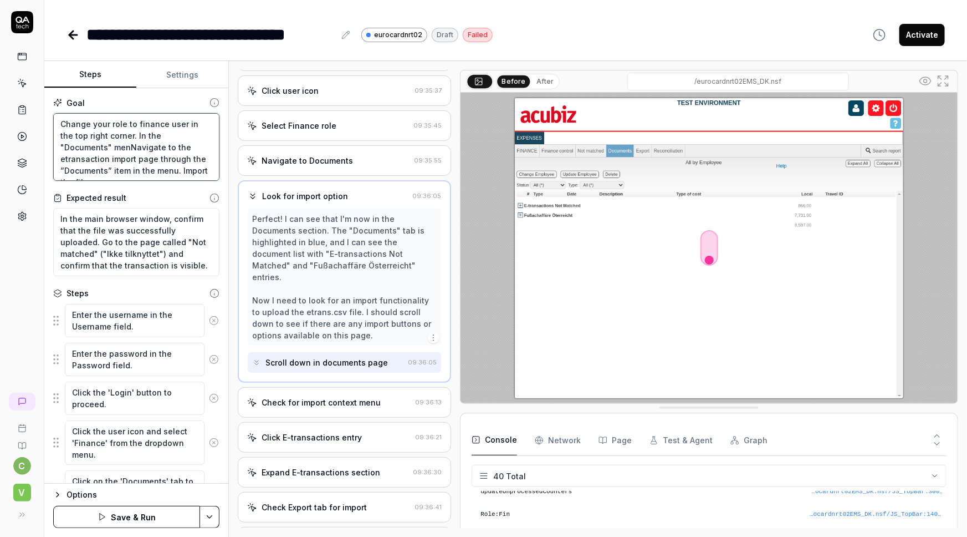
type textarea "Change your role to finance user in the top right corner. In the "Documents" me…"
type textarea "*"
type textarea "Change your role to finance user in the top right corner. In the "Documents" me…"
type textarea "*"
type textarea "Change your role to finance user in the top right corner. In the "Documents" me…"
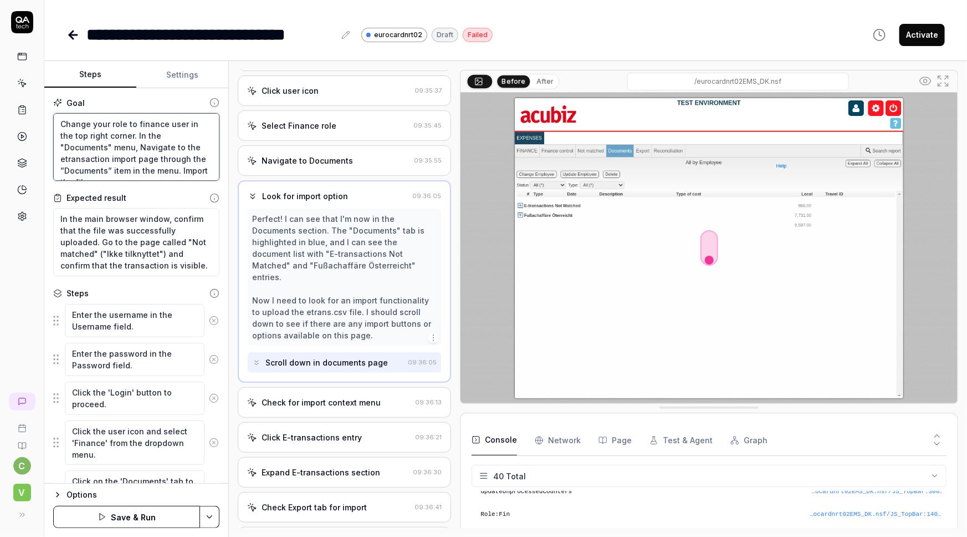
type textarea "*"
type textarea "Change your role to finance user in the top right corner. In the "Documents" me…"
type textarea "*"
type textarea "Change your role to finance user in the top right corner. In the "Documents" me…"
type textarea "*"
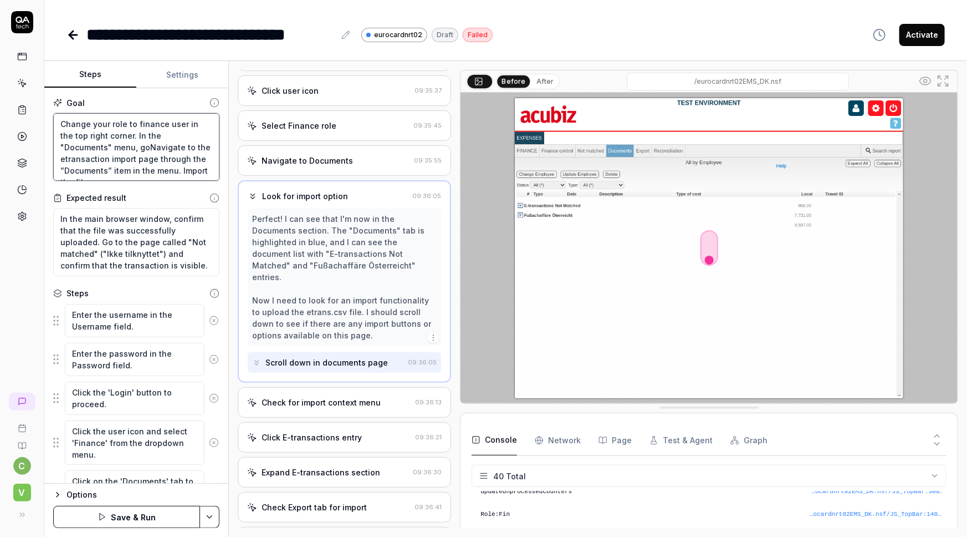
type textarea "Change your role to finance user in the top right corner. In the "Documents" me…"
type textarea "*"
type textarea "Change your role to finance user in the top right corner. In the "Documents" me…"
type textarea "*"
type textarea "Change your role to finance user in the top right corner. In the "Documents" me…"
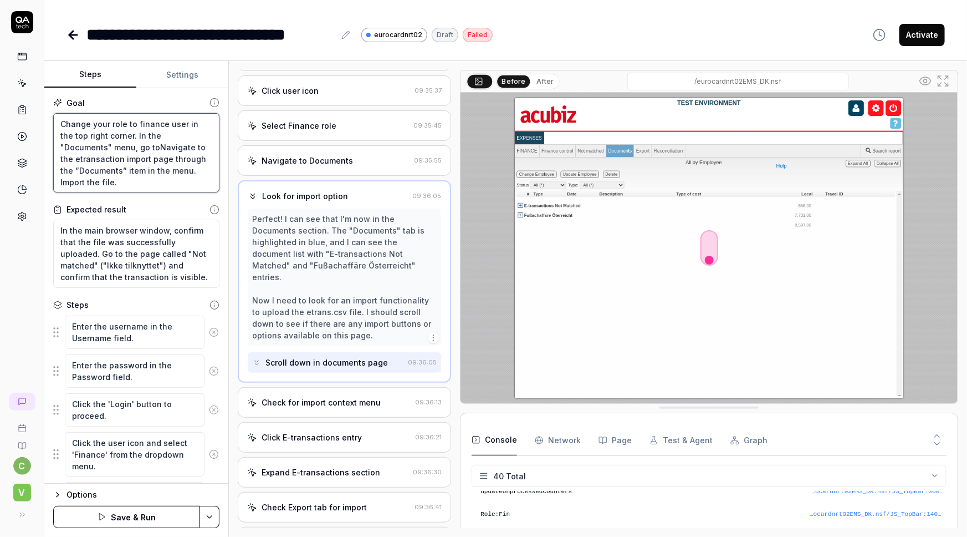
type textarea "*"
type textarea "Change your role to finance user in the top right corner. In the "Documents" me…"
type textarea "*"
type textarea "Change your role to finance user in the top right corner. In the "Documents" me…"
type textarea "*"
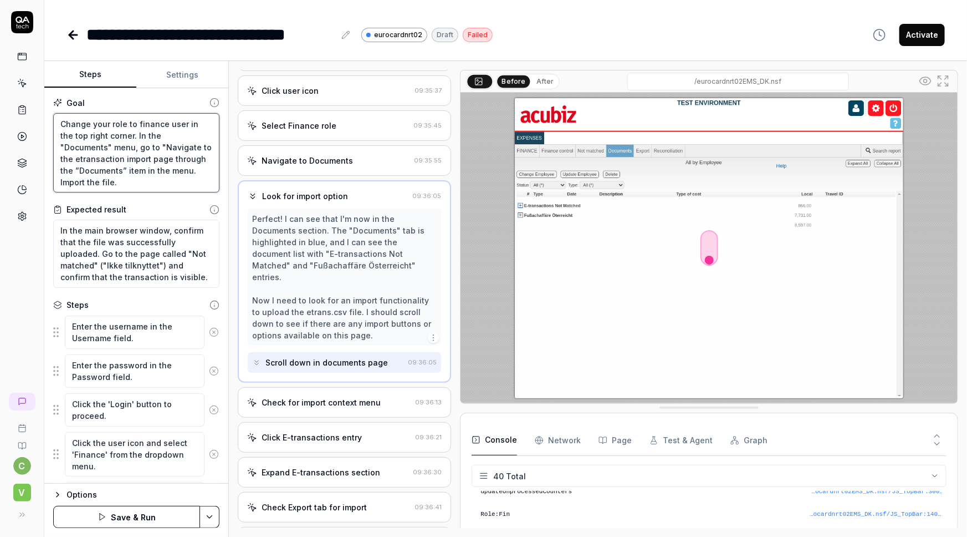
type textarea "Change your role to finance user in the top right corner. In the "Documents" me…"
type textarea "*"
type textarea "Change your role to finance user in the top right corner. In the "Documents" me…"
type textarea "*"
type textarea "Change your role to finance user in the top right corner. In the "Documents" me…"
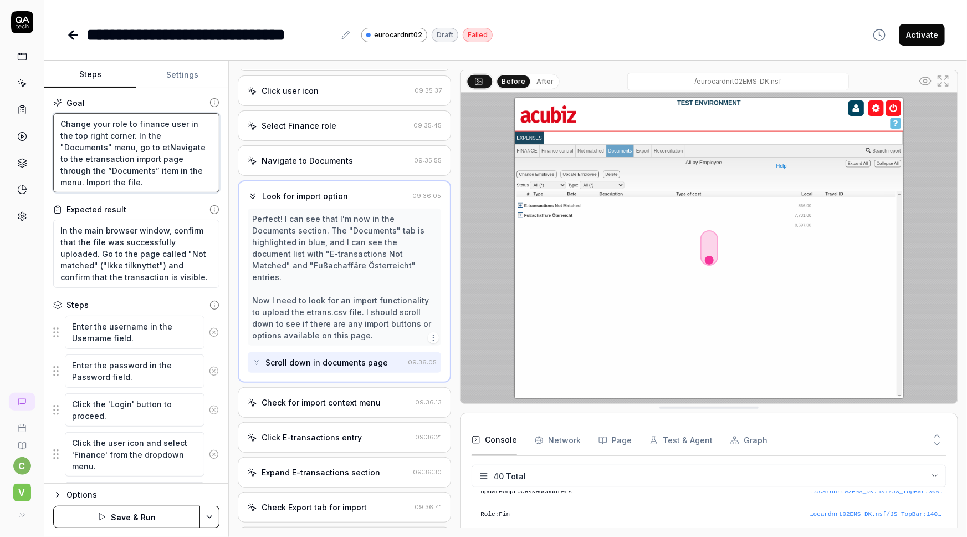
type textarea "*"
type textarea "Change your role to finance user in the top right corner. In the "Documents" me…"
type textarea "*"
type textarea "Change your role to finance user in the top right corner. In the "Documents" me…"
type textarea "*"
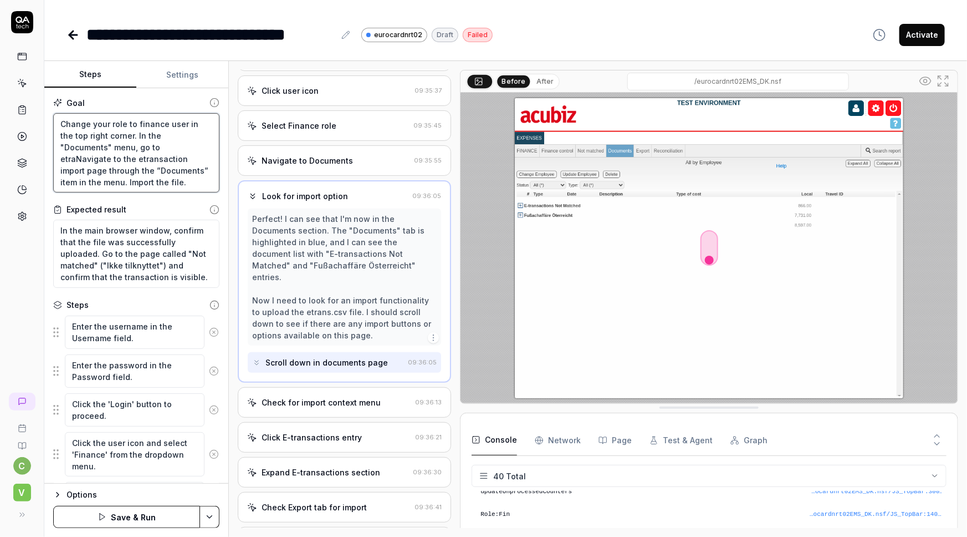
type textarea "Change your role to finance user in the top right corner. In the "Documents" me…"
type textarea "*"
type textarea "Change your role to finance user in the top right corner. In the "Documents" me…"
type textarea "*"
type textarea "Change your role to finance user in the top right corner. In the "Documents" me…"
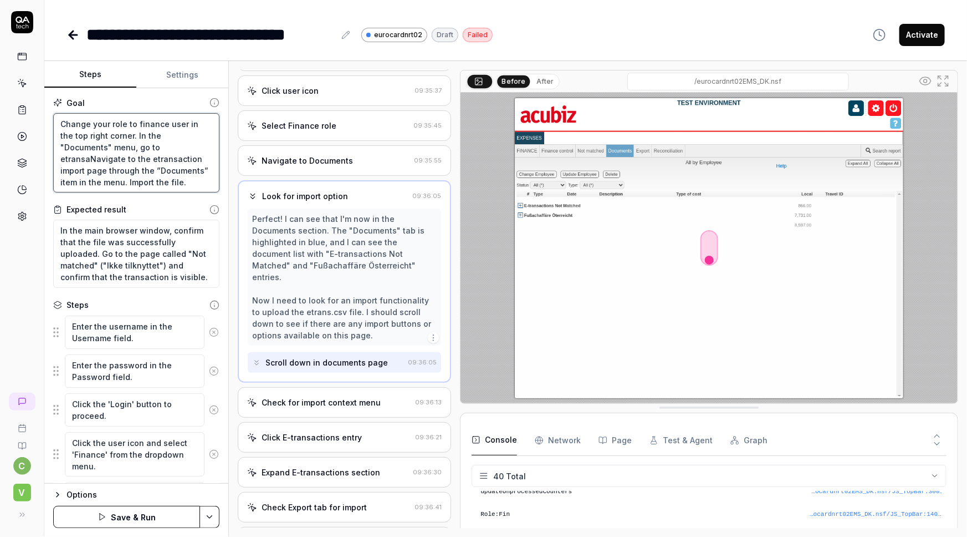
type textarea "*"
type textarea "Change your role to finance user in the top right corner. In the "Documents" me…"
type textarea "*"
type textarea "Change your role to finance user in the top right corner. In the "Documents" me…"
type textarea "*"
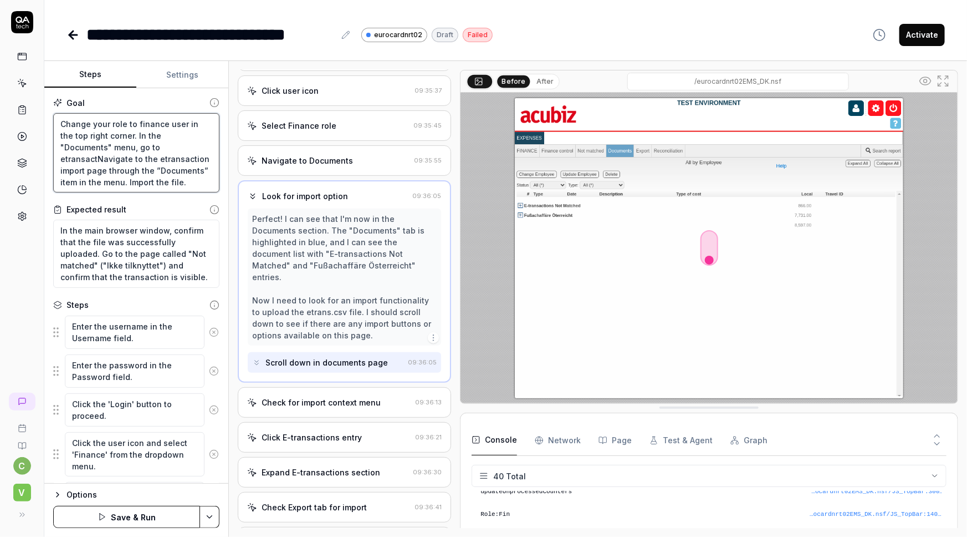
type textarea "Change your role to finance user in the top right corner. In the "Documents" me…"
type textarea "*"
type textarea "Change your role to finance user in the top right corner. In the "Documents" me…"
type textarea "*"
type textarea "Change your role to finance user in the top right corner. In the "Documents" me…"
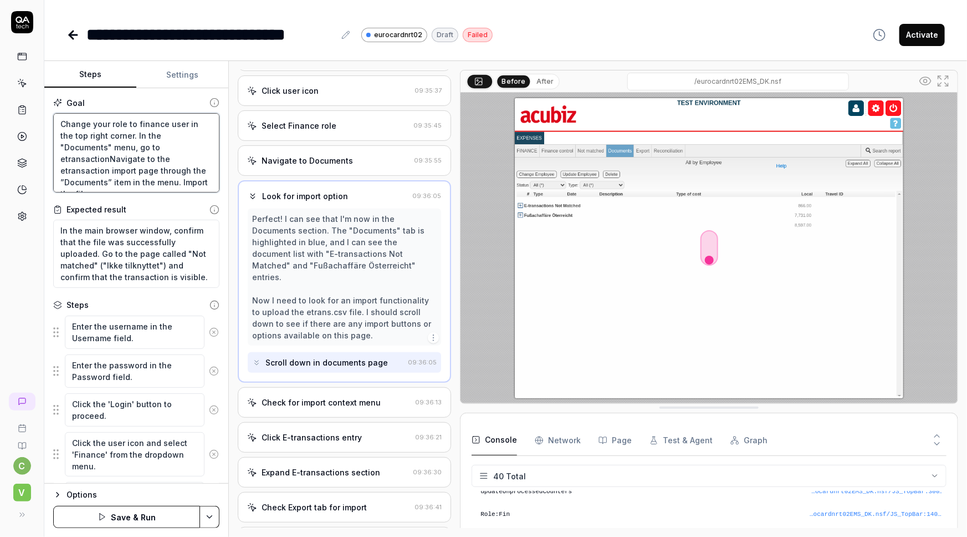
type textarea "*"
type textarea "Change your role to finance user in the top right corner. In the "Documents" me…"
type textarea "*"
type textarea "Change your role to finance user in the top right corner. In the "Documents" me…"
type textarea "*"
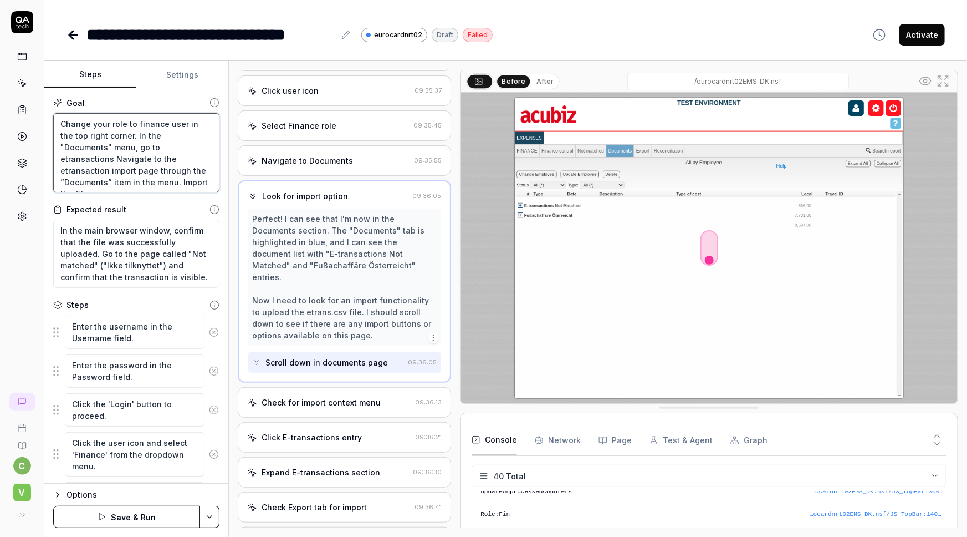
type textarea "Change your role to finance user in the top right corner. In the "Documents" me…"
type textarea "*"
type textarea "Change your role to finance user in the top right corner. In the "Documents" me…"
type textarea "*"
type textarea "Change your role to finance user in the top right corner. In the "Documents" me…"
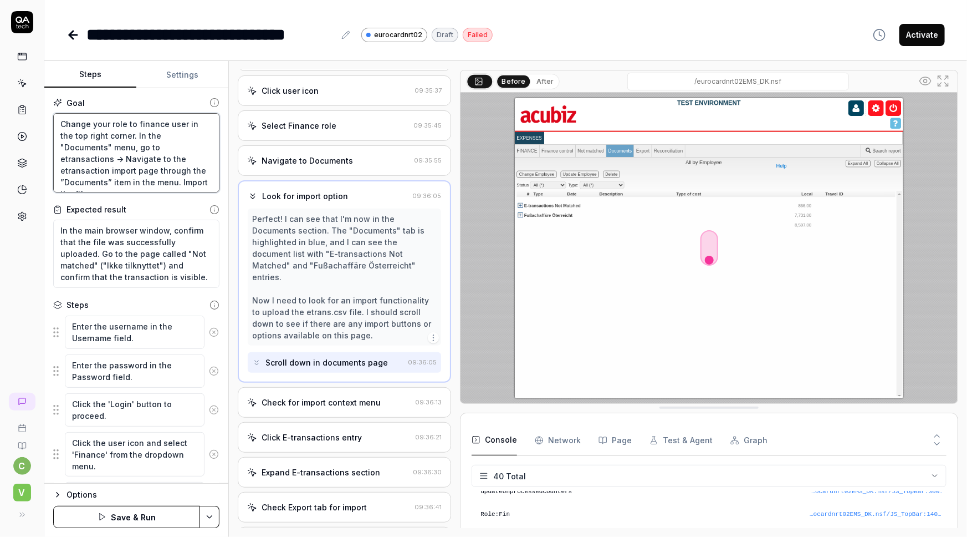
type textarea "*"
type textarea "Change your role to finance user in the top right corner. In the "Documents" me…"
type textarea "*"
type textarea "Change your role to finance user in the top right corner. In the "Documents" me…"
type textarea "*"
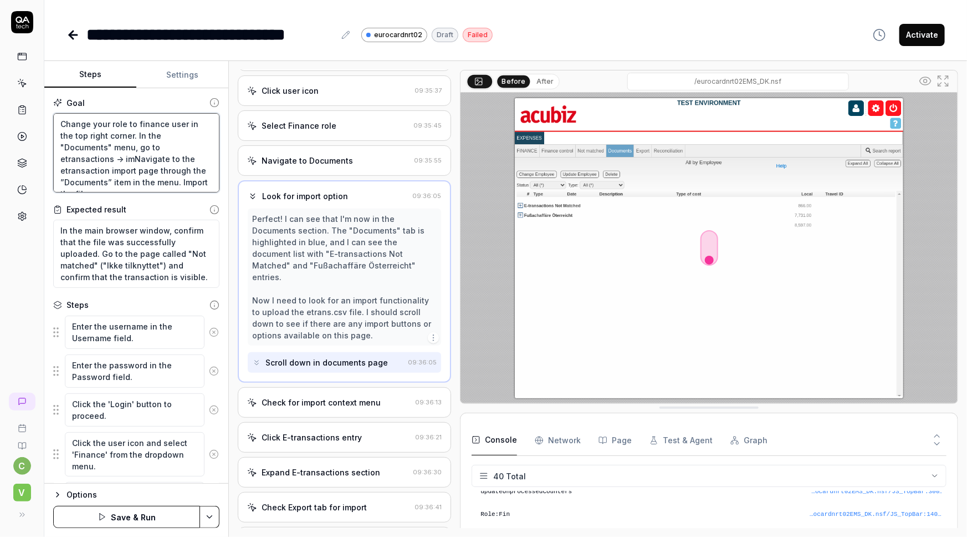
type textarea "Change your role to finance user in the top right corner. In the "Documents" me…"
type textarea "*"
type textarea "Change your role to finance user in the top right corner. In the "Documents" me…"
type textarea "*"
type textarea "Change your role to finance user in the top right corner. In the "Documents" me…"
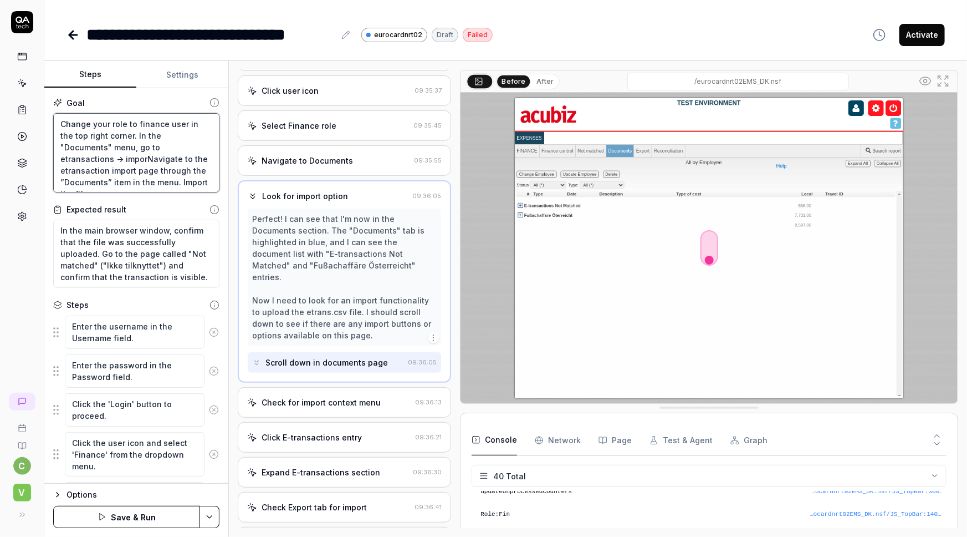
type textarea "*"
type textarea "Change your role to finance user in the top right corner. In the "Documents" me…"
type textarea "*"
type textarea "Change your role to finance user in the top right corner. In the "Documents" me…"
type textarea "*"
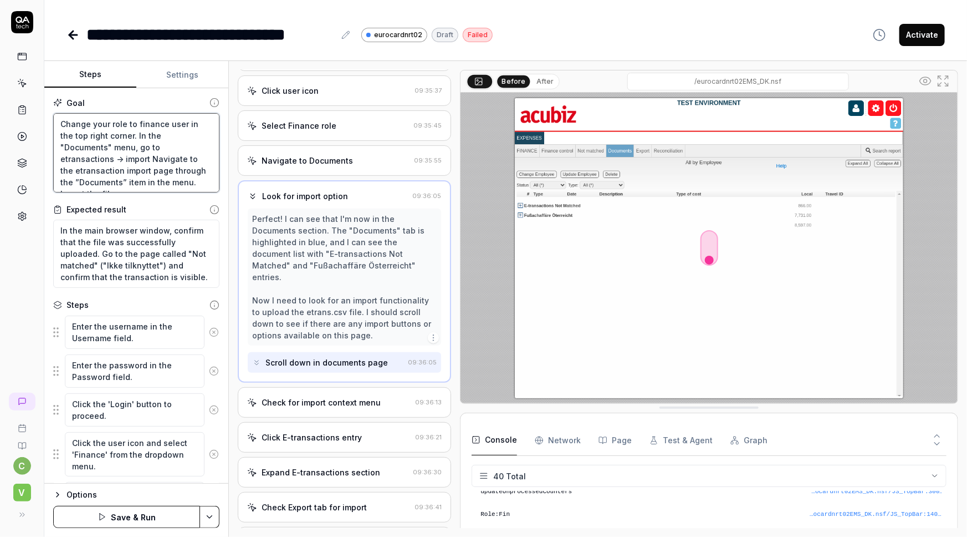
type textarea "Change your role to finance user in the top right corner. In the "Documents" me…"
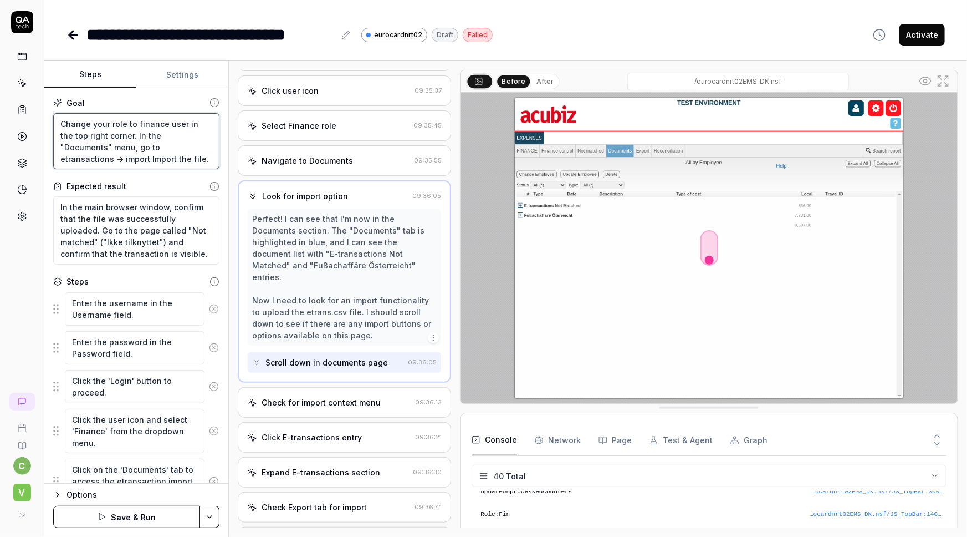
type textarea "*"
type textarea "Change your role to finance user in the top right corner. In the "Documents" me…"
type textarea "*"
type textarea "Change your role to finance user in the top right corner. In the "Documents" me…"
type textarea "*"
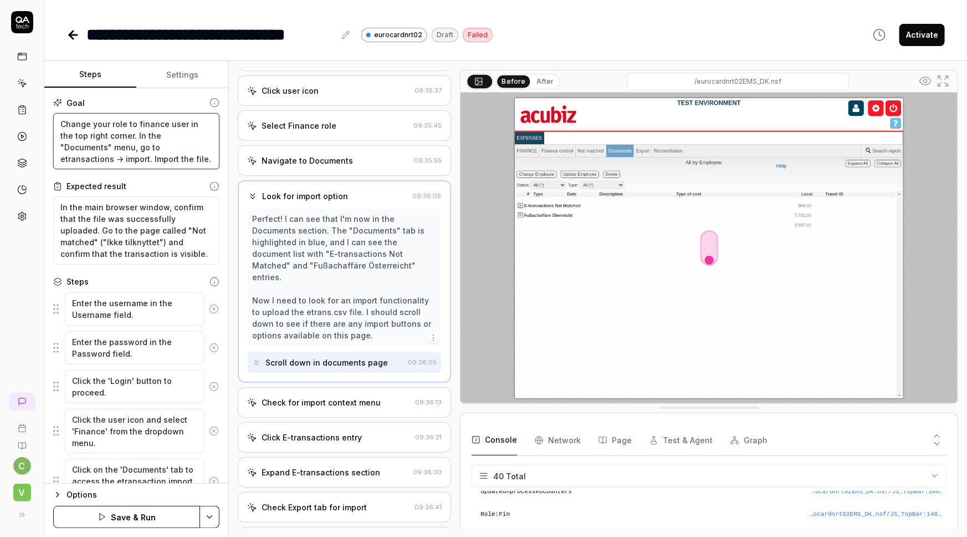
type textarea "Change your role to finance user in the top right corner. In the "Documents" me…"
click at [219, 509] on html "**********" at bounding box center [483, 268] width 967 height 537
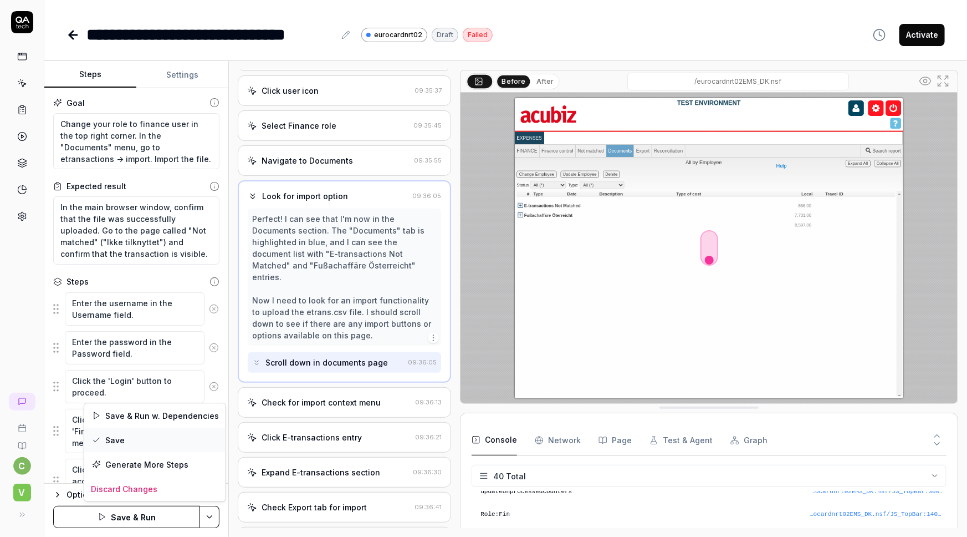
click at [116, 436] on div "Save" at bounding box center [154, 439] width 141 height 24
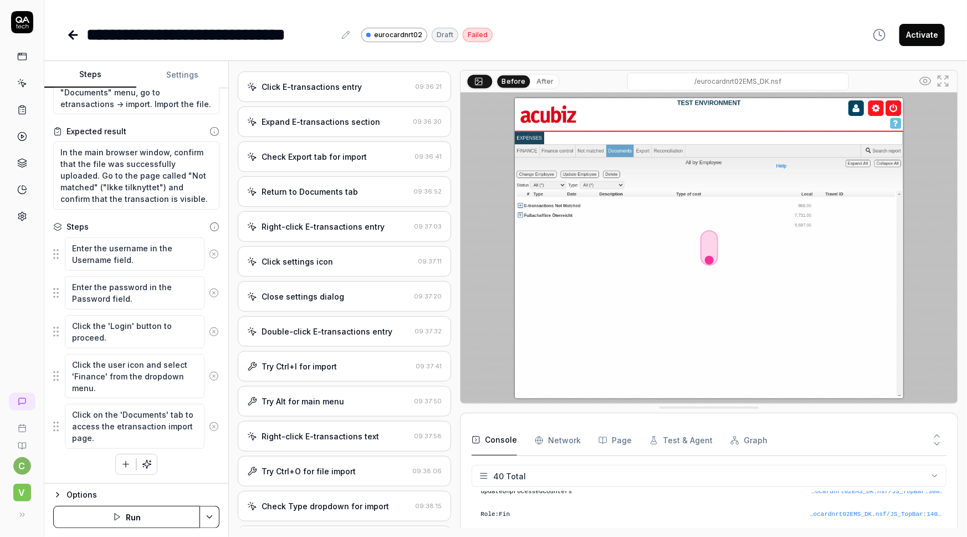
scroll to position [655, 0]
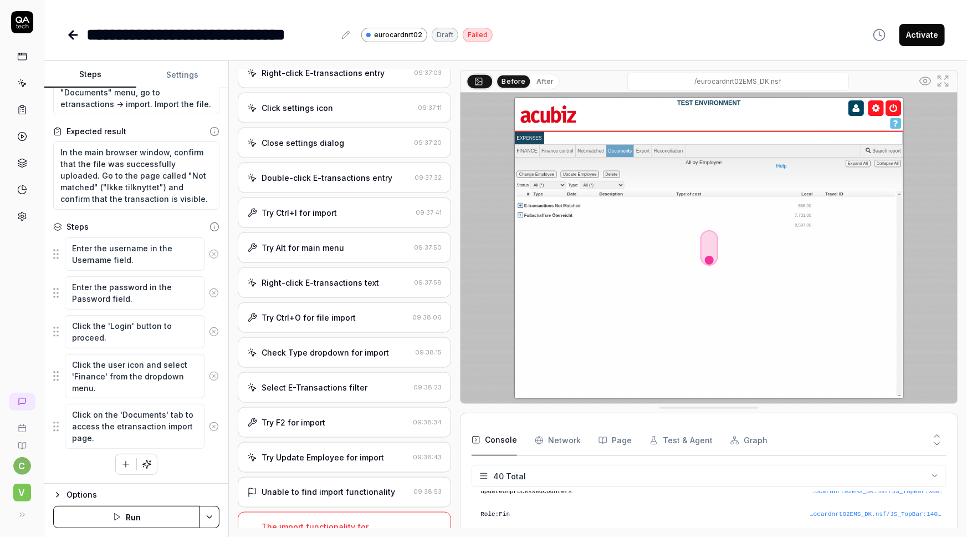
click at [209, 510] on html "**********" at bounding box center [483, 268] width 967 height 537
click at [152, 491] on div "Generate More Steps" at bounding box center [167, 489] width 112 height 24
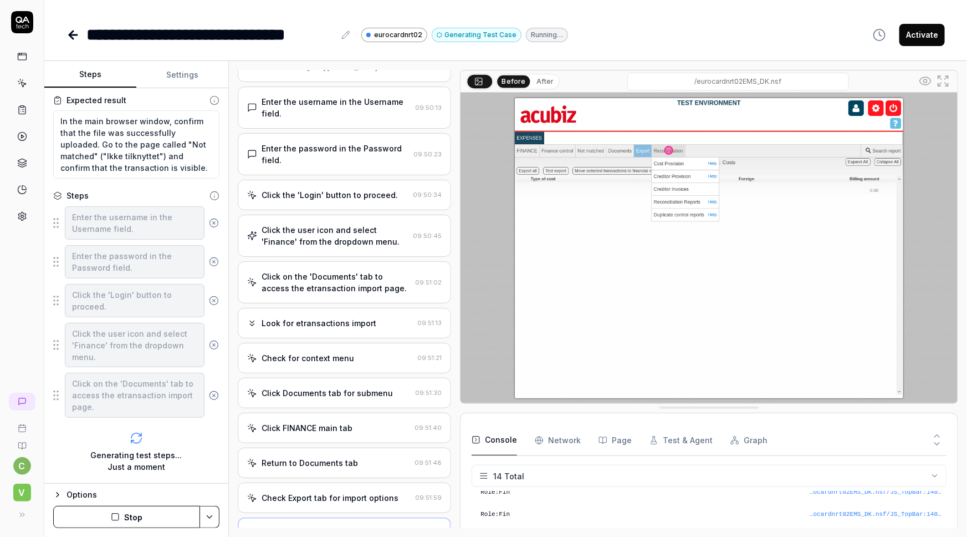
scroll to position [118, 0]
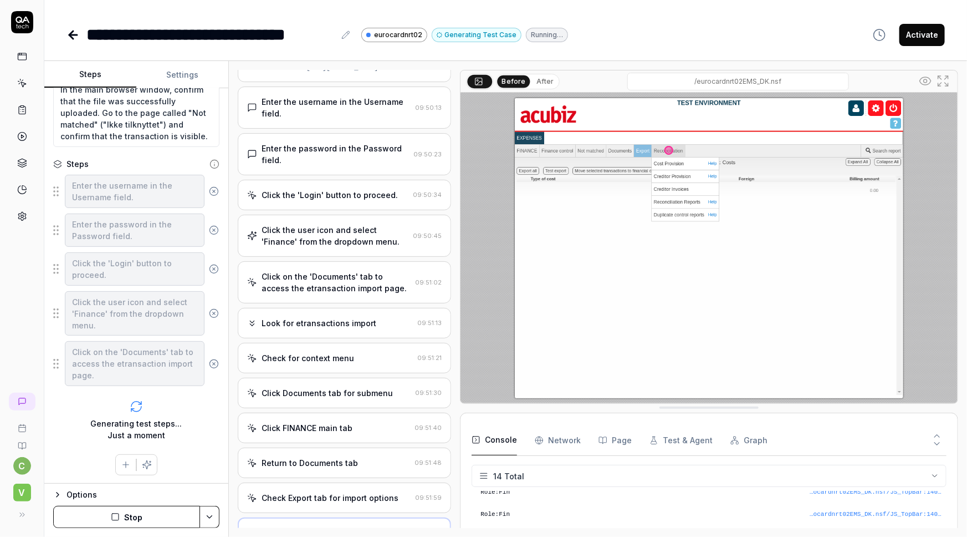
click at [310, 320] on div "Look for etransactions import" at bounding box center [319, 323] width 115 height 12
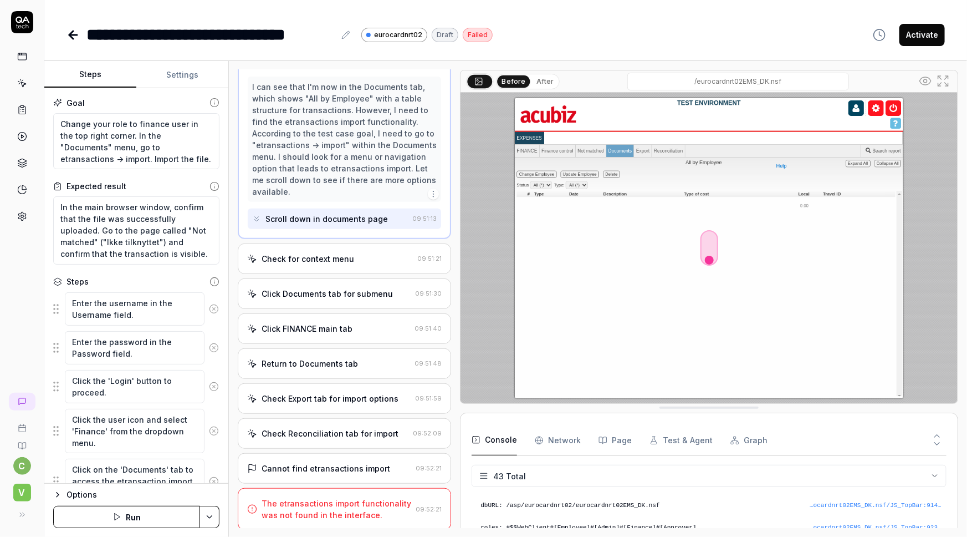
scroll to position [957, 0]
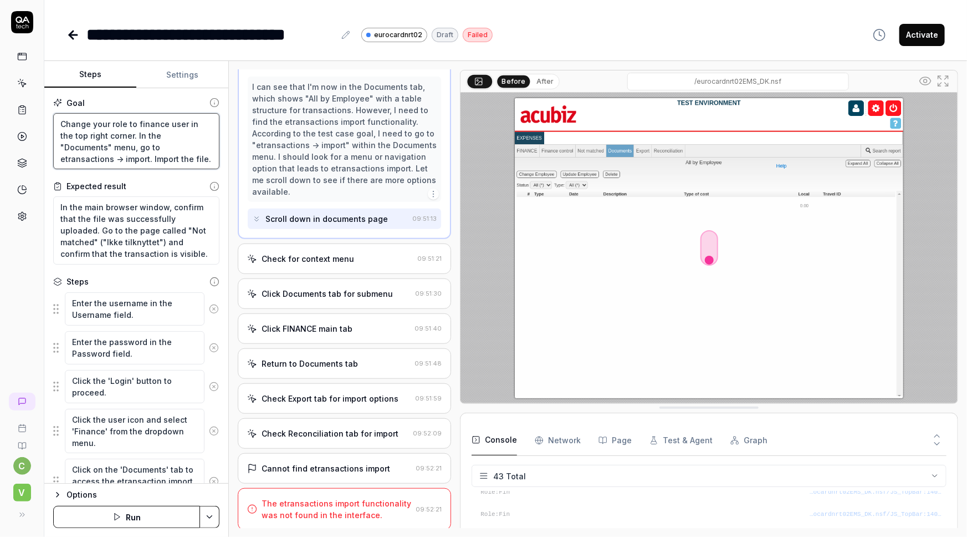
click at [169, 147] on textarea "Change your role to finance user in the top right corner. In the "Documents" me…" at bounding box center [136, 141] width 166 height 57
type textarea "*"
type textarea "Change your role to finance user in the top right corner. In the "Documents" me…"
type textarea "*"
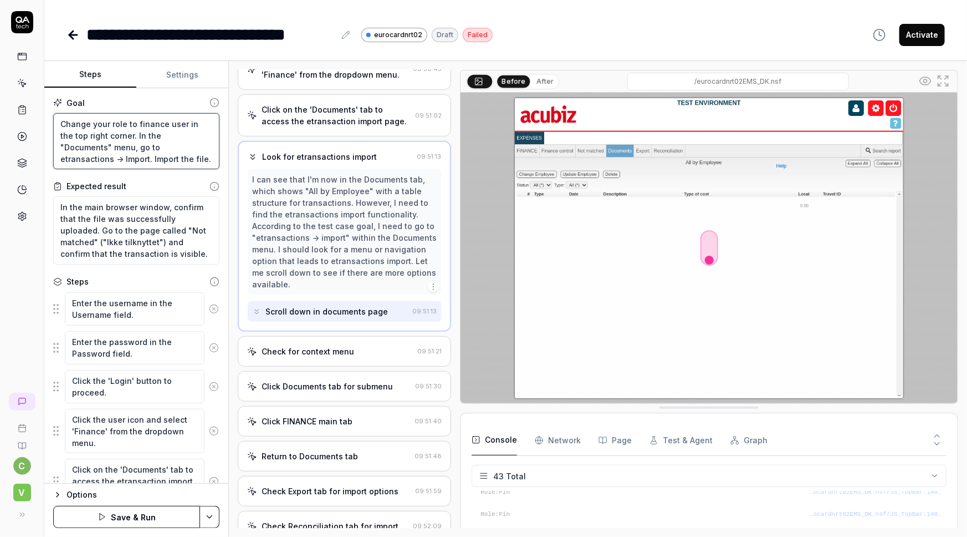
scroll to position [194, 0]
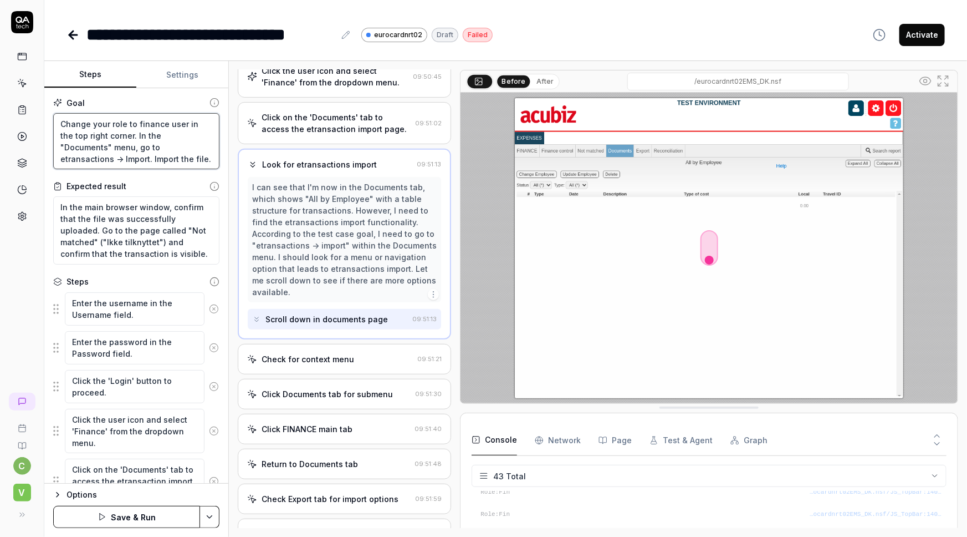
type textarea "Change your role to finance user in the top right corner. In the "Documents" me…"
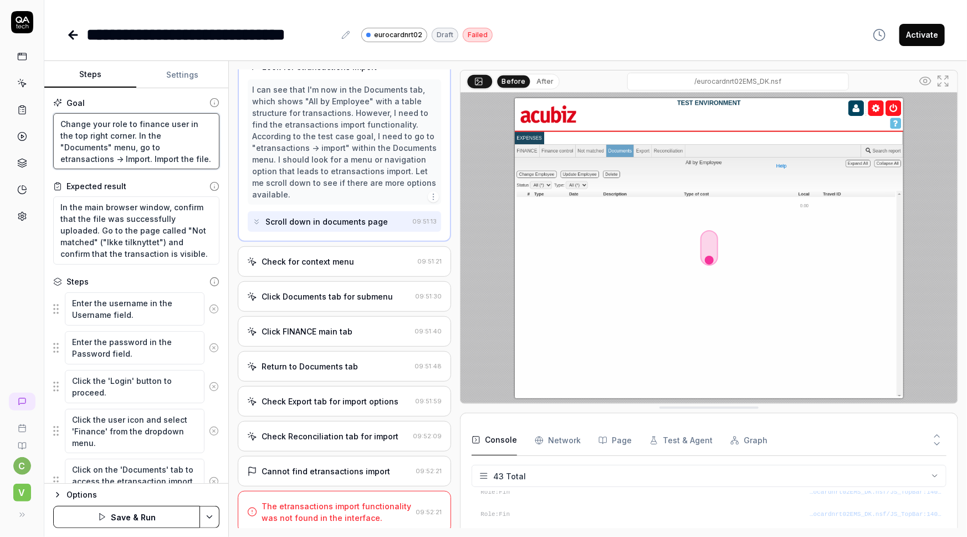
scroll to position [294, 0]
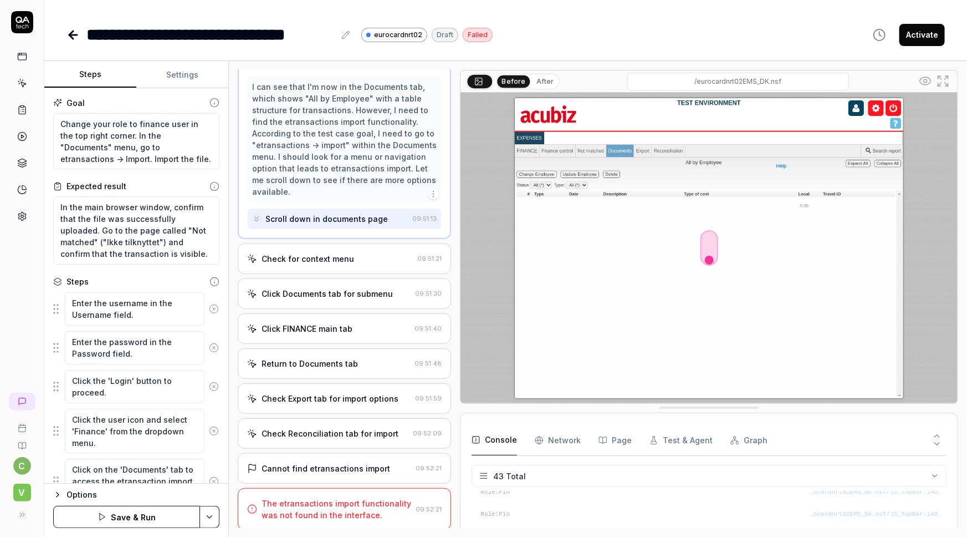
click at [311, 219] on div "Scroll down in documents page" at bounding box center [327, 219] width 122 height 12
click at [309, 254] on div "Check for context menu" at bounding box center [308, 259] width 93 height 12
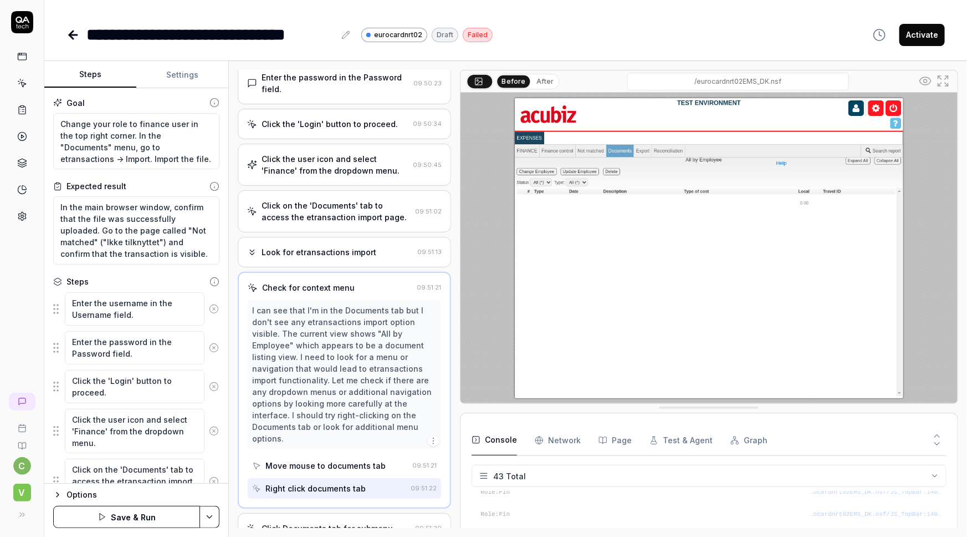
scroll to position [85, 0]
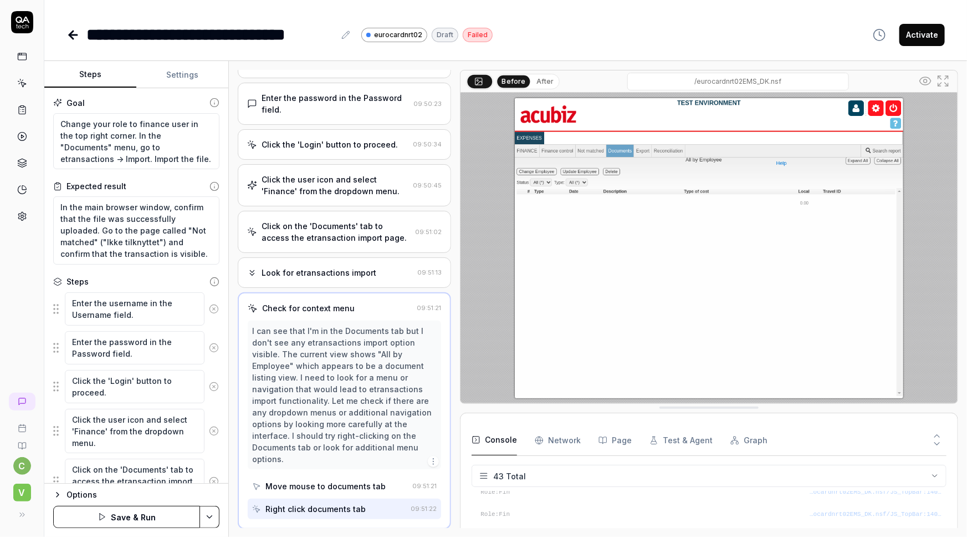
click at [318, 280] on div "Look for etransactions import 09:51:13" at bounding box center [344, 272] width 213 height 30
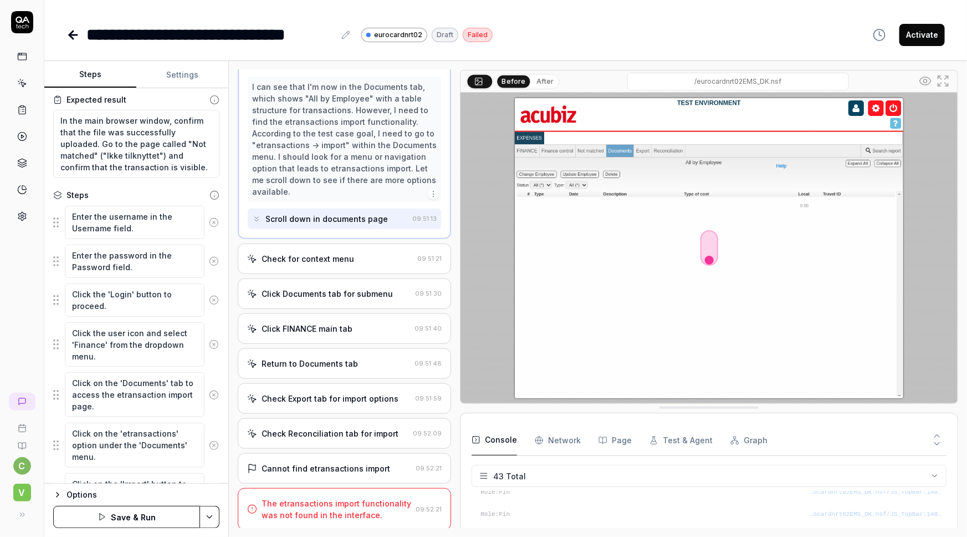
scroll to position [0, 0]
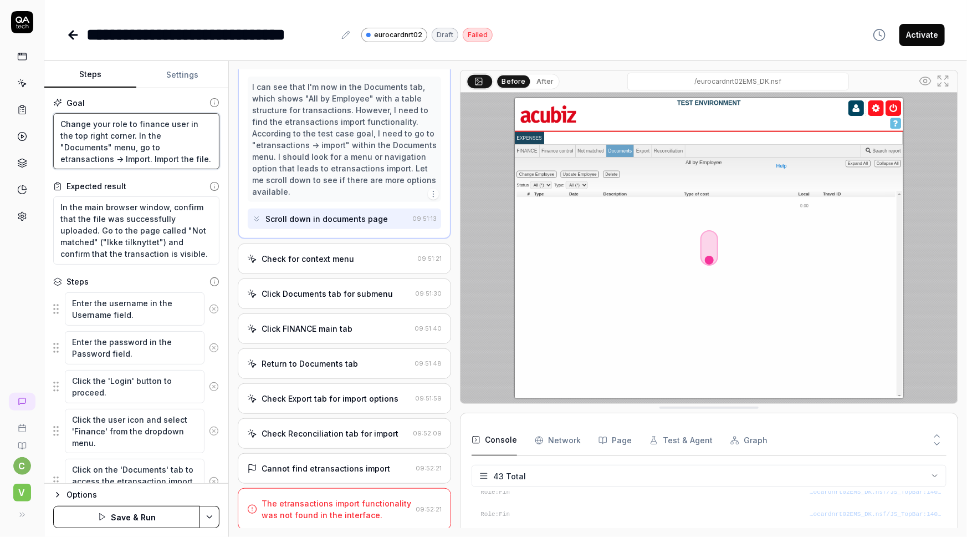
click at [141, 149] on textarea "Change your role to finance user in the top right corner. In the "Documents" me…" at bounding box center [136, 141] width 166 height 57
click at [209, 310] on icon at bounding box center [214, 309] width 10 height 10
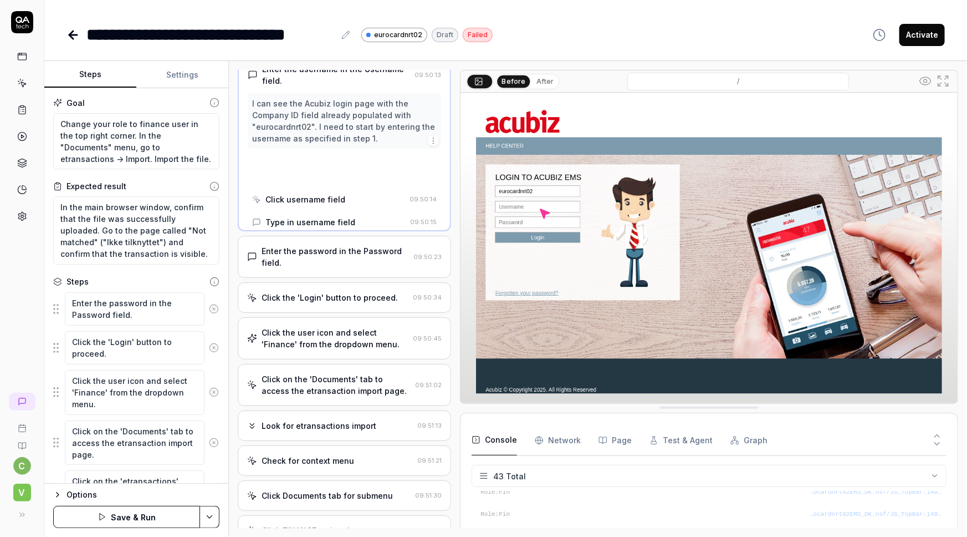
scroll to position [11, 0]
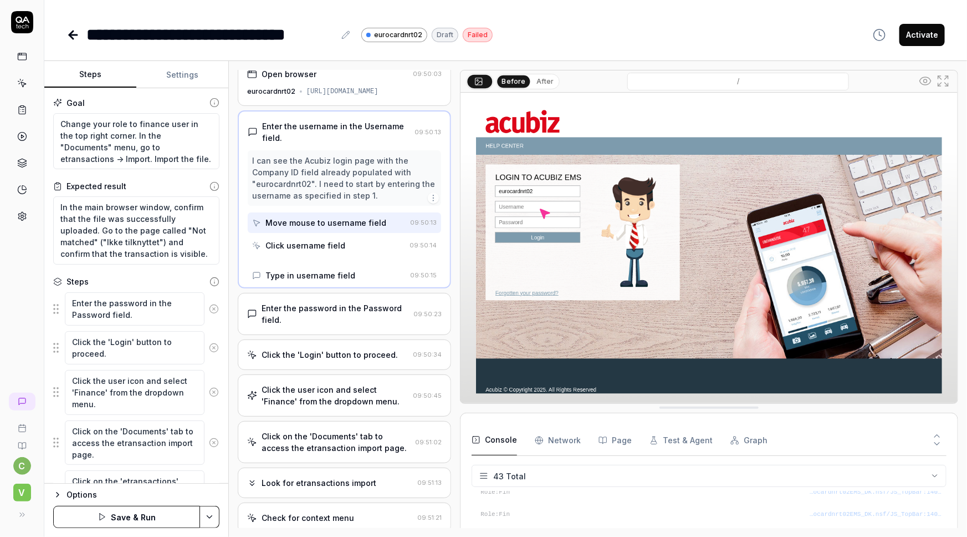
click at [209, 310] on icon at bounding box center [214, 309] width 10 height 10
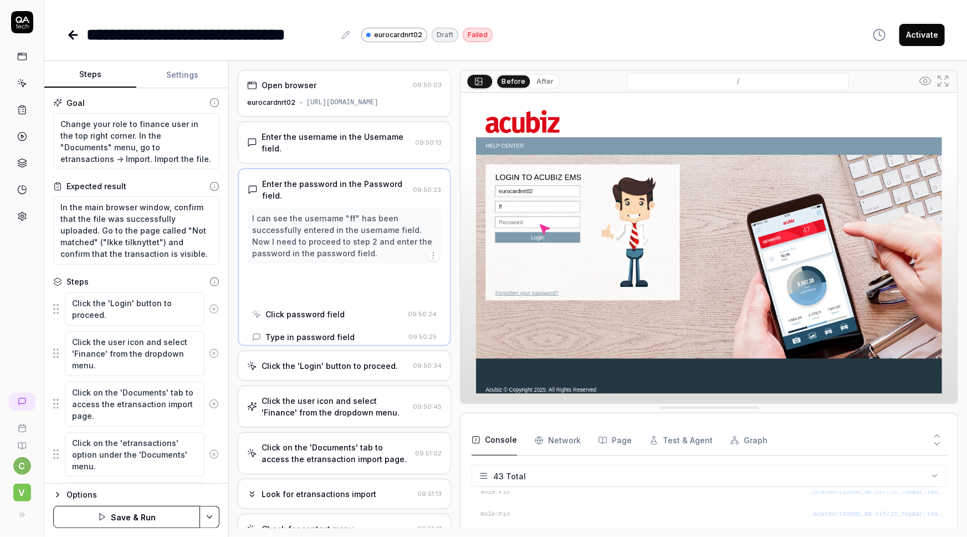
click at [209, 310] on icon at bounding box center [214, 309] width 10 height 10
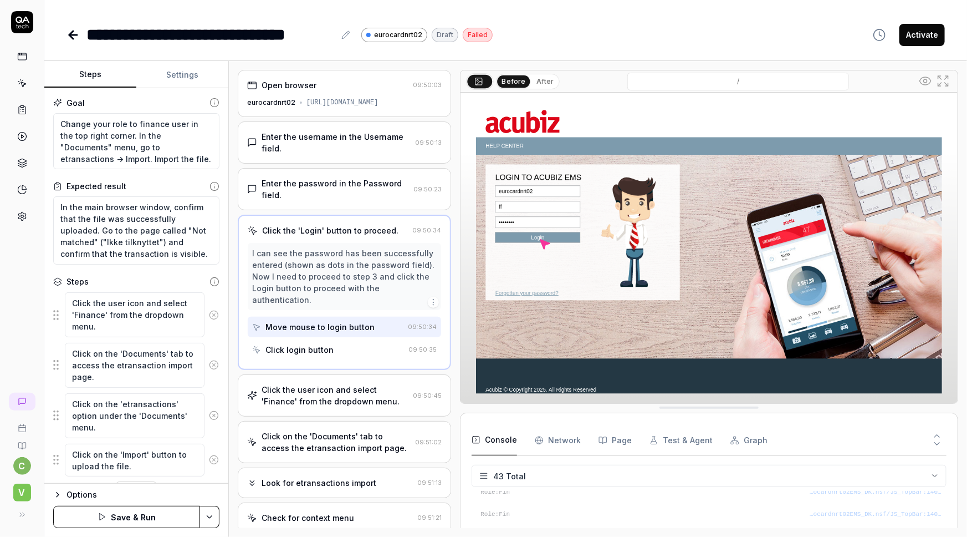
click at [216, 512] on html "**********" at bounding box center [483, 268] width 967 height 537
click at [27, 307] on html "**********" at bounding box center [483, 268] width 967 height 537
click at [209, 314] on icon at bounding box center [214, 315] width 10 height 10
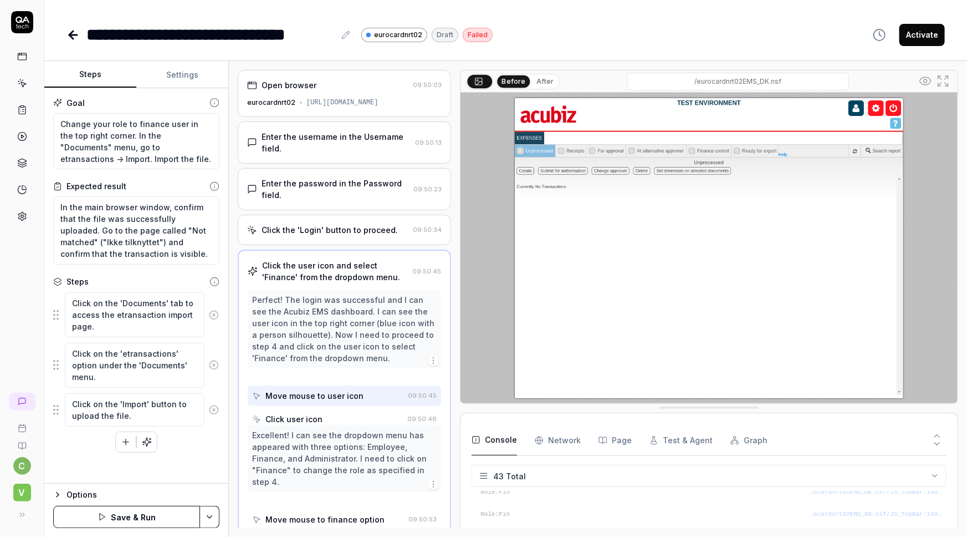
scroll to position [23, 0]
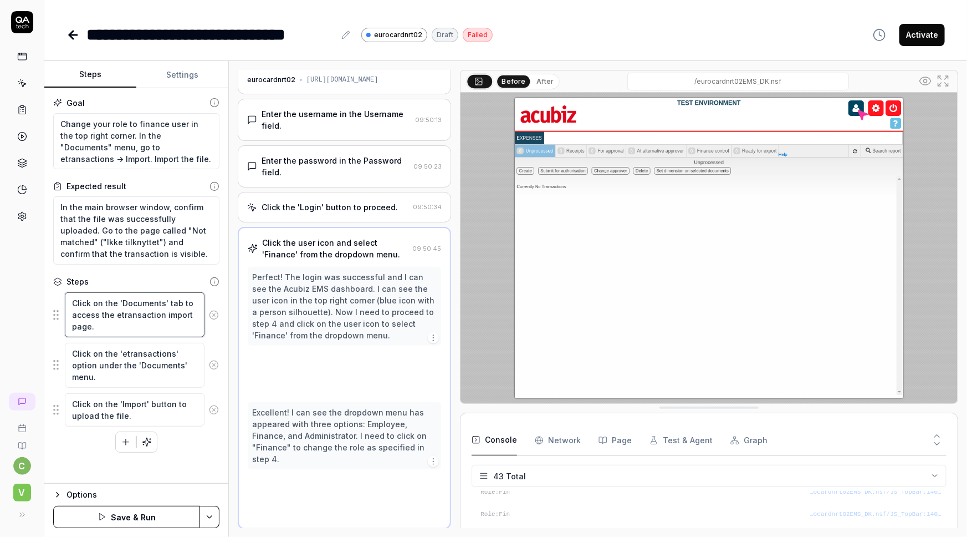
click at [204, 314] on textarea "Click on the 'Documents' tab to access the etransaction import page." at bounding box center [135, 314] width 140 height 45
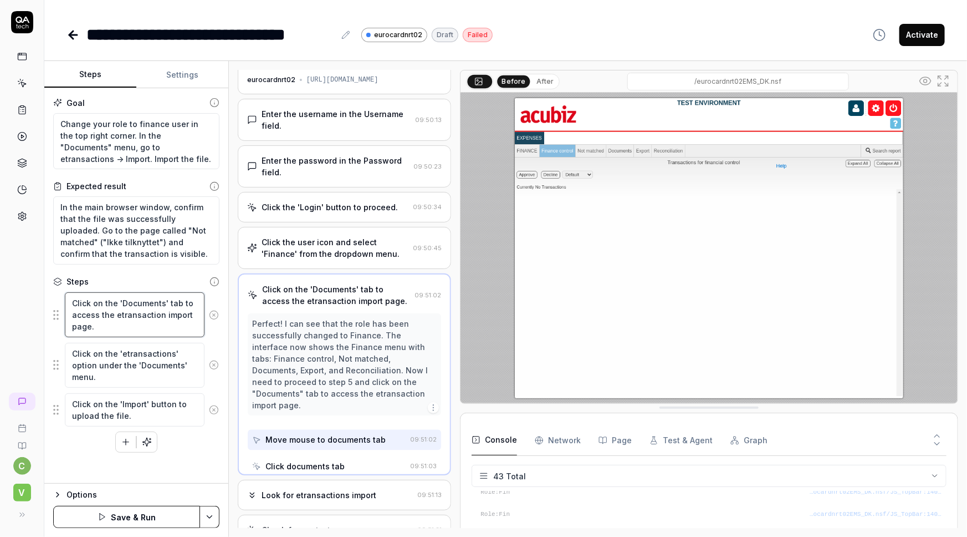
scroll to position [0, 0]
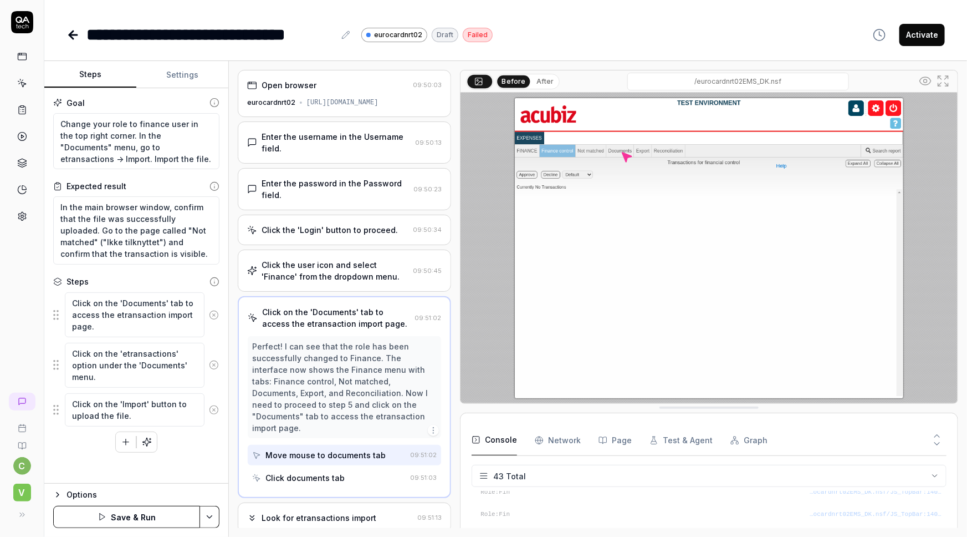
click at [213, 317] on icon at bounding box center [214, 315] width 10 height 10
click at [213, 316] on icon at bounding box center [214, 315] width 10 height 10
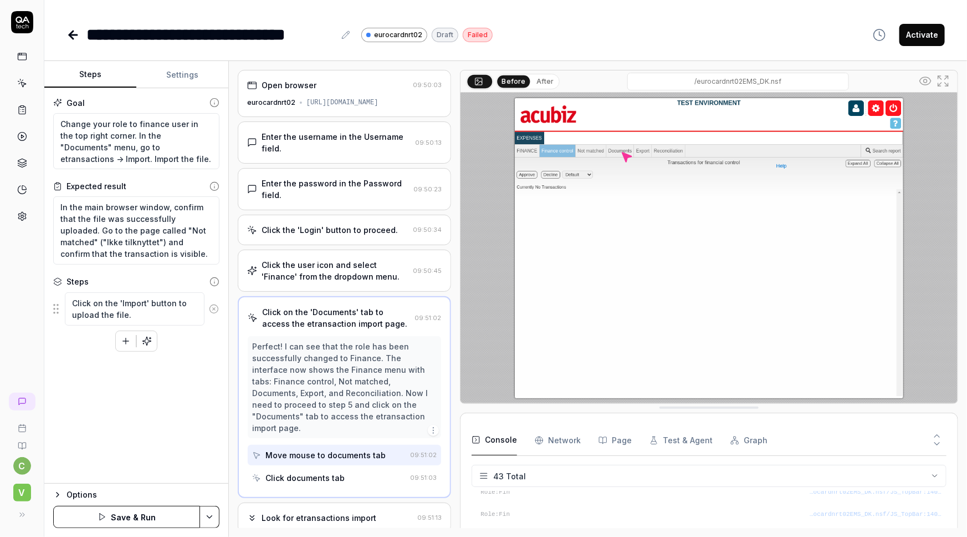
click at [216, 310] on icon at bounding box center [214, 309] width 10 height 10
click at [110, 145] on textarea "Change your role to finance user in the top right corner. In the "Documents" me…" at bounding box center [136, 141] width 166 height 57
type textarea "*"
type textarea "Change your role to finance user in the top right corner. In the "Documents" me…"
type textarea "*"
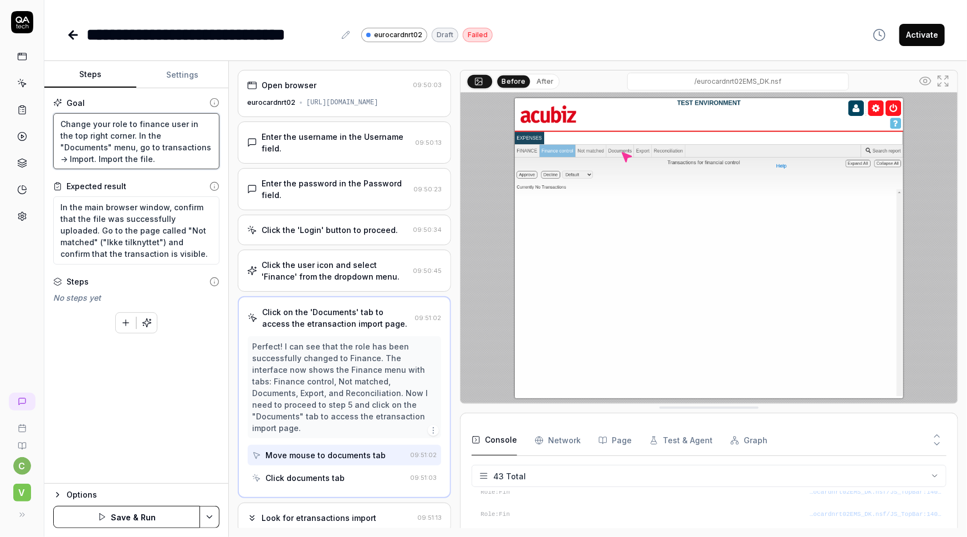
type textarea "Change your role to finance user in the top right corner. In the "Documents" me…"
click at [167, 144] on textarea "Change your role to finance user in the top right corner. In the "Documents" me…" at bounding box center [136, 141] width 166 height 57
type textarea "*"
type textarea "Change your role to finance user in the top right corner. In the "Documents" me…"
type textarea "*"
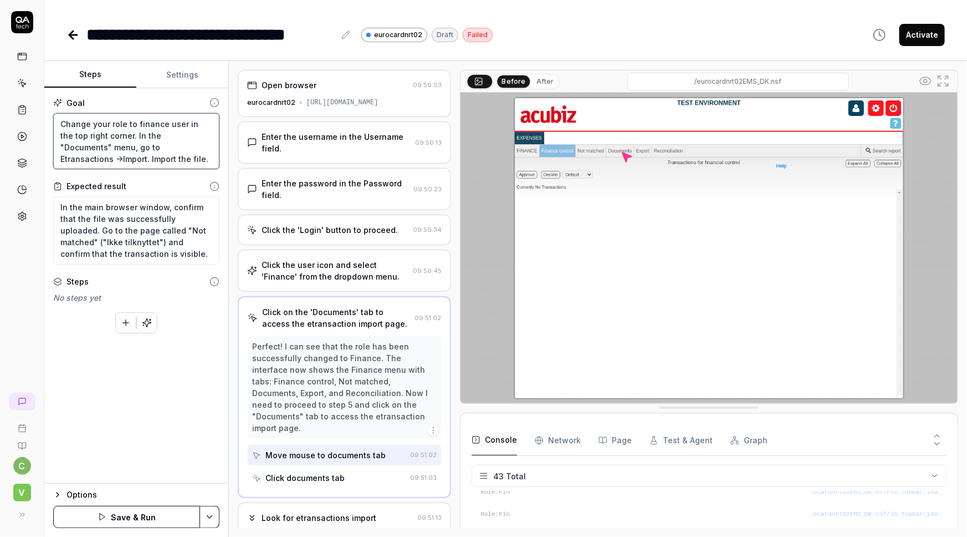
type textarea "Change your role to finance user in the top right corner. In the "Documents" me…"
type textarea "*"
type textarea "Change your role to finance user in the top right corner. In the "Documents" me…"
type textarea "*"
type textarea "Change your role to finance user in the top right corner. In the "Documents" me…"
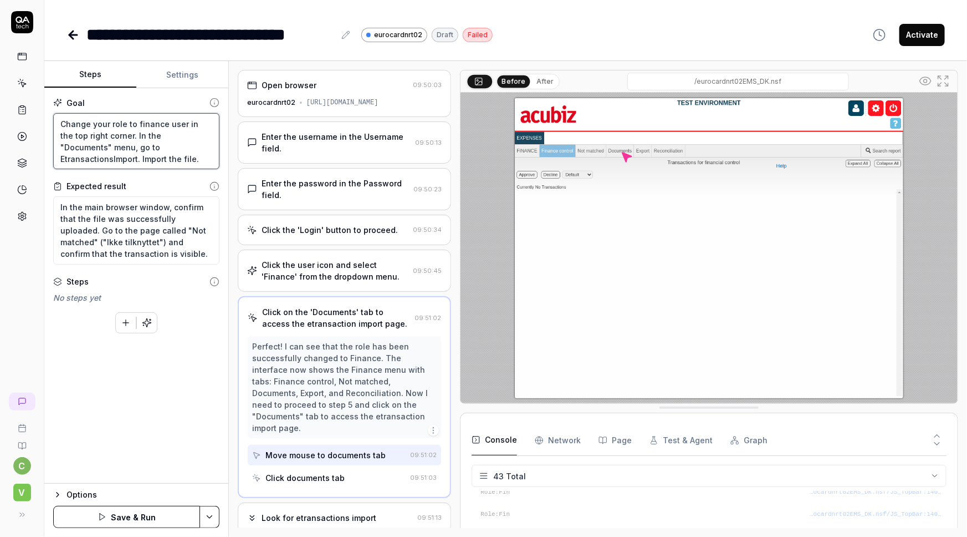
type textarea "*"
type textarea "Change your role to finance user in the top right corner. In the "Documents" me…"
type textarea "*"
type textarea "Change your role to finance user in the top right corner. In the "Documents" me…"
type textarea "*"
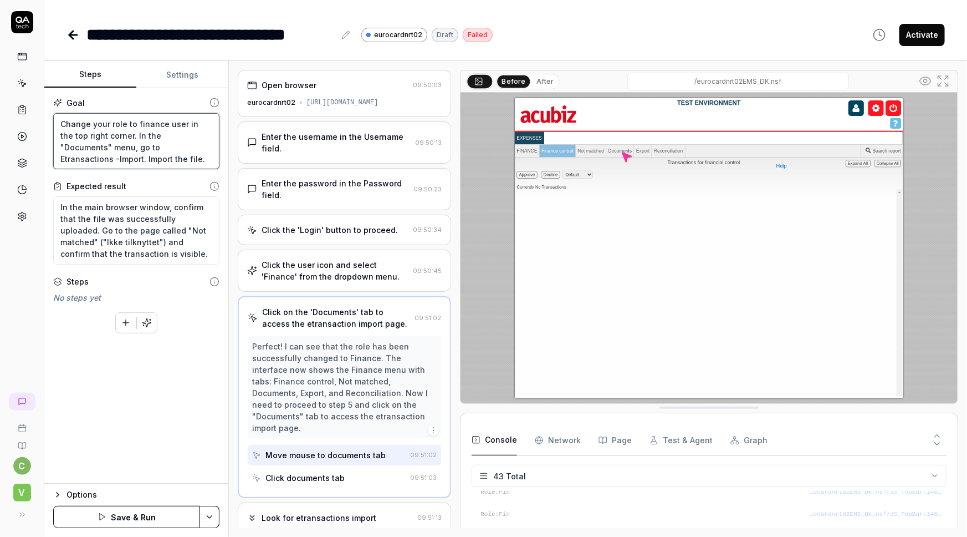
type textarea "Change your role to finance user in the top right corner. In the "Documents" me…"
type textarea "*"
type textarea "Change your role to finance user in the top right corner. In the "Documents" me…"
drag, startPoint x: 121, startPoint y: 133, endPoint x: 145, endPoint y: 135, distance: 24.4
click at [145, 135] on textarea "Change your role to finance user in the top right corner. In the "Documents" me…" at bounding box center [136, 141] width 166 height 57
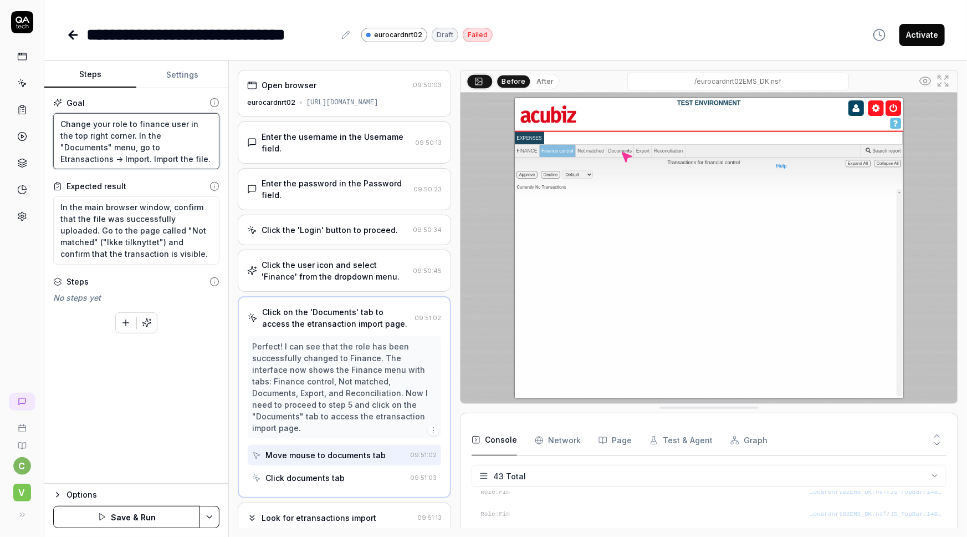
click at [94, 146] on textarea "Change your role to finance user in the top right corner. In the "Documents" me…" at bounding box center [136, 141] width 166 height 57
click at [165, 146] on textarea "Change your role to finance user in the top right corner. In the "Documents" me…" at bounding box center [136, 141] width 166 height 57
click at [122, 160] on textarea "Change your role to finance user in the top right corner. In the "Documents" me…" at bounding box center [136, 141] width 166 height 57
type textarea "*"
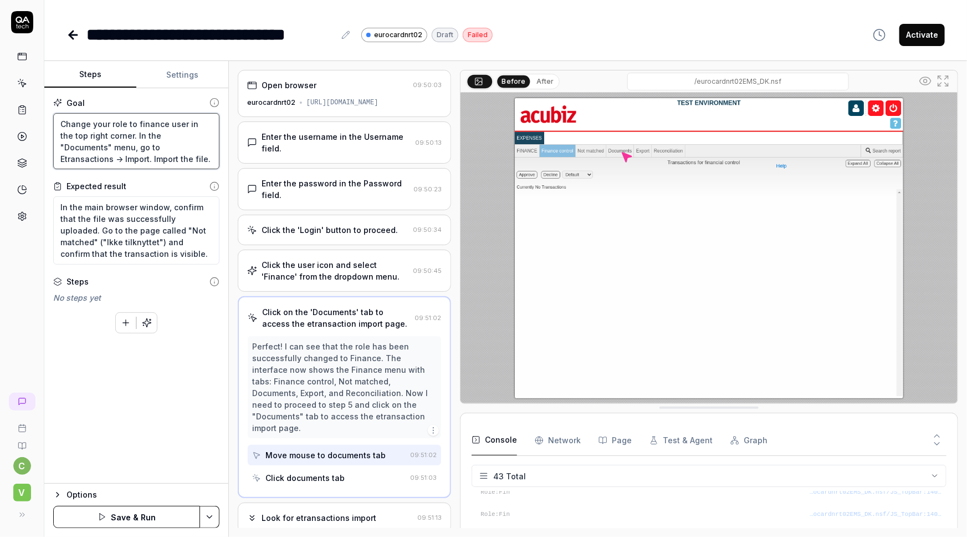
click at [58, 157] on textarea "Change your role to finance user in the top right corner. In the "Documents" me…" at bounding box center [136, 141] width 166 height 57
type textarea "Change your role to finance user in the top right corner. In the "Documents" me…"
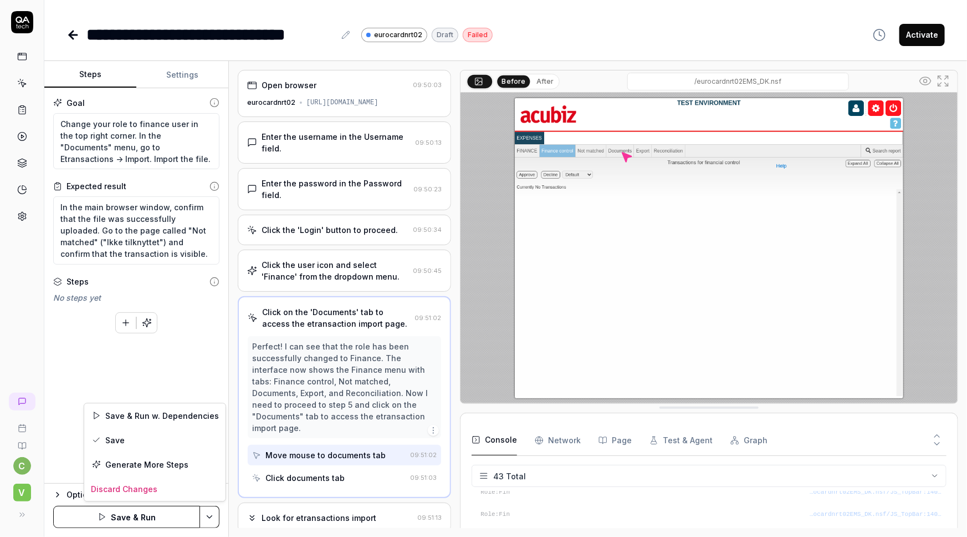
click at [203, 513] on html "**********" at bounding box center [483, 268] width 967 height 537
click at [118, 437] on div "Save" at bounding box center [154, 439] width 141 height 24
click at [206, 514] on html "**********" at bounding box center [483, 268] width 967 height 537
click at [143, 321] on html "**********" at bounding box center [483, 268] width 967 height 537
click at [146, 324] on icon "button" at bounding box center [147, 323] width 10 height 10
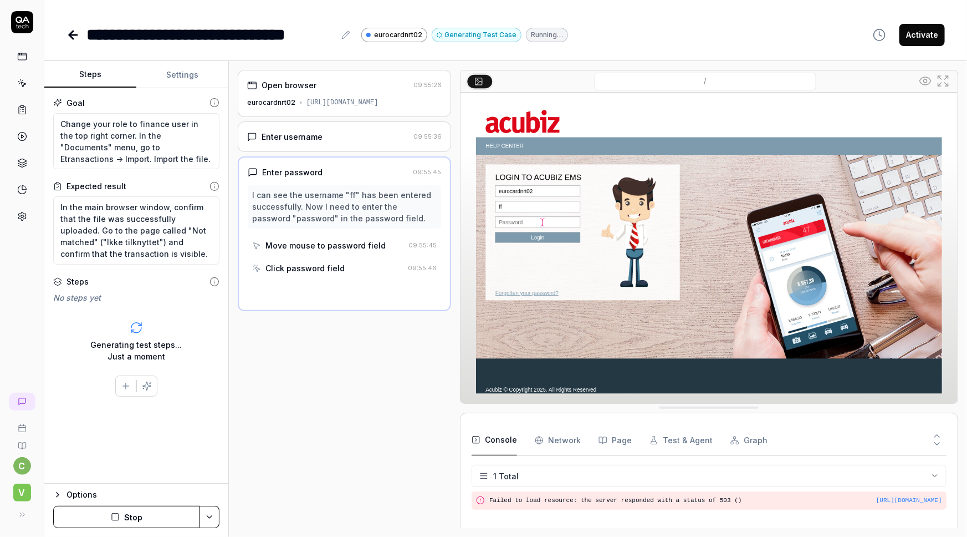
click at [314, 136] on div "Enter username" at bounding box center [292, 137] width 61 height 12
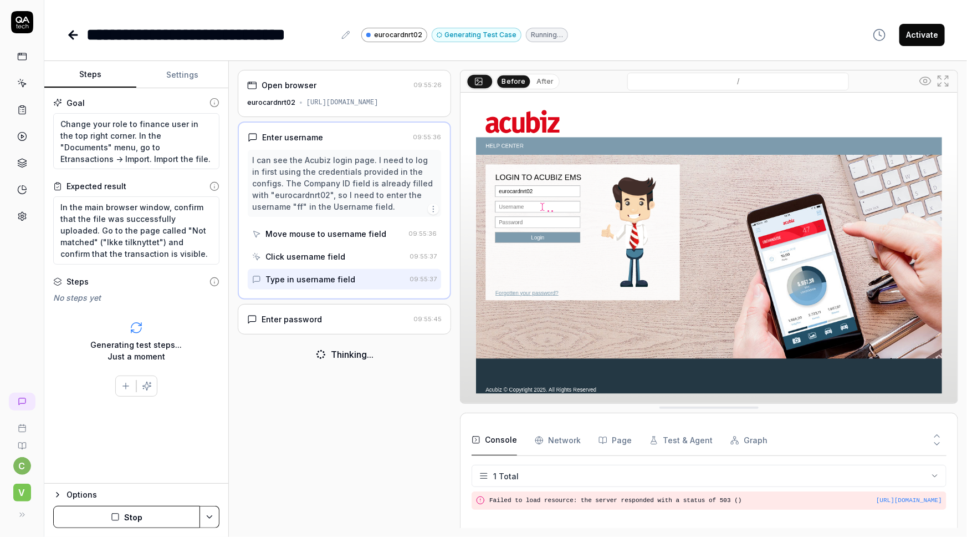
click at [319, 313] on div "Enter password" at bounding box center [292, 319] width 60 height 12
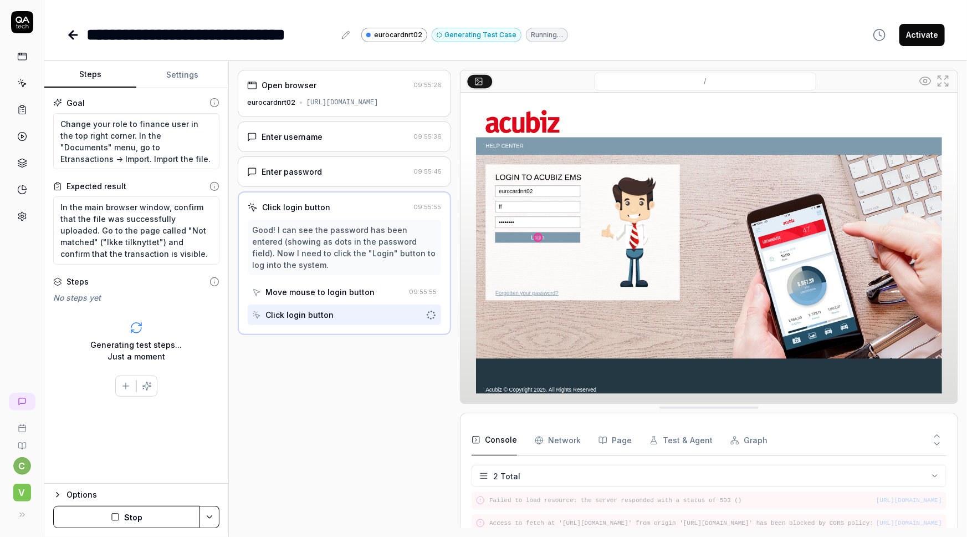
click at [300, 171] on div "Enter password" at bounding box center [292, 172] width 60 height 12
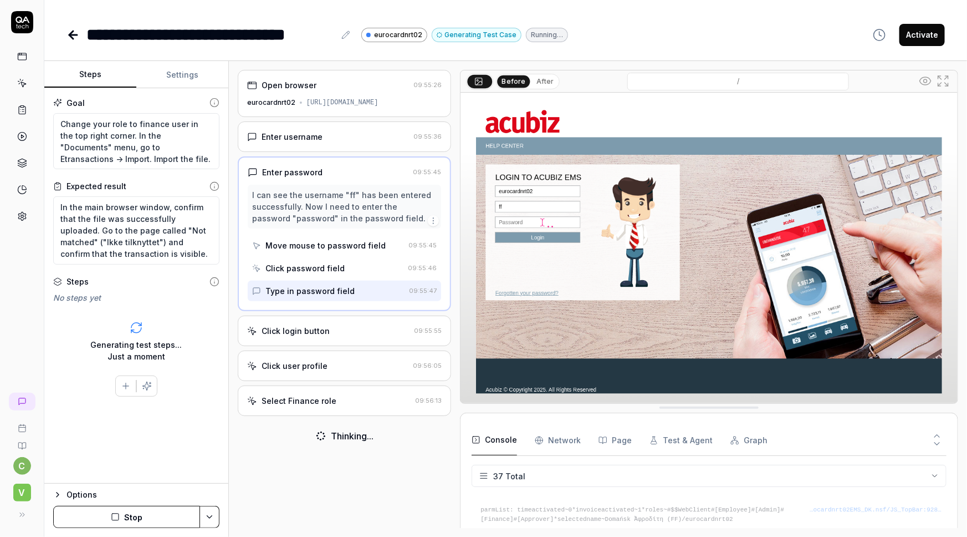
scroll to position [823, 0]
click at [173, 75] on button "Settings" at bounding box center [182, 75] width 92 height 27
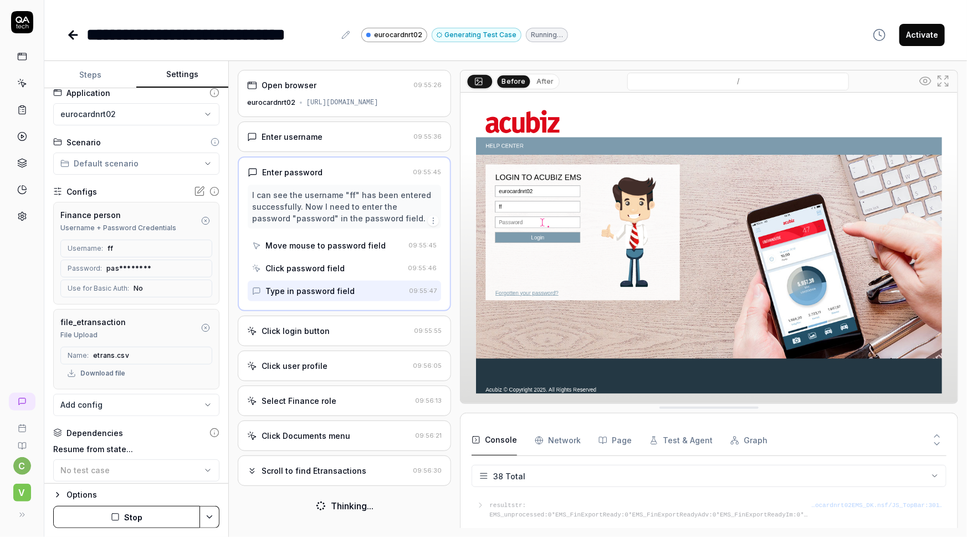
scroll to position [0, 0]
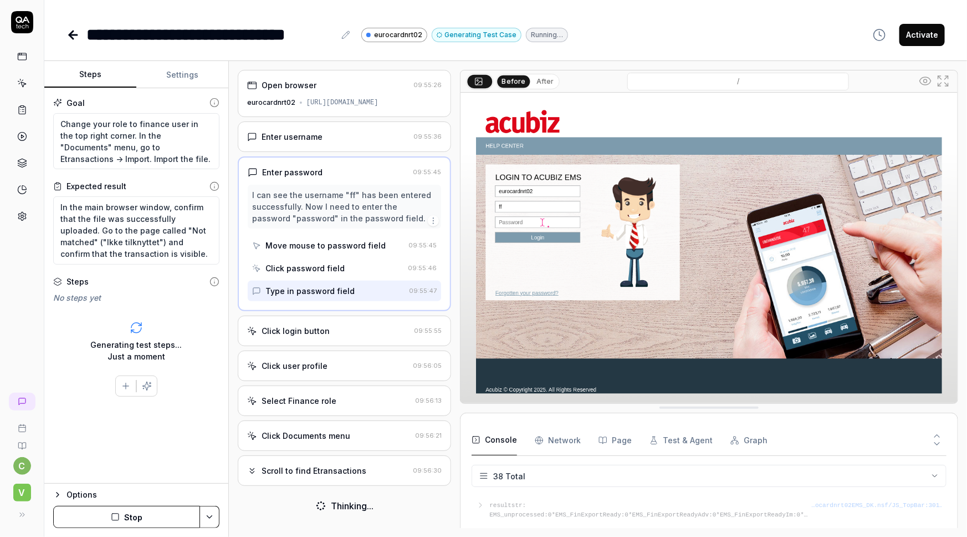
click at [86, 72] on button "Steps" at bounding box center [90, 75] width 92 height 27
click at [330, 132] on div "Enter username" at bounding box center [328, 137] width 162 height 12
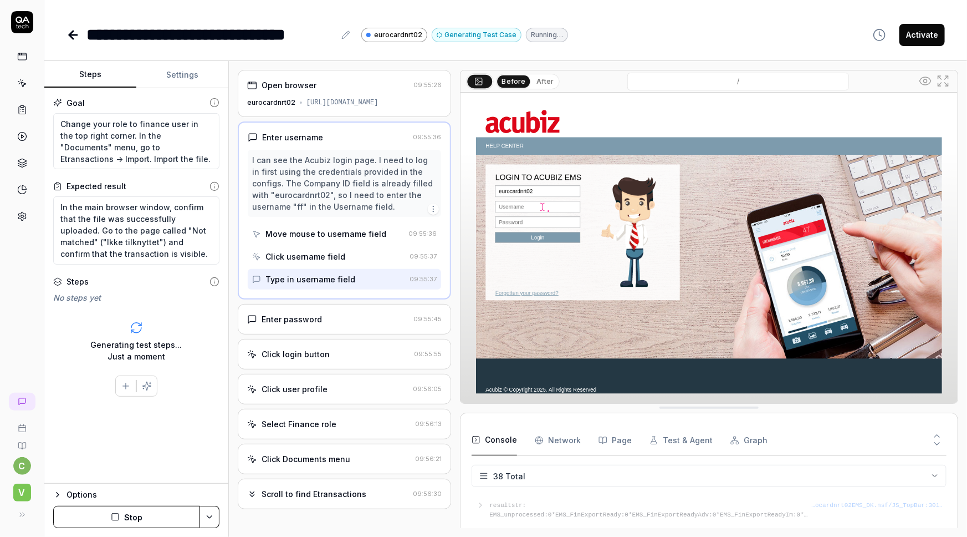
click at [182, 70] on button "Settings" at bounding box center [182, 75] width 92 height 27
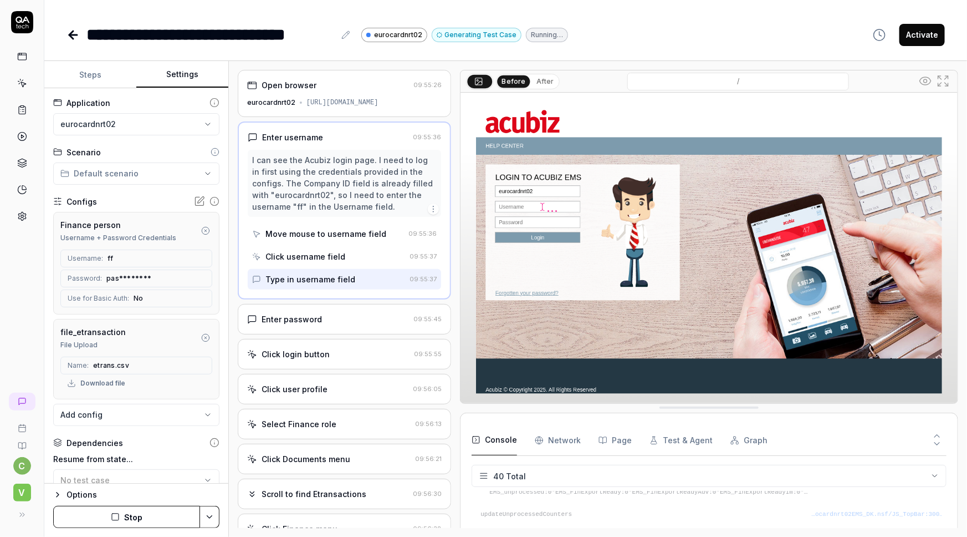
scroll to position [890, 0]
click at [285, 317] on div "Enter password" at bounding box center [292, 319] width 60 height 12
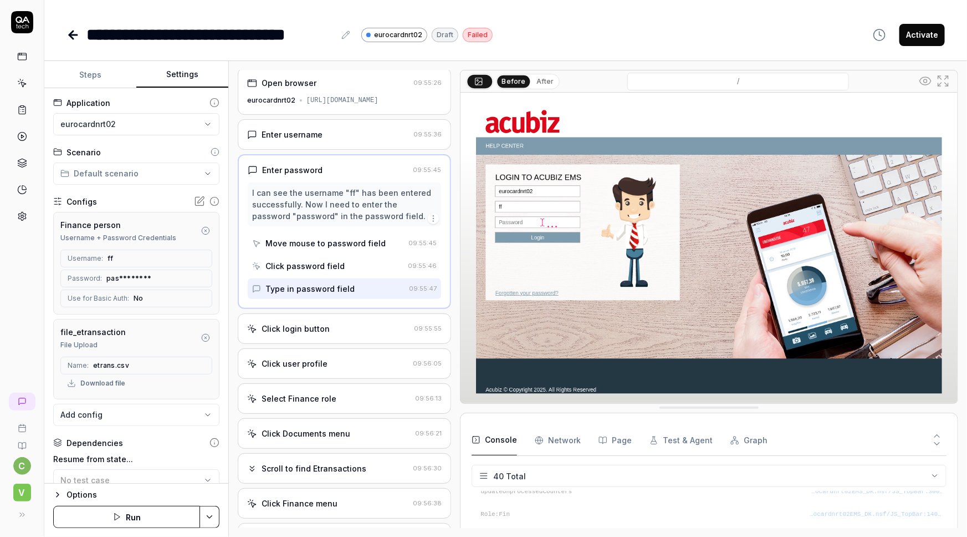
scroll to position [0, 0]
click at [274, 323] on div "Click login button 09:55:55" at bounding box center [344, 330] width 213 height 30
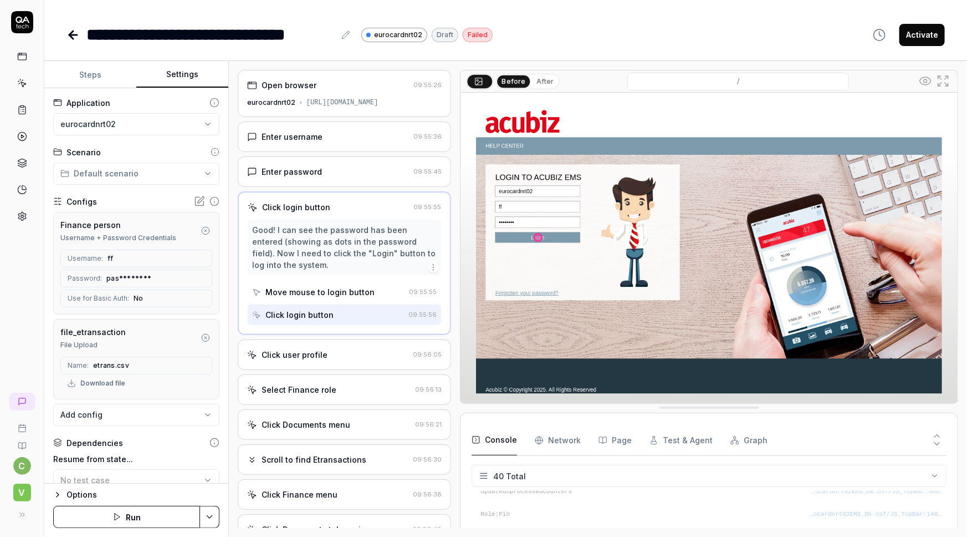
click at [282, 356] on div "Click user profile" at bounding box center [295, 355] width 66 height 12
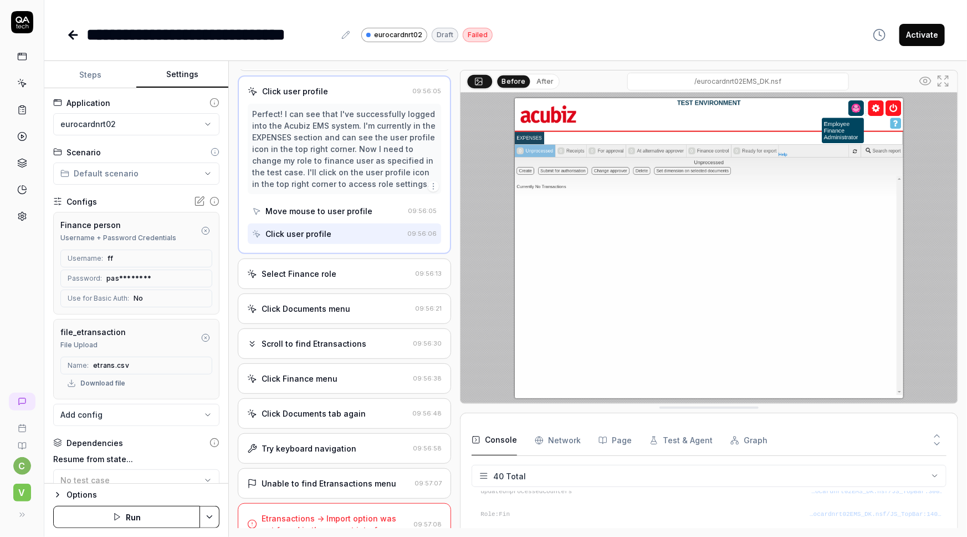
click at [315, 273] on div "Select Finance role" at bounding box center [299, 274] width 75 height 12
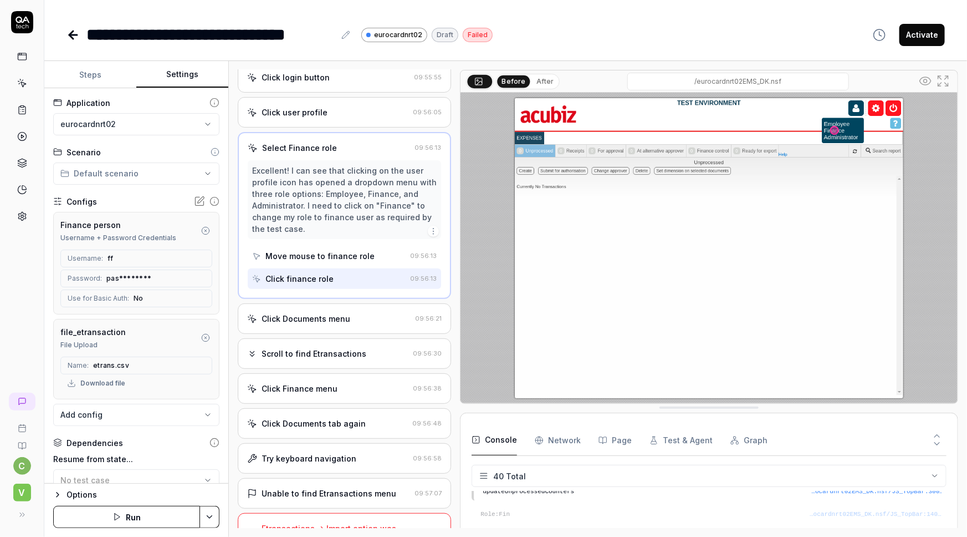
scroll to position [151, 0]
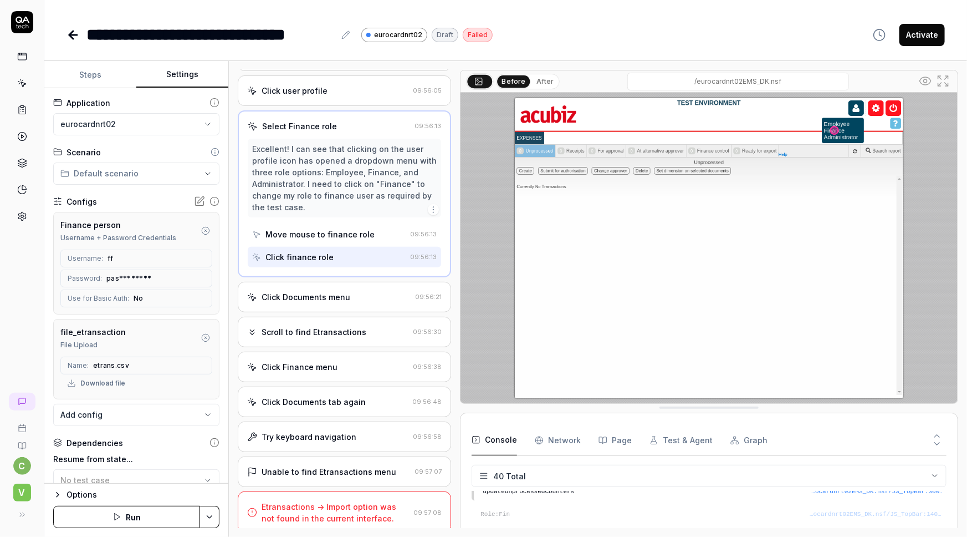
click at [318, 298] on div "Click Documents menu" at bounding box center [306, 297] width 89 height 12
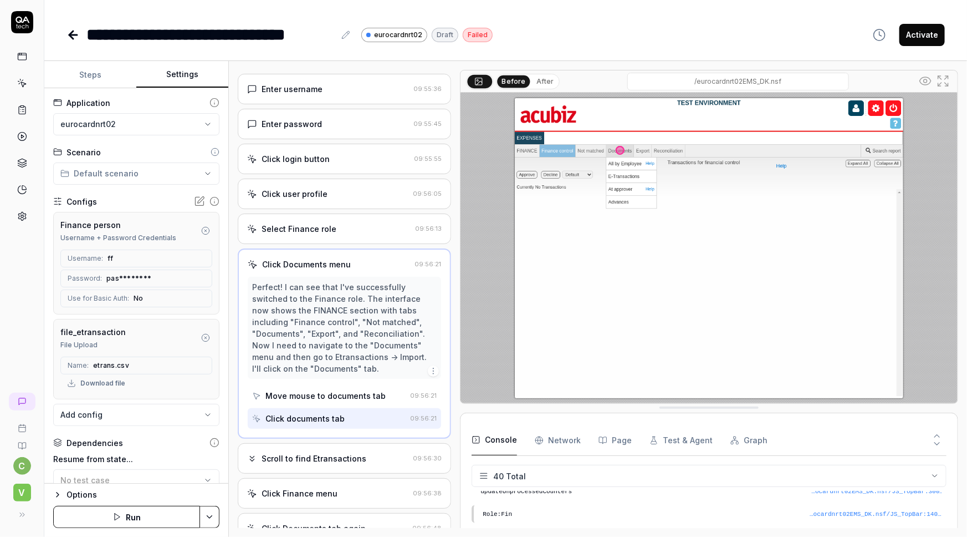
scroll to position [177, 0]
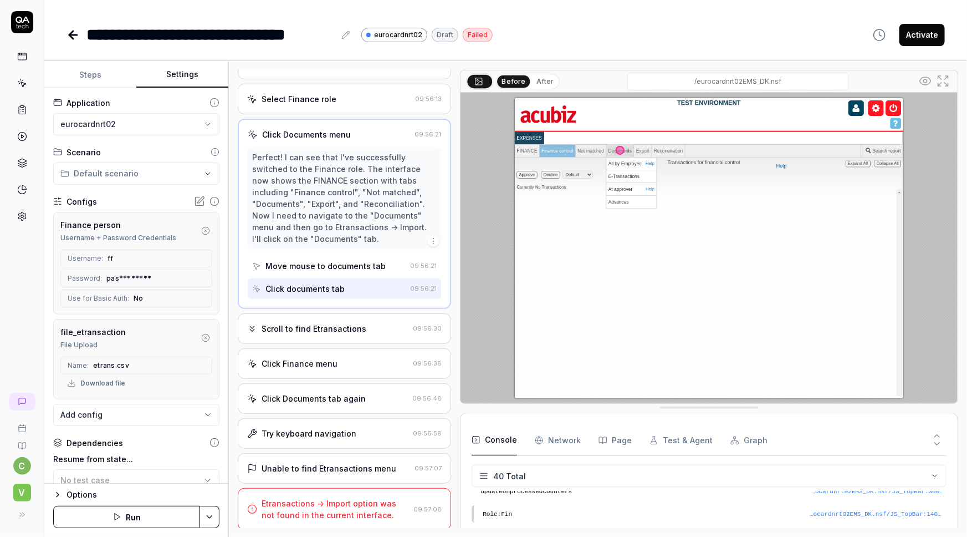
click at [335, 327] on div "Scroll to find Etransactions" at bounding box center [314, 329] width 105 height 12
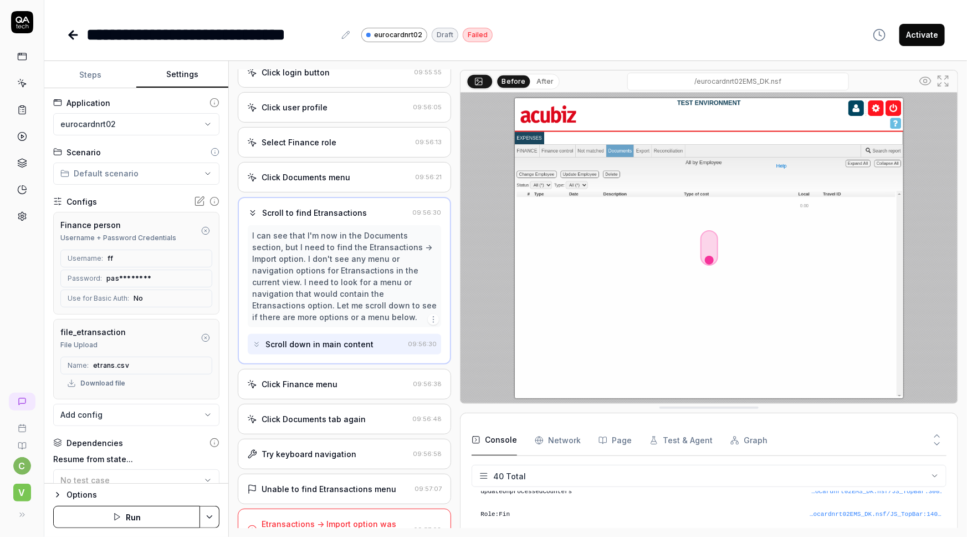
scroll to position [151, 0]
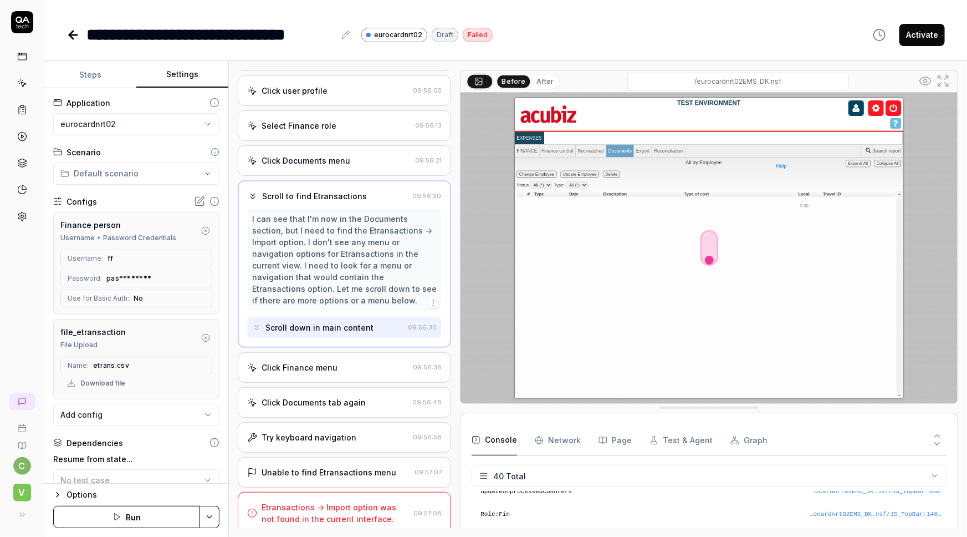
click at [313, 156] on div "Click Documents menu" at bounding box center [306, 161] width 89 height 12
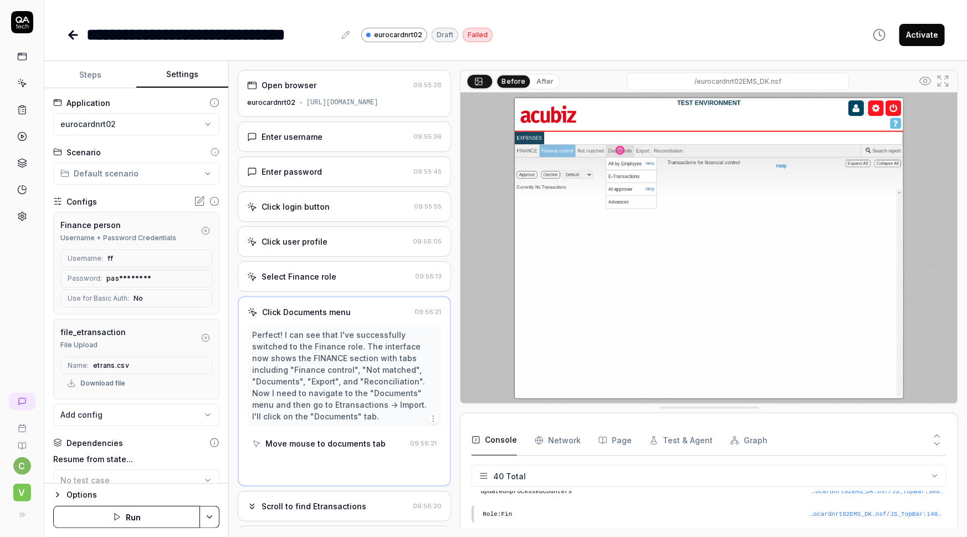
scroll to position [0, 0]
click at [25, 81] on icon at bounding box center [22, 83] width 10 height 10
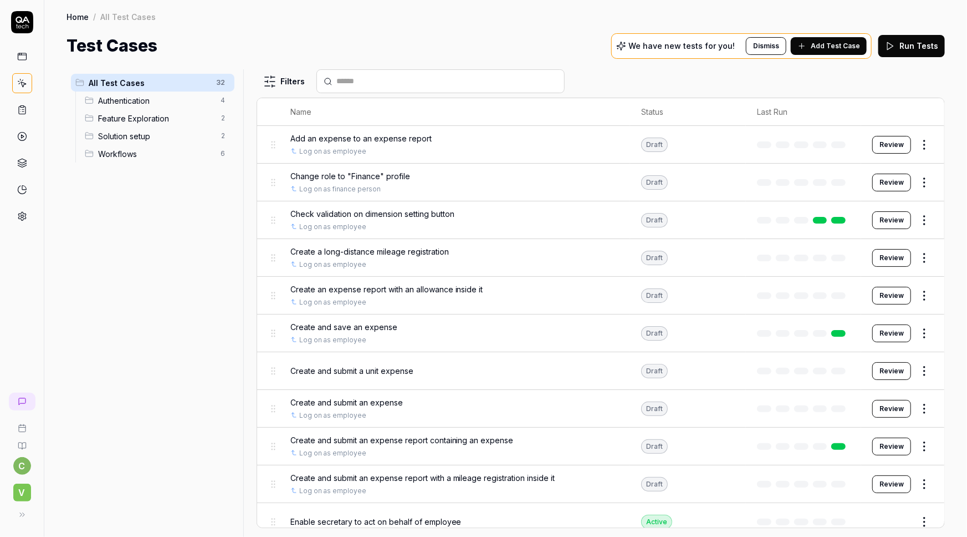
click at [22, 108] on icon at bounding box center [22, 110] width 10 height 10
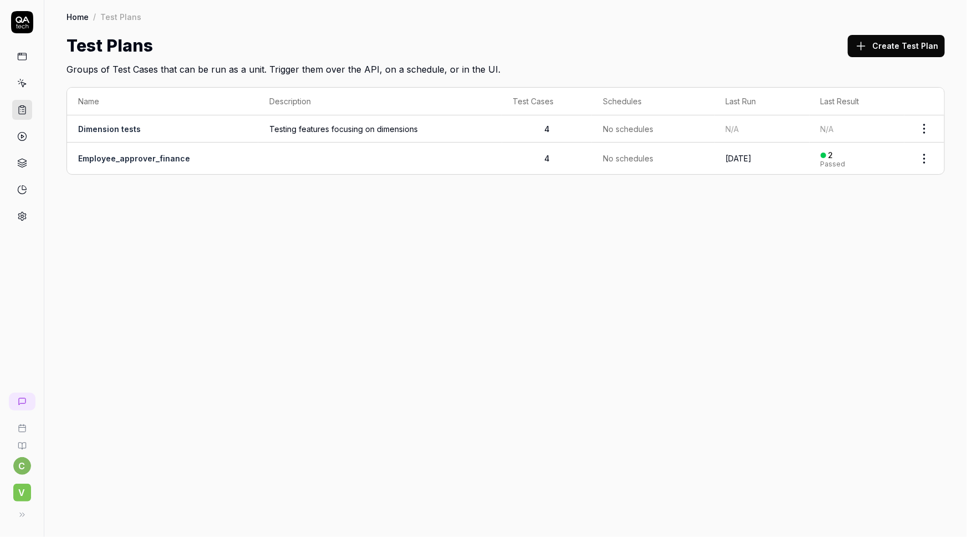
click at [17, 218] on icon at bounding box center [22, 216] width 10 height 10
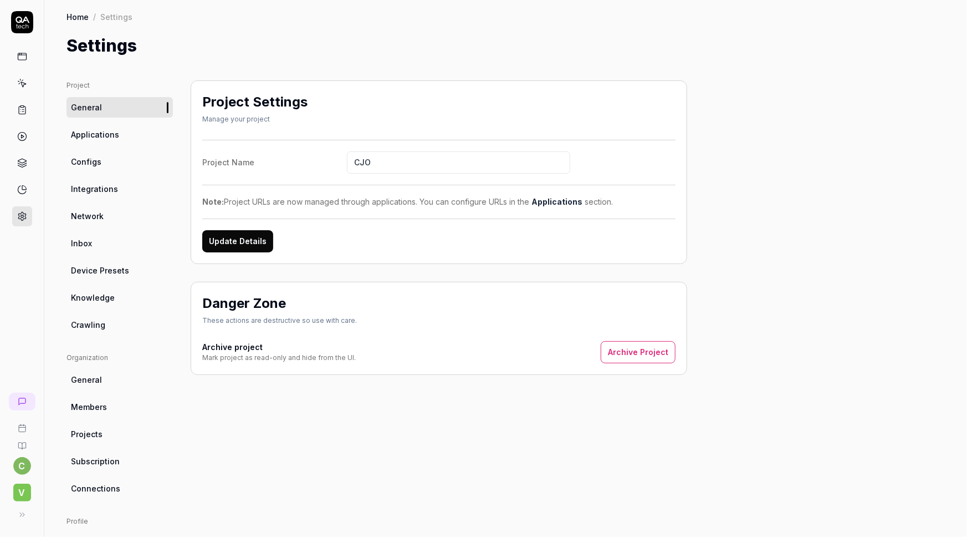
click at [84, 162] on span "Configs" at bounding box center [86, 162] width 30 height 12
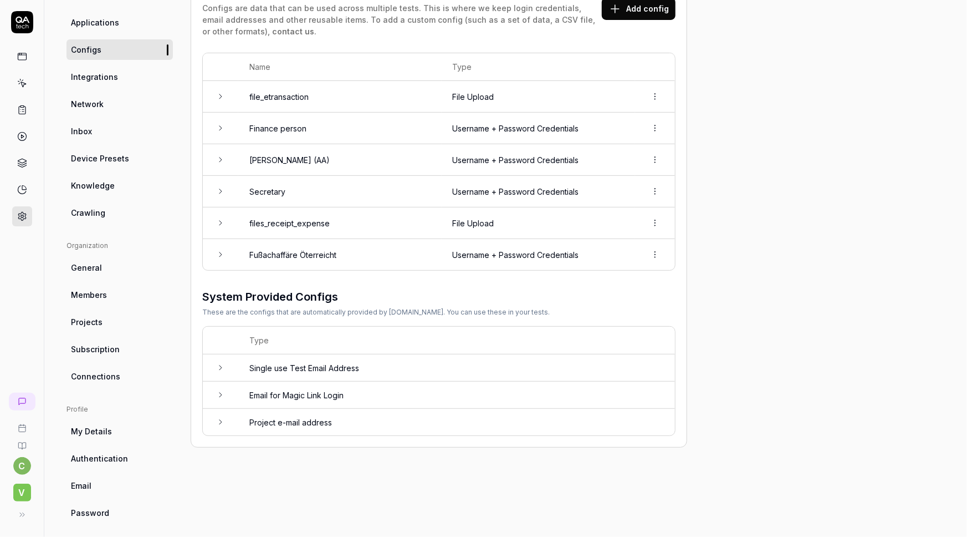
scroll to position [120, 0]
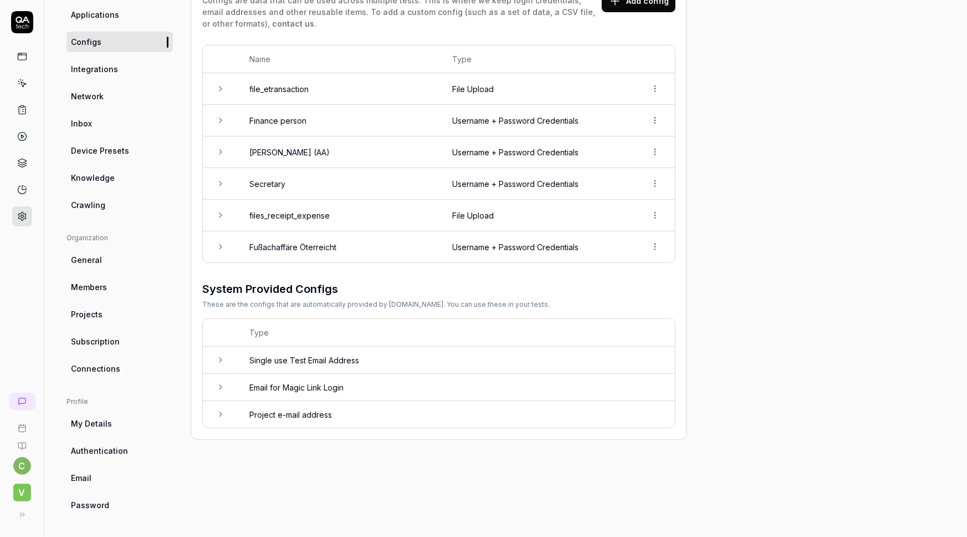
click at [216, 121] on icon at bounding box center [220, 120] width 9 height 9
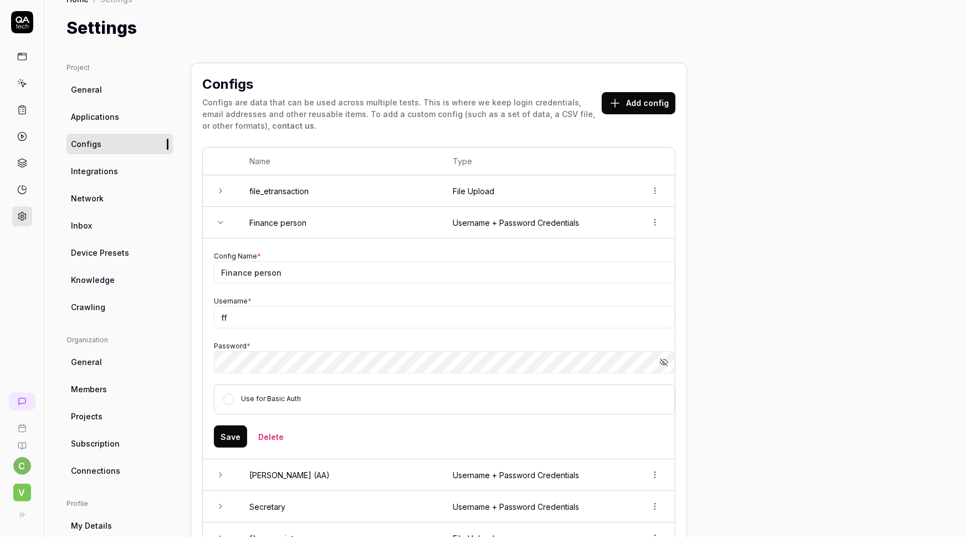
scroll to position [0, 0]
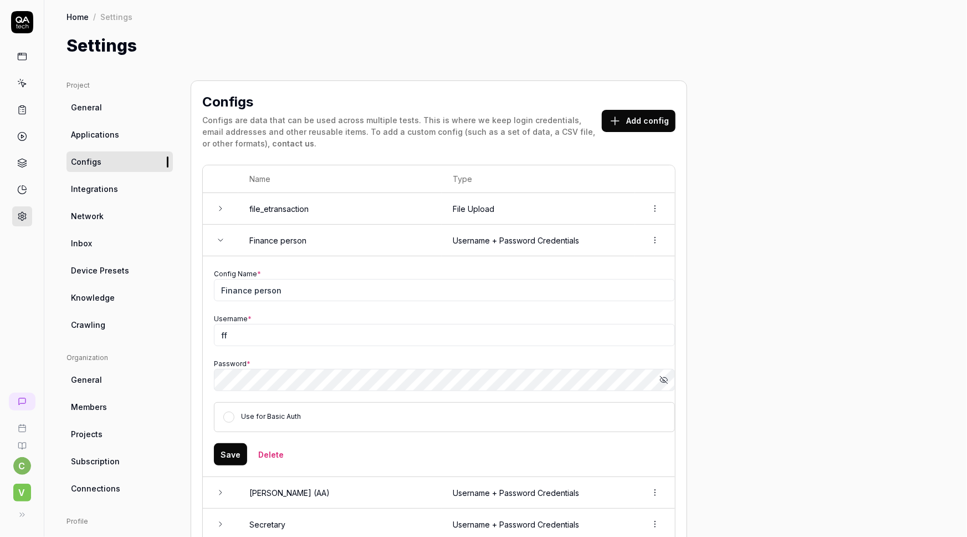
click at [96, 133] on span "Applications" at bounding box center [95, 135] width 48 height 12
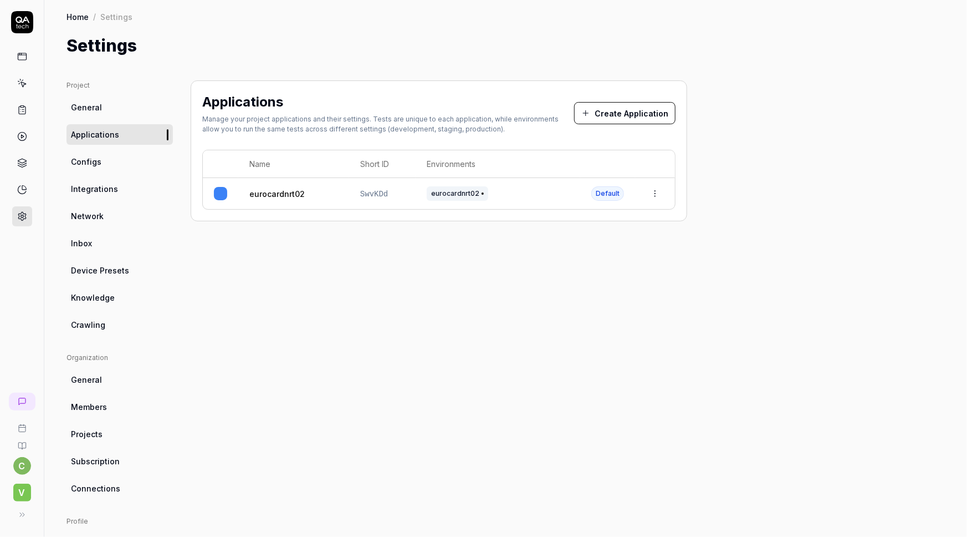
click at [24, 83] on icon at bounding box center [22, 83] width 10 height 10
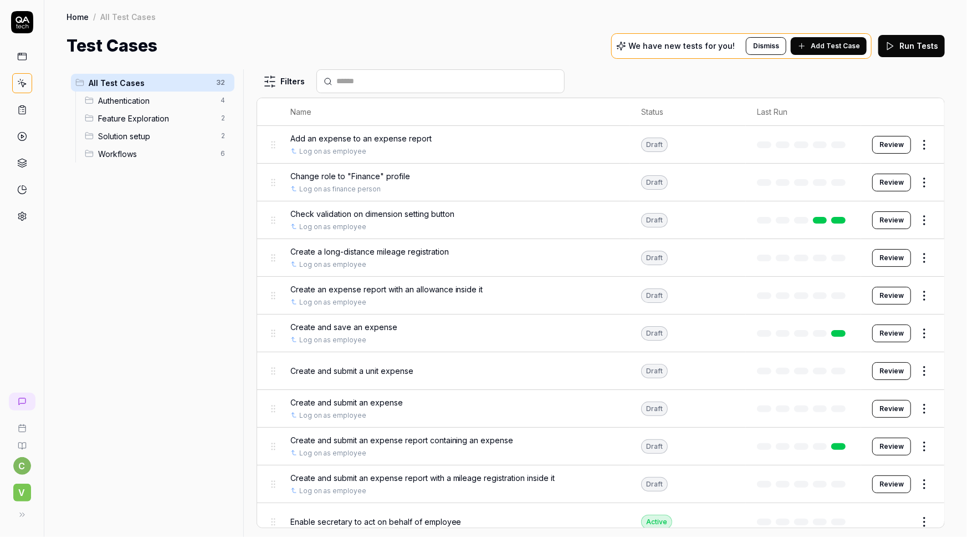
click at [419, 33] on div "Test Cases We have new tests for you! Dismiss Add Test Case Run Tests" at bounding box center [506, 45] width 879 height 25
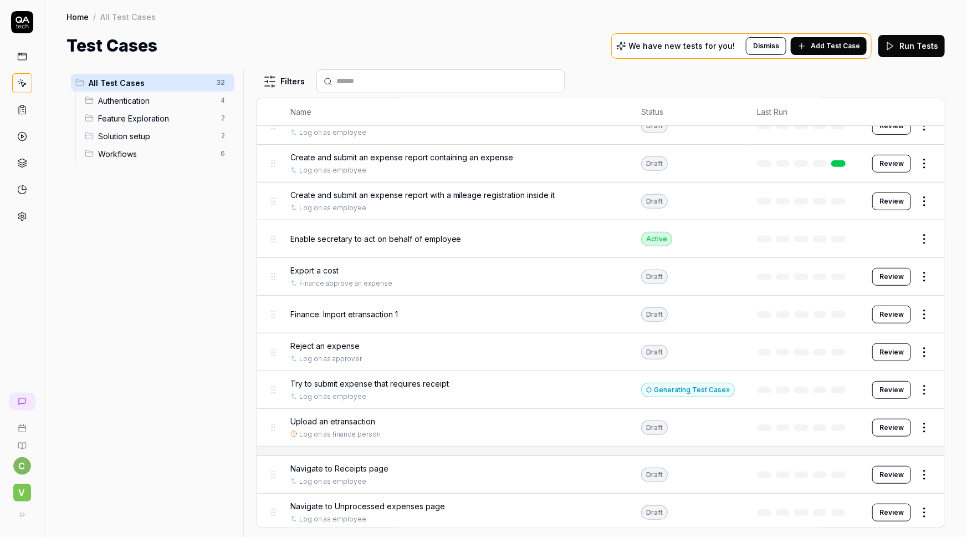
click at [368, 314] on span "Finance: Import etransaction 1" at bounding box center [344, 314] width 108 height 12
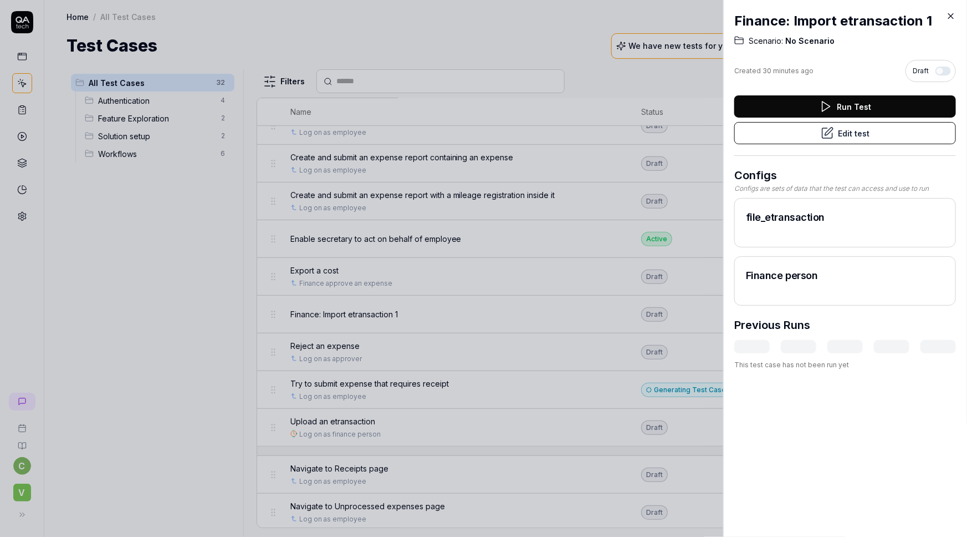
click at [854, 136] on button "Edit test" at bounding box center [845, 133] width 222 height 22
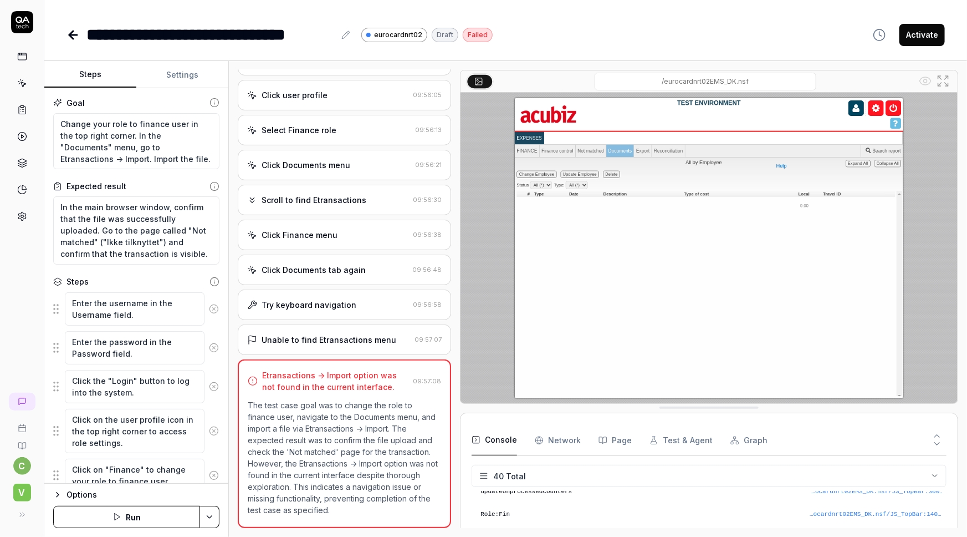
scroll to position [144, 0]
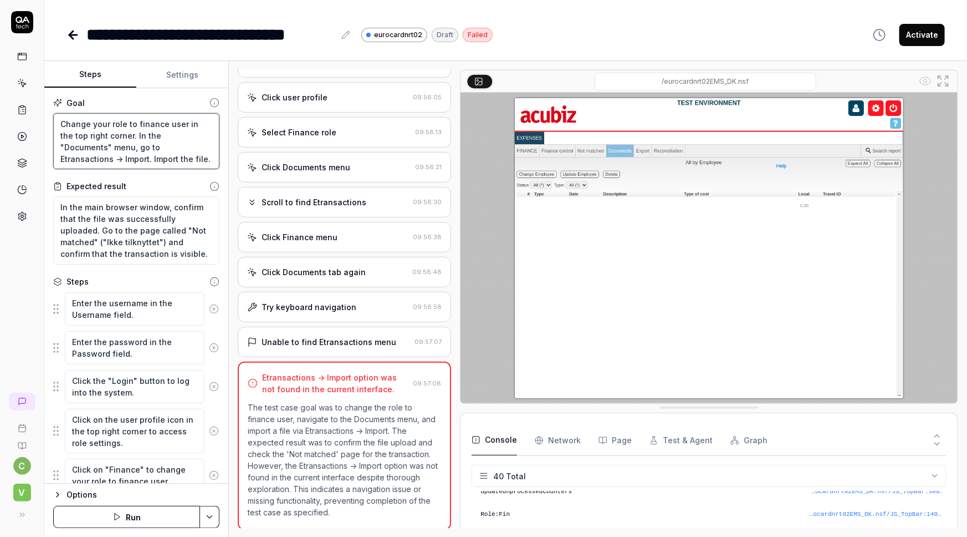
click at [144, 138] on textarea "Change your role to finance user in the top right corner. In the "Documents" me…" at bounding box center [136, 141] width 166 height 57
type textarea "*"
